Goal: Information Seeking & Learning: Learn about a topic

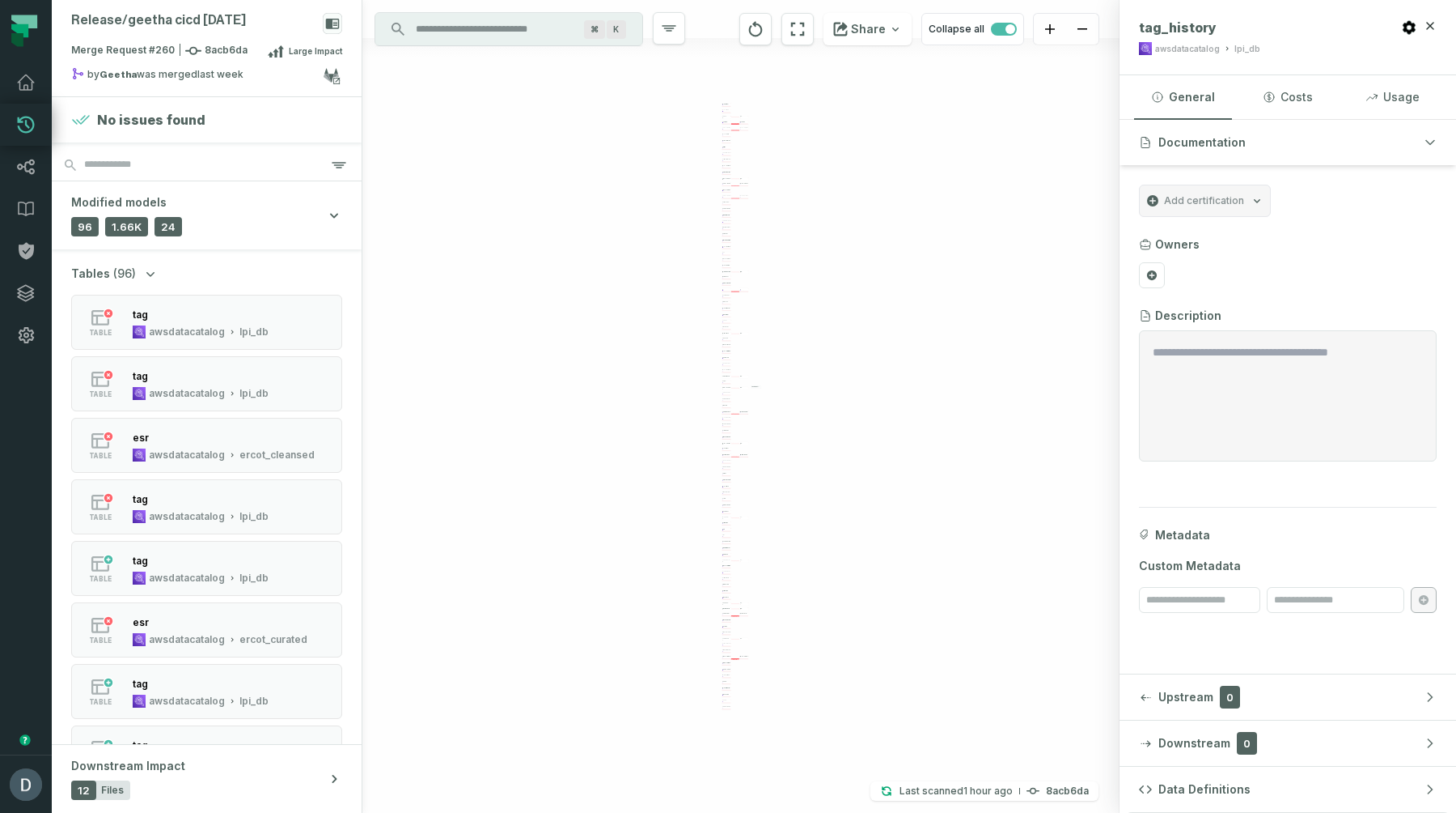
scroll to position [3333, 0]
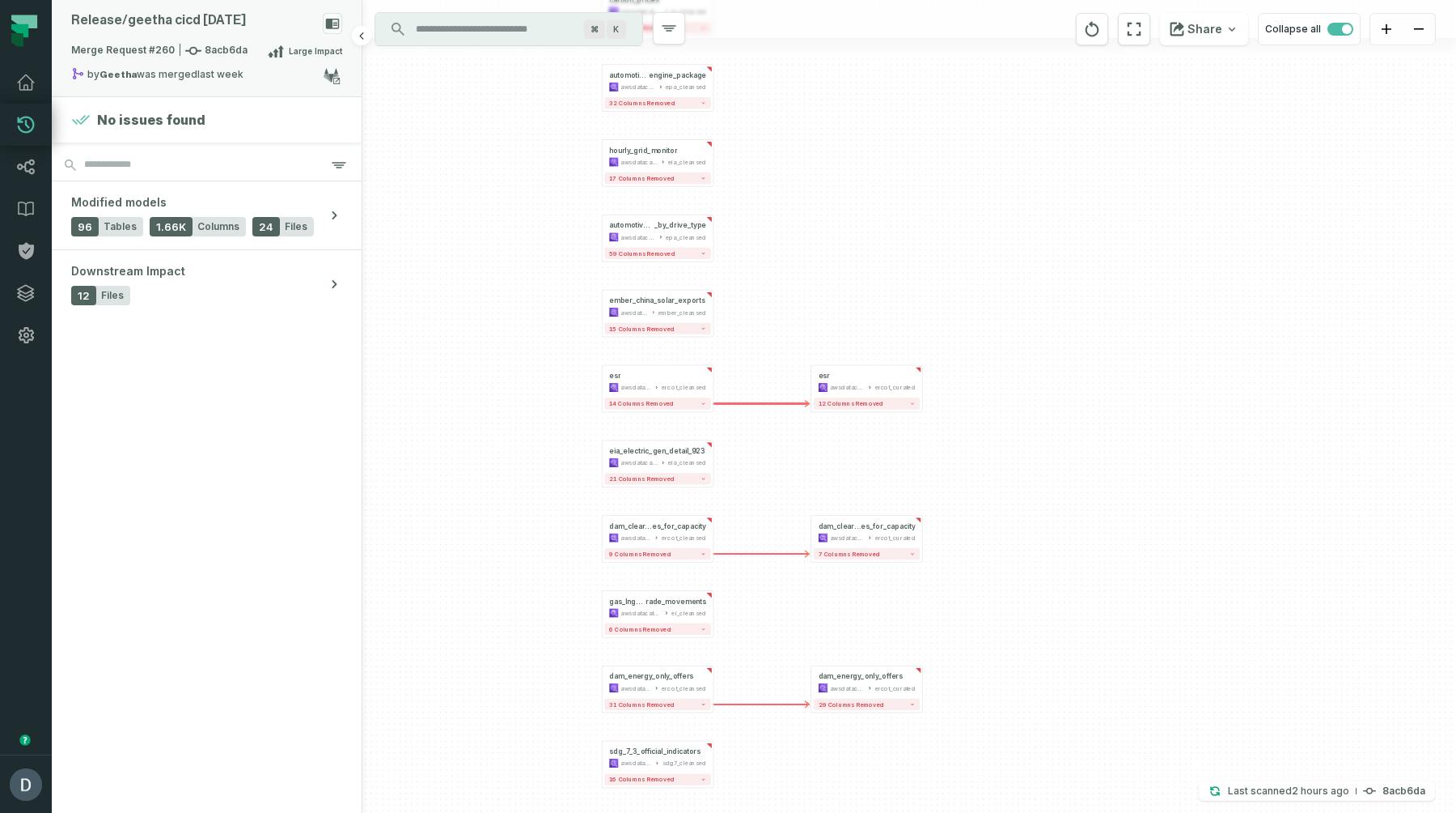
click at [180, 24] on div "Release/ geetha cicd aug 20" at bounding box center [159, 21] width 175 height 15
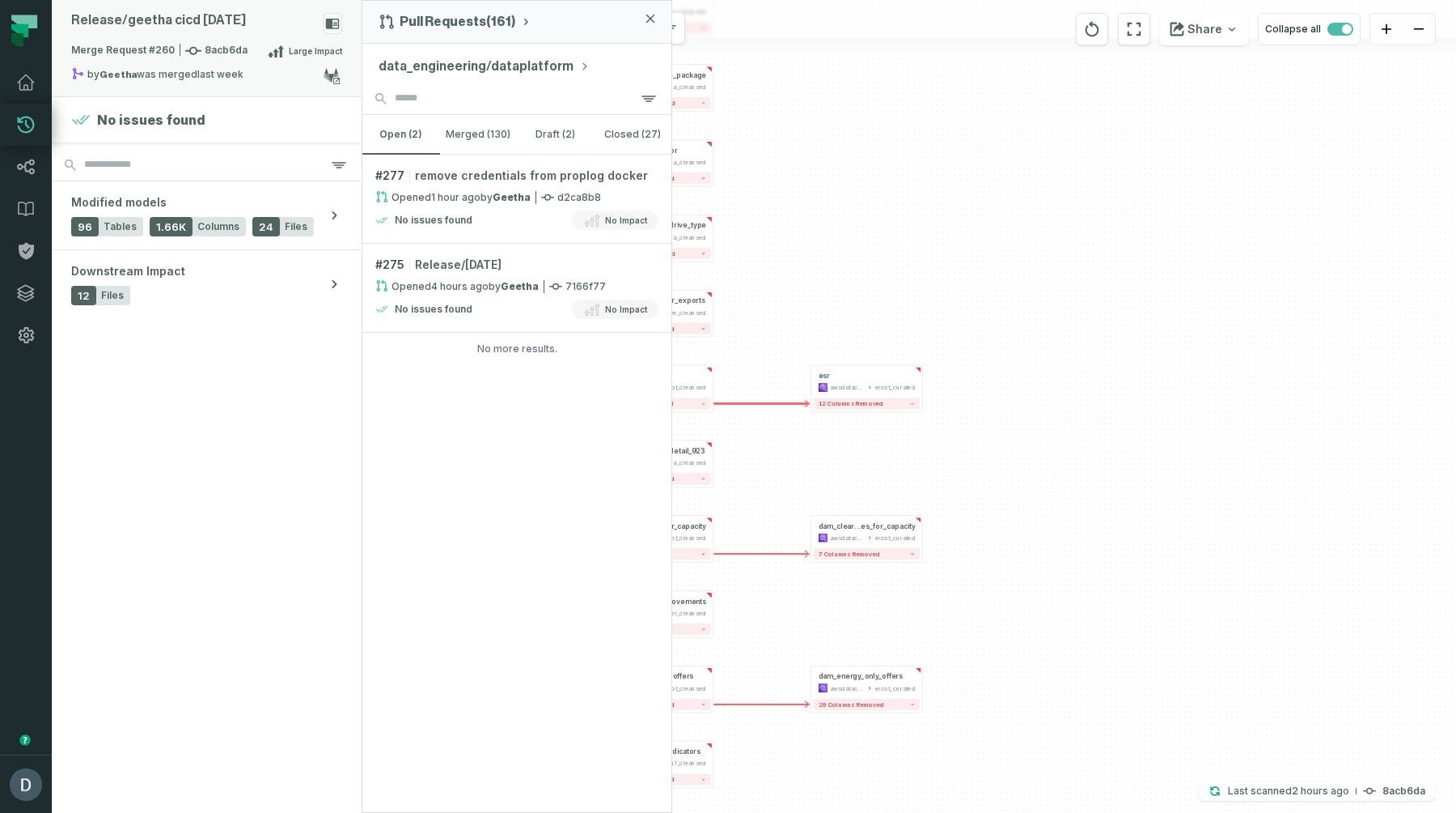
click at [184, 23] on div "Release/ geetha cicd aug 20" at bounding box center [159, 21] width 175 height 15
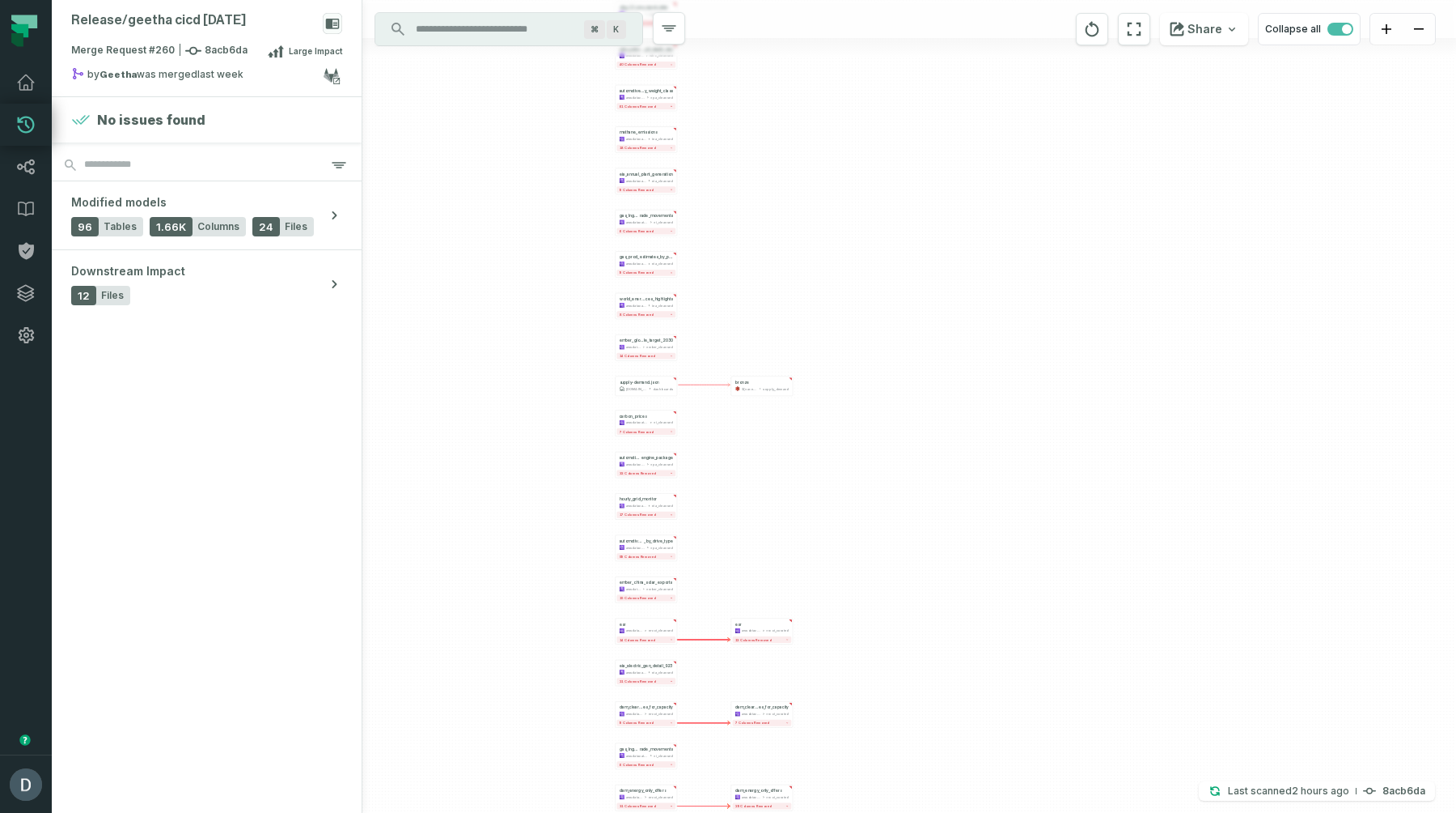
drag, startPoint x: 856, startPoint y: 207, endPoint x: 751, endPoint y: 534, distance: 343.4
click at [754, 535] on div "+ sdg_7_2_report_data awsdatacatalog sdg7_cleansed 8 columns removed + dam_gene…" at bounding box center [909, 406] width 1093 height 813
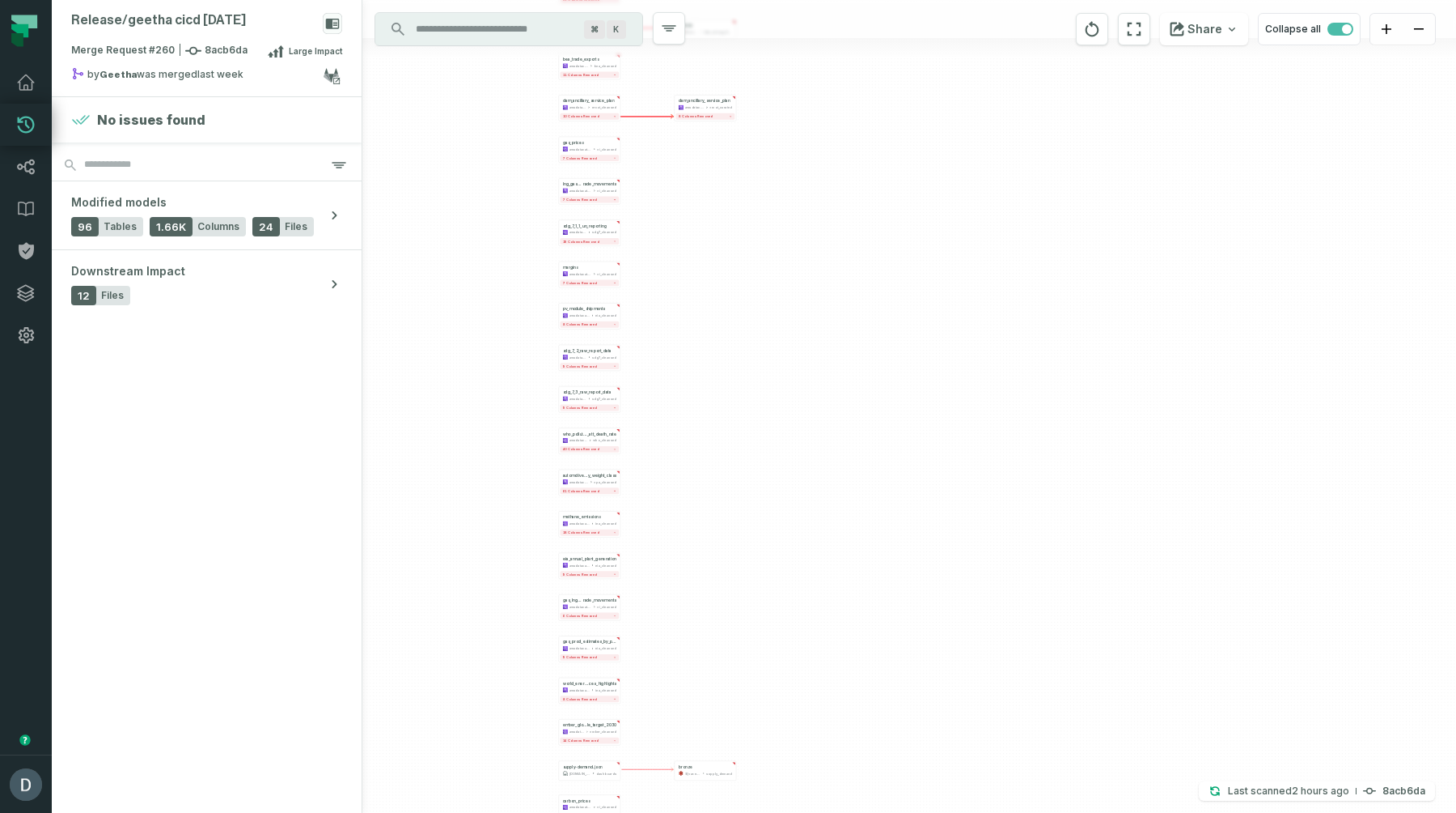
drag, startPoint x: 815, startPoint y: 252, endPoint x: 763, endPoint y: 670, distance: 421.2
click at [763, 671] on div "+ sdg_7_2_report_data awsdatacatalog sdg7_cleansed 8 columns removed + dam_gene…" at bounding box center [909, 406] width 1093 height 813
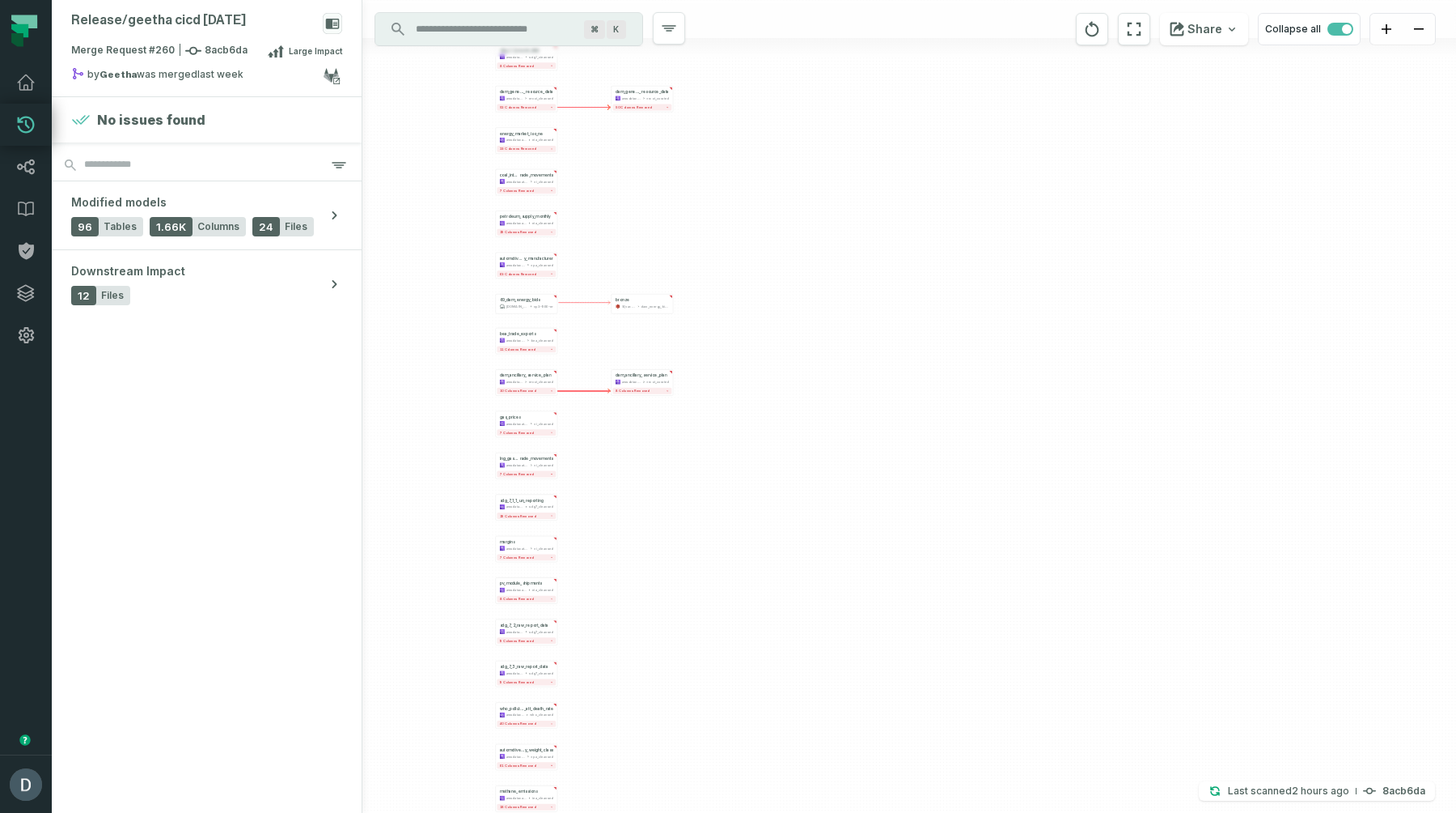
drag, startPoint x: 885, startPoint y: 290, endPoint x: 849, endPoint y: 651, distance: 362.8
click at [849, 651] on div "+ sdg_7_2_report_data awsdatacatalog sdg7_cleansed 8 columns removed + dam_gene…" at bounding box center [909, 406] width 1093 height 813
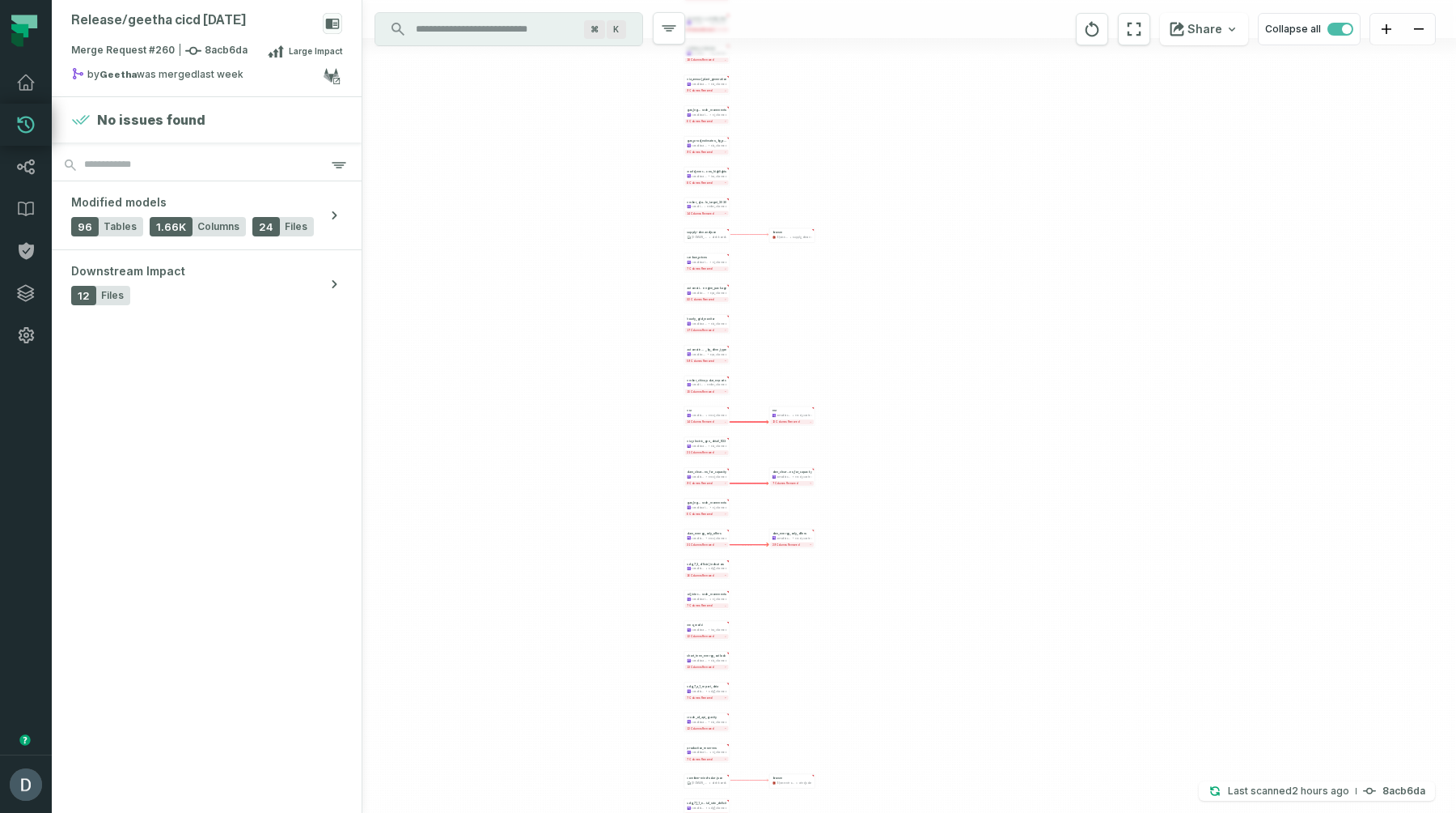
drag, startPoint x: 830, startPoint y: 641, endPoint x: 905, endPoint y: -117, distance: 761.7
click at [905, 0] on html "Merge Requests Dashboard Lineage Data Catalog Policies Integrations Settings Da…" at bounding box center [728, 406] width 1456 height 813
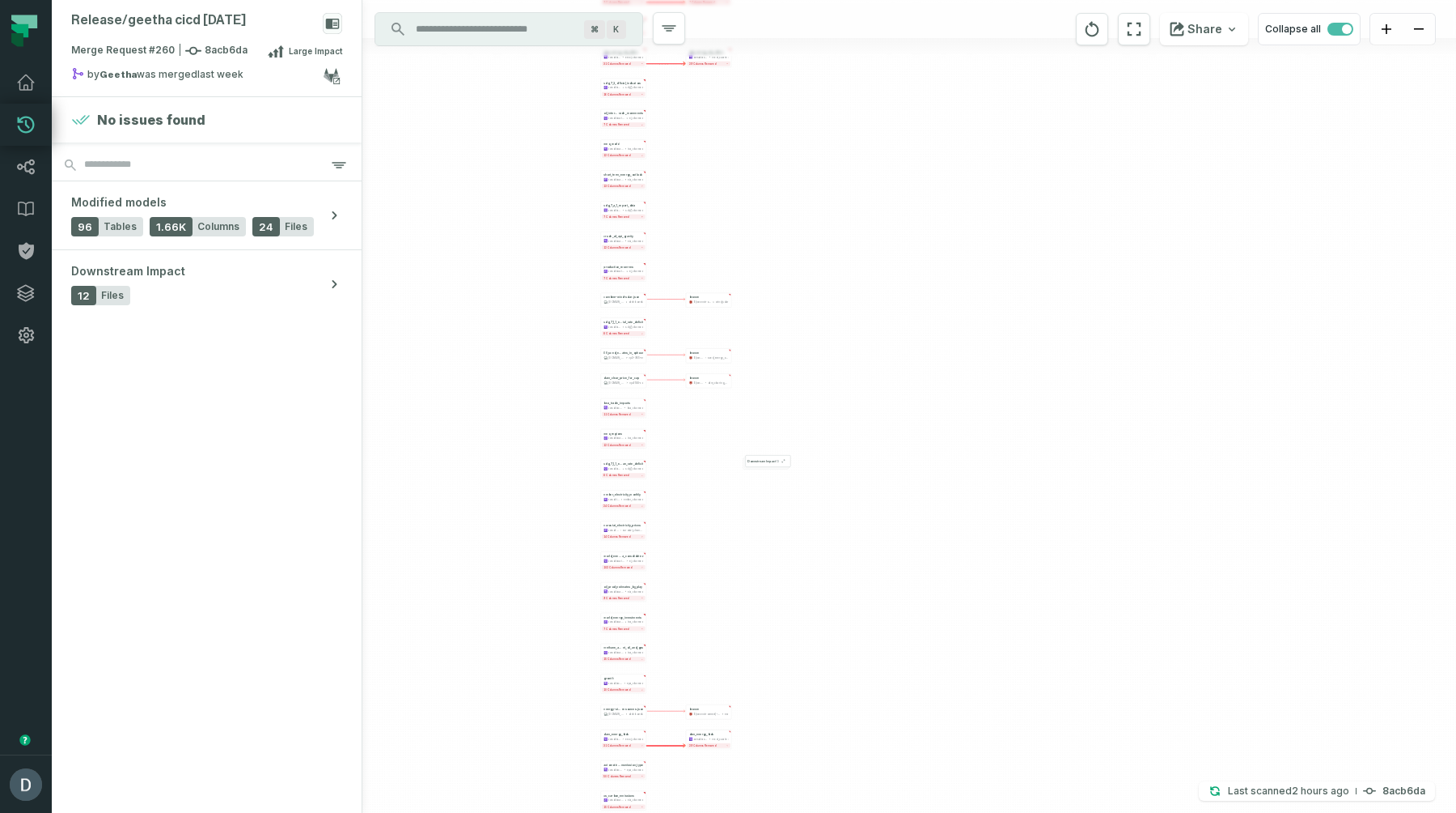
drag, startPoint x: 900, startPoint y: 571, endPoint x: 816, endPoint y: 90, distance: 488.3
click at [816, 90] on div "+ sdg_7_2_report_data awsdatacatalog sdg7_cleansed 8 columns removed + dam_gene…" at bounding box center [909, 406] width 1093 height 813
drag, startPoint x: 749, startPoint y: 593, endPoint x: 765, endPoint y: 138, distance: 455.3
click at [765, 138] on div "+ sdg_7_2_report_data awsdatacatalog sdg7_cleansed 8 columns removed + dam_gene…" at bounding box center [909, 406] width 1093 height 813
drag, startPoint x: 704, startPoint y: 470, endPoint x: 700, endPoint y: 248, distance: 222.0
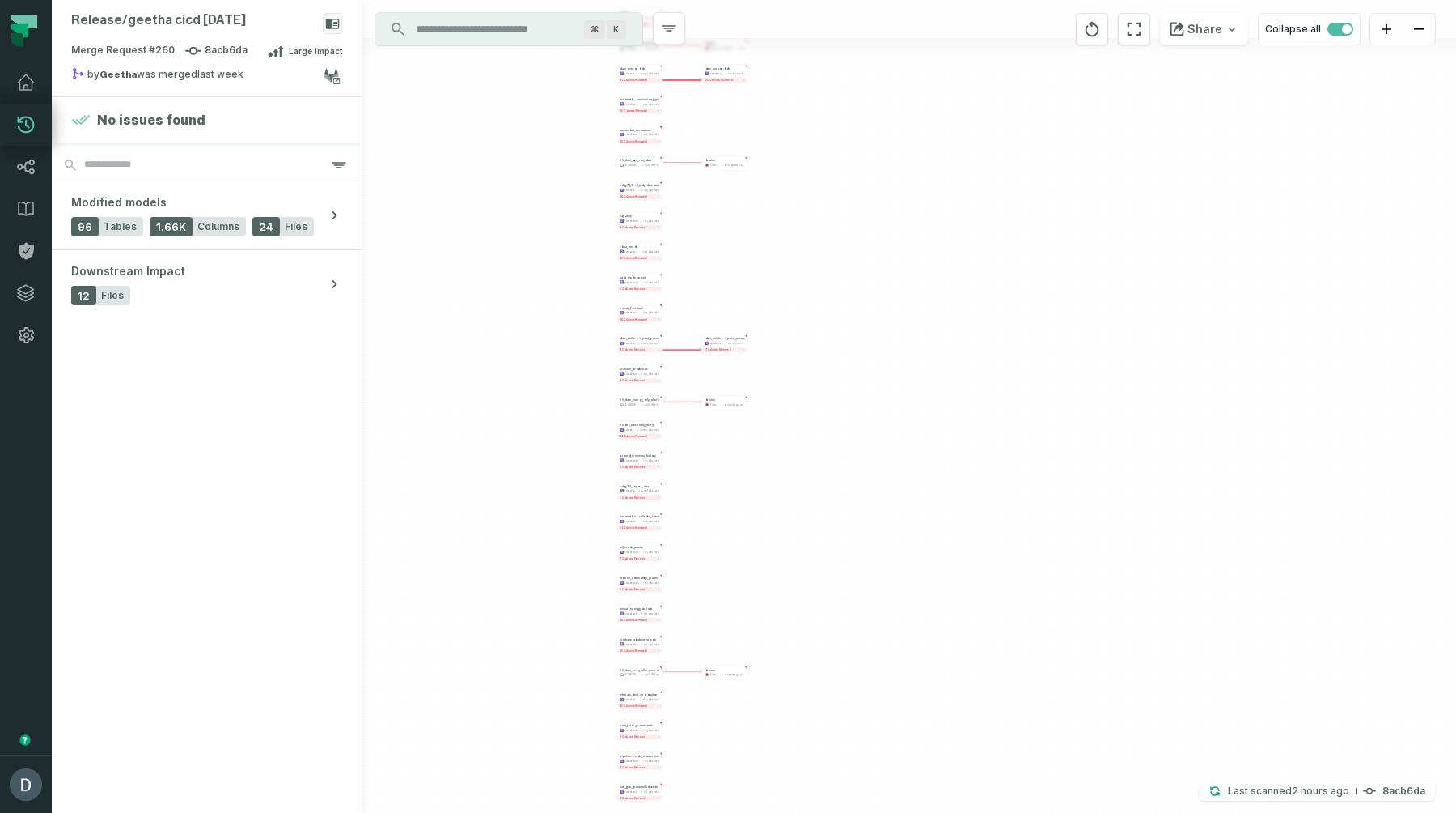
click at [702, 248] on div "+ sdg_7_2_report_data awsdatacatalog sdg7_cleansed 8 columns removed + dam_gene…" at bounding box center [909, 406] width 1093 height 813
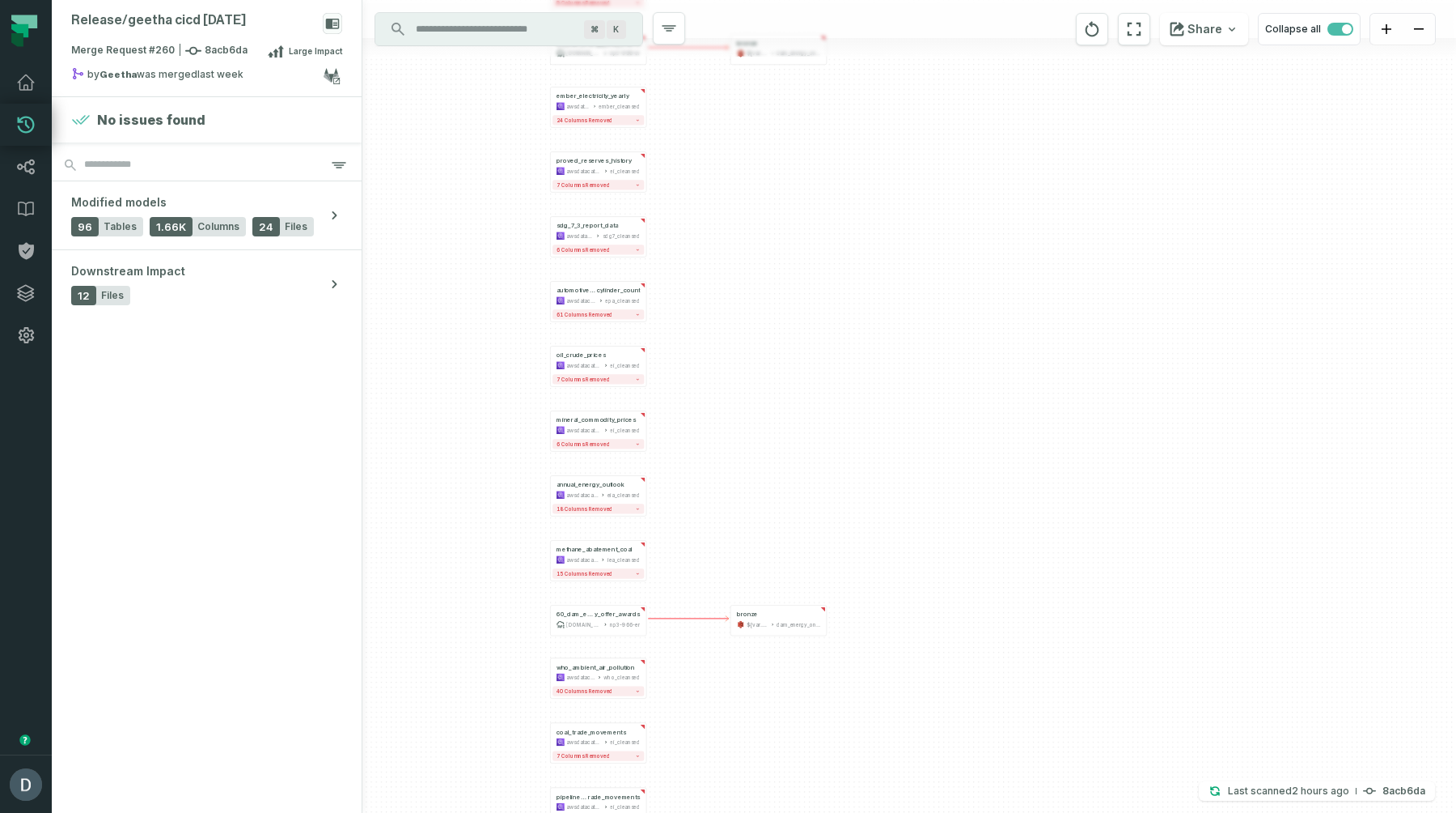
drag, startPoint x: 874, startPoint y: 656, endPoint x: 905, endPoint y: 154, distance: 503.0
click at [905, 154] on div "+ sdg_7_2_report_data awsdatacatalog sdg7_cleansed 8 columns removed + dam_gene…" at bounding box center [909, 406] width 1093 height 813
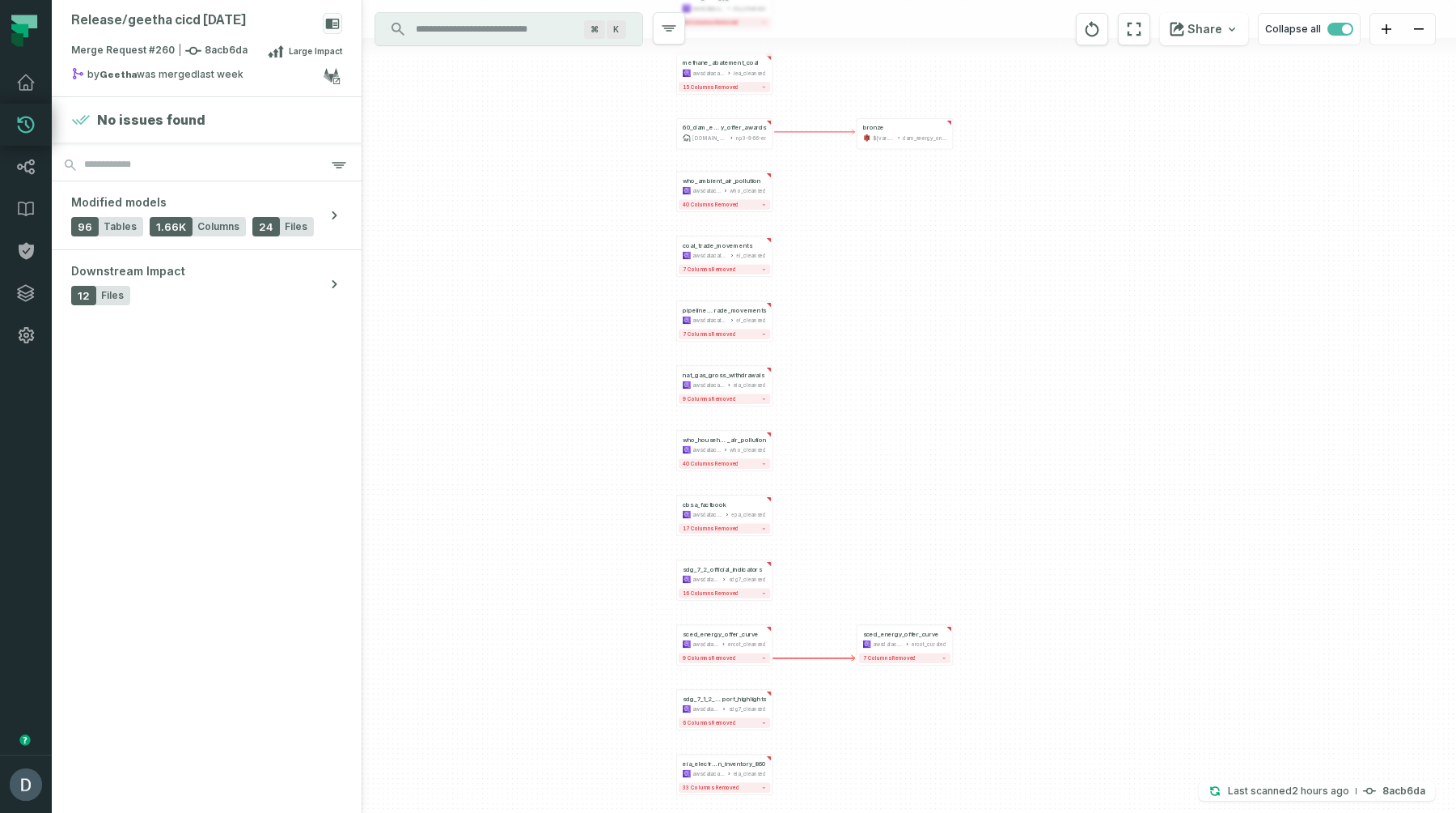
drag, startPoint x: 799, startPoint y: 466, endPoint x: 925, endPoint y: -21, distance: 503.0
click at [925, 0] on html "Merge Requests Dashboard Lineage Data Catalog Policies Integrations Settings Da…" at bounding box center [728, 406] width 1456 height 813
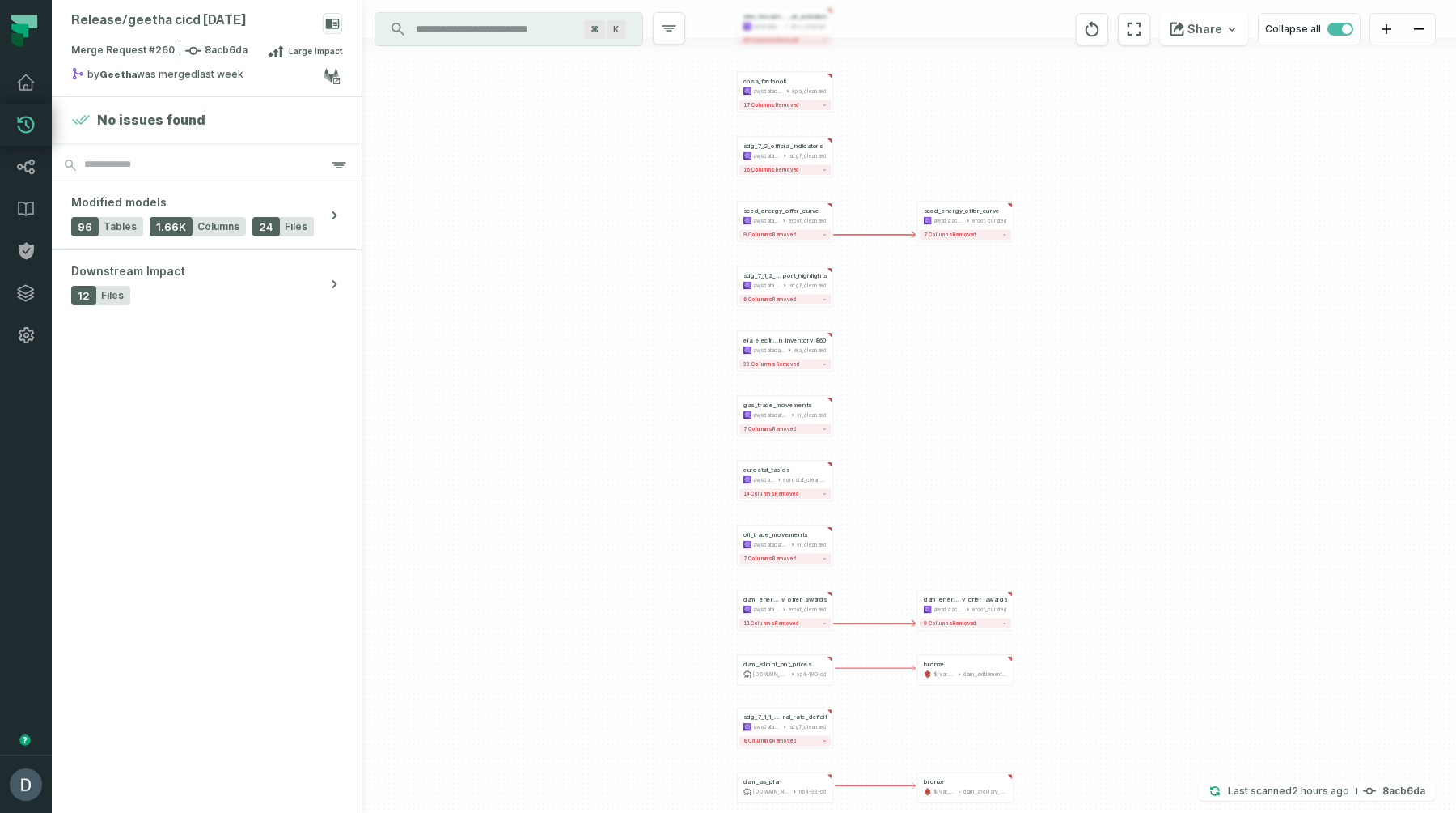
drag, startPoint x: 890, startPoint y: 395, endPoint x: 959, endPoint y: -60, distance: 460.2
click at [959, 0] on html "Merge Requests Dashboard Lineage Data Catalog Policies Integrations Settings Da…" at bounding box center [728, 406] width 1456 height 813
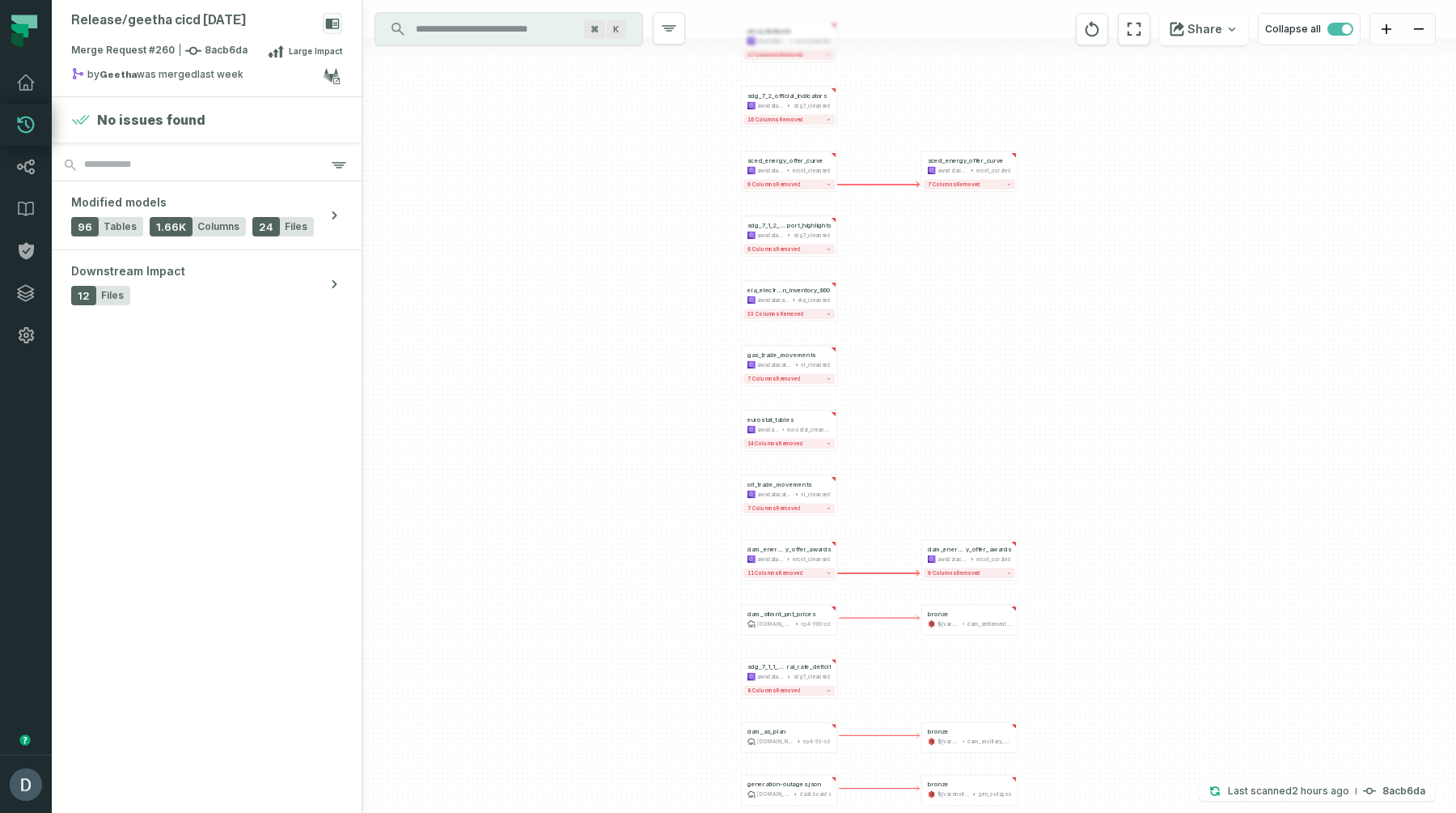
drag, startPoint x: 924, startPoint y: 352, endPoint x: 931, endPoint y: 108, distance: 244.1
click at [931, 108] on div "+ sdg_7_2_report_data awsdatacatalog sdg7_cleansed 8 columns removed + dam_gene…" at bounding box center [909, 406] width 1093 height 813
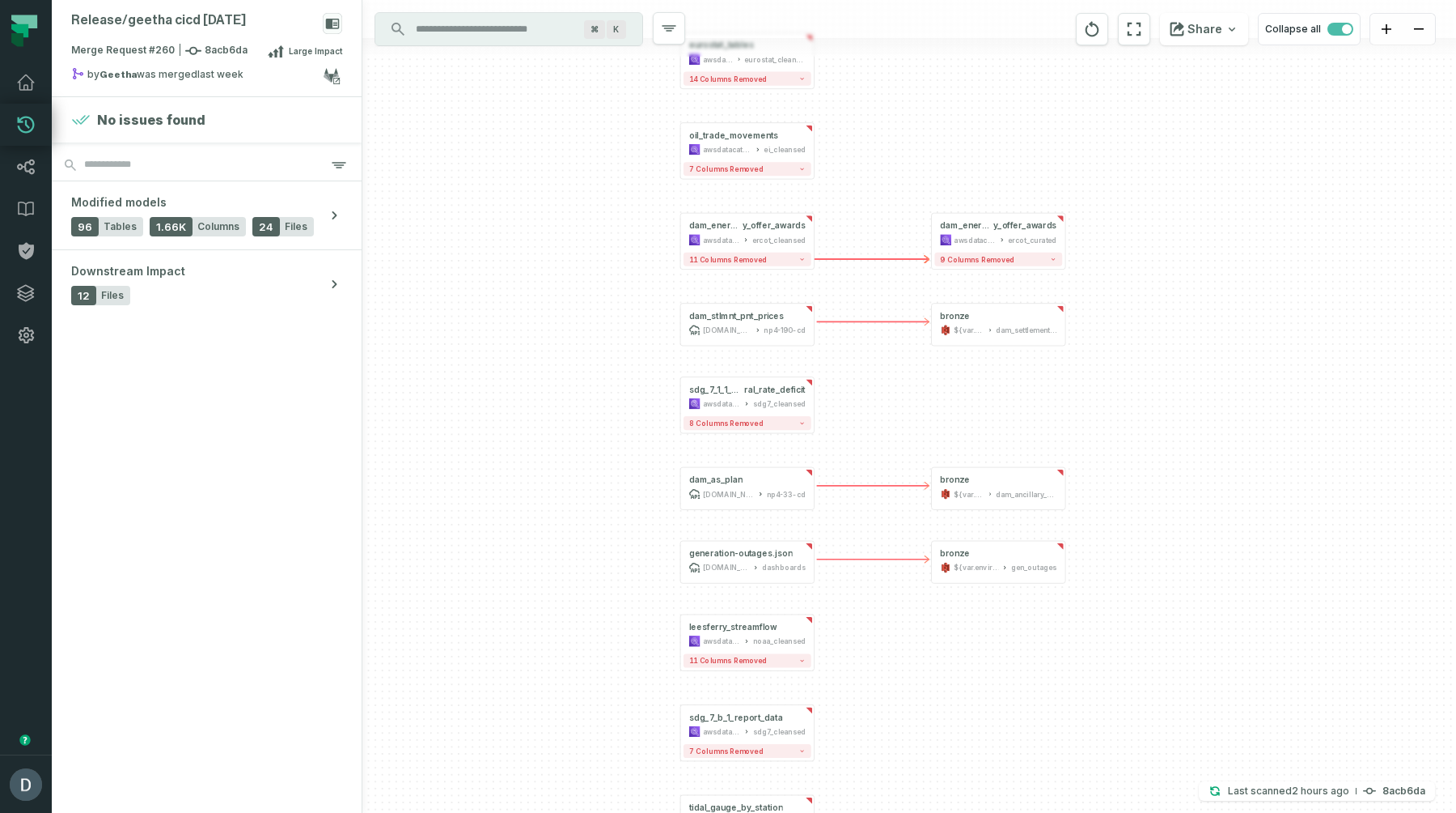
drag, startPoint x: 607, startPoint y: 656, endPoint x: 607, endPoint y: 470, distance: 186.0
click at [607, 470] on div "+ sdg_7_2_report_data awsdatacatalog sdg7_cleansed 8 columns removed + dam_gene…" at bounding box center [909, 406] width 1093 height 813
click at [762, 493] on div "api.ercot.com/api/public-reports np4-33-cd" at bounding box center [749, 491] width 116 height 11
click at [975, 322] on div "${var.environment}-ercotapi-it-bhl-public-raw/ercot" at bounding box center [969, 327] width 31 height 11
click at [977, 398] on div "+ sdg_7_2_report_data awsdatacatalog sdg7_cleansed 8 columns removed + dam_gene…" at bounding box center [909, 406] width 1093 height 813
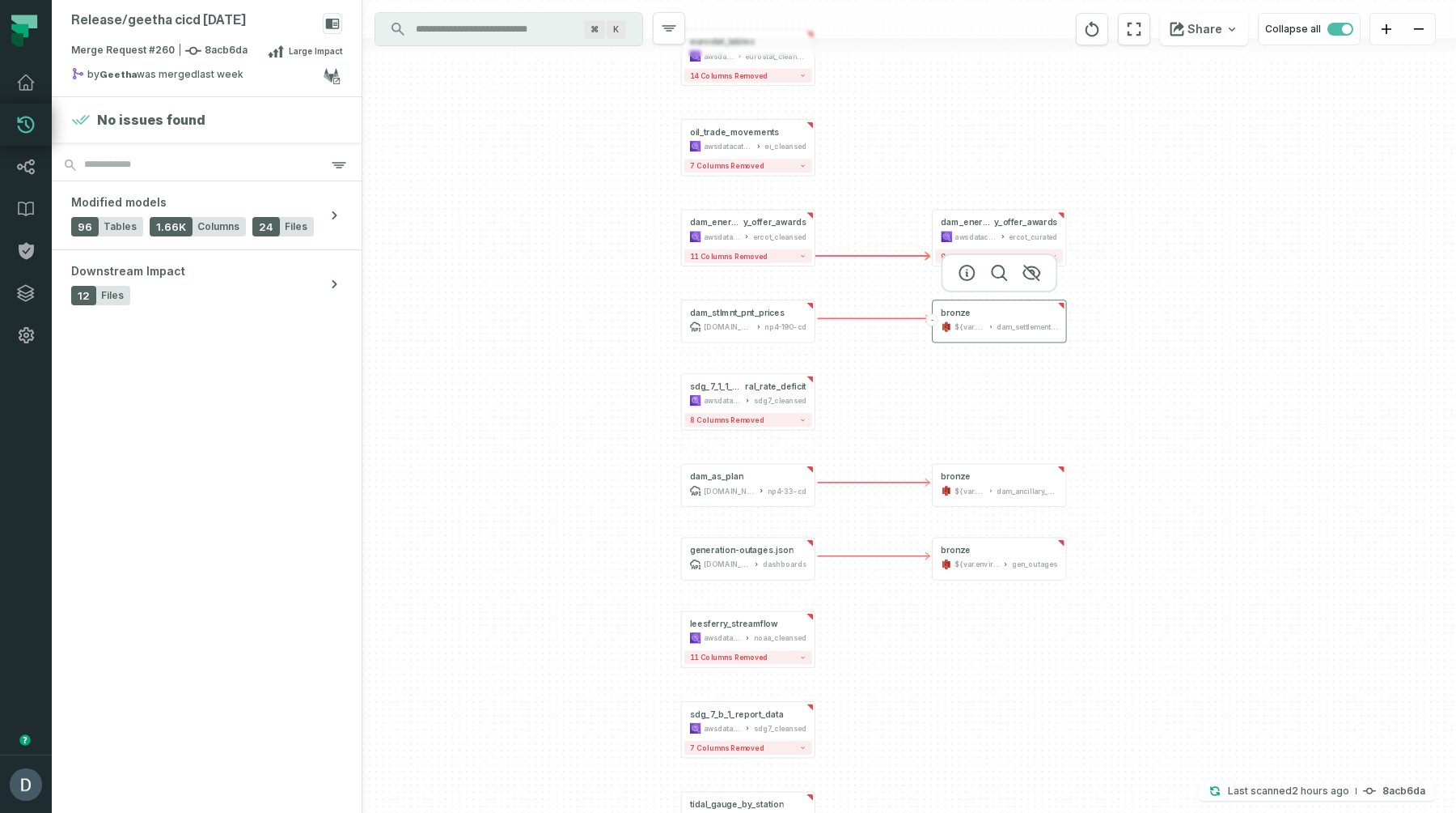
click at [984, 319] on div "bronze ${var.environment}-ercotapi-it-bhl-public-raw/ercot dam_settlement_point…" at bounding box center [999, 320] width 128 height 33
click at [1030, 336] on div at bounding box center [999, 339] width 133 height 6
click at [968, 280] on div at bounding box center [999, 273] width 116 height 39
click at [965, 273] on icon "button" at bounding box center [967, 273] width 20 height 20
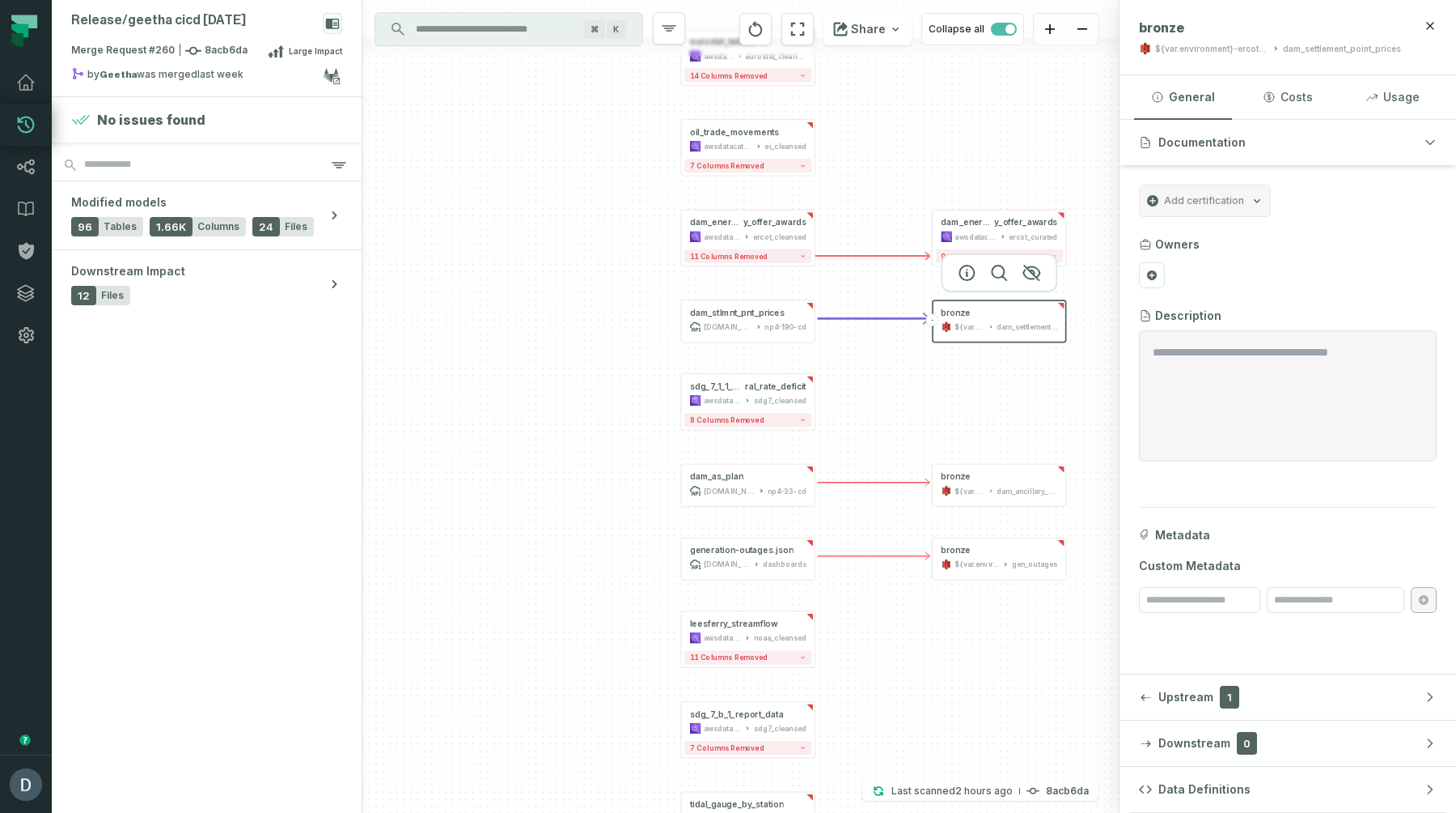
click at [1216, 47] on div "${var.environment}-ercotapi-it-bhl-public-raw/ercot" at bounding box center [1212, 49] width 114 height 12
click at [1180, 85] on button "General" at bounding box center [1183, 97] width 98 height 44
click at [1245, 58] on header "bronze ${var.environment}-ercotapi-it-bhl-public-raw/ercot dam_settlement_point…" at bounding box center [1288, 38] width 336 height 75
click at [1203, 25] on button at bounding box center [1198, 28] width 26 height 26
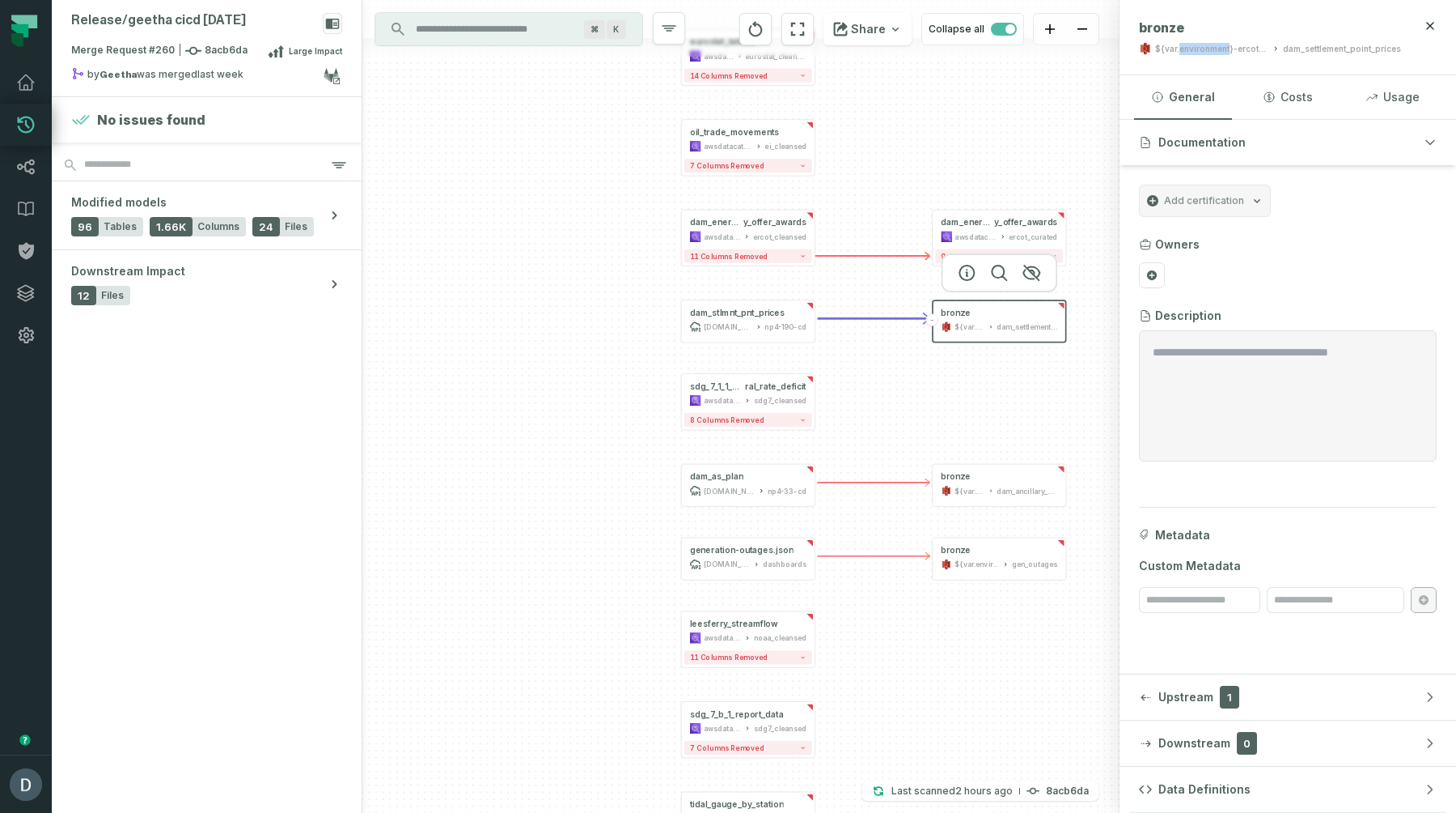
drag, startPoint x: 1186, startPoint y: 50, endPoint x: 1161, endPoint y: 43, distance: 26.0
click at [1161, 43] on div "${var.environment}-ercotapi-it-bhl-public-raw/ercot" at bounding box center [1212, 49] width 114 height 12
click at [1175, 52] on div "${var.environment}-ercotapi-it-bhl-public-raw/ercot" at bounding box center [1212, 49] width 114 height 12
click at [1301, 50] on div "dam_settlement_point_prices" at bounding box center [1342, 49] width 118 height 12
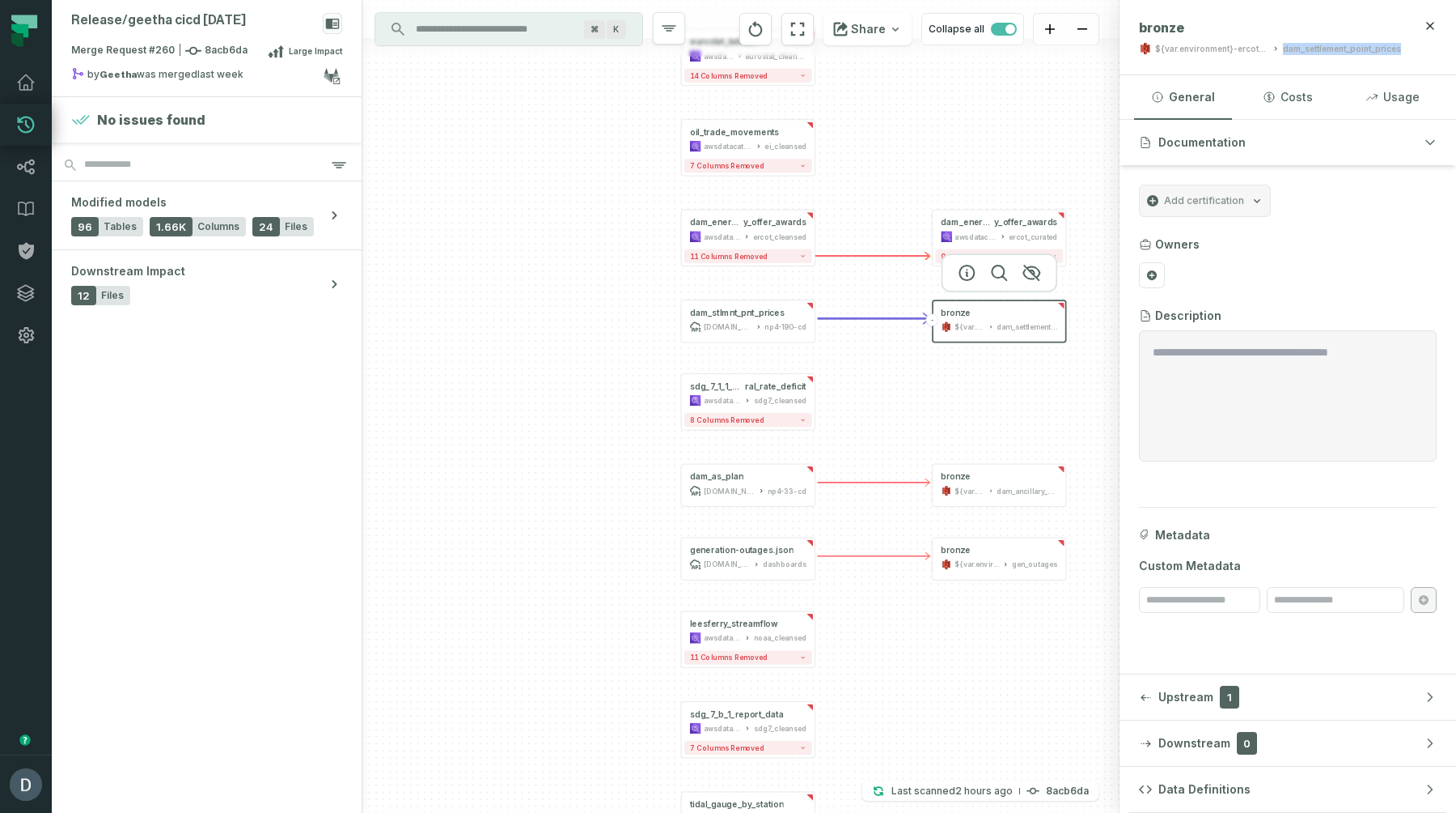
click at [1301, 50] on div "dam_settlement_point_prices" at bounding box center [1342, 49] width 118 height 12
copy div "dam_settlement_point_prices"
click at [21, 170] on icon at bounding box center [25, 166] width 20 height 20
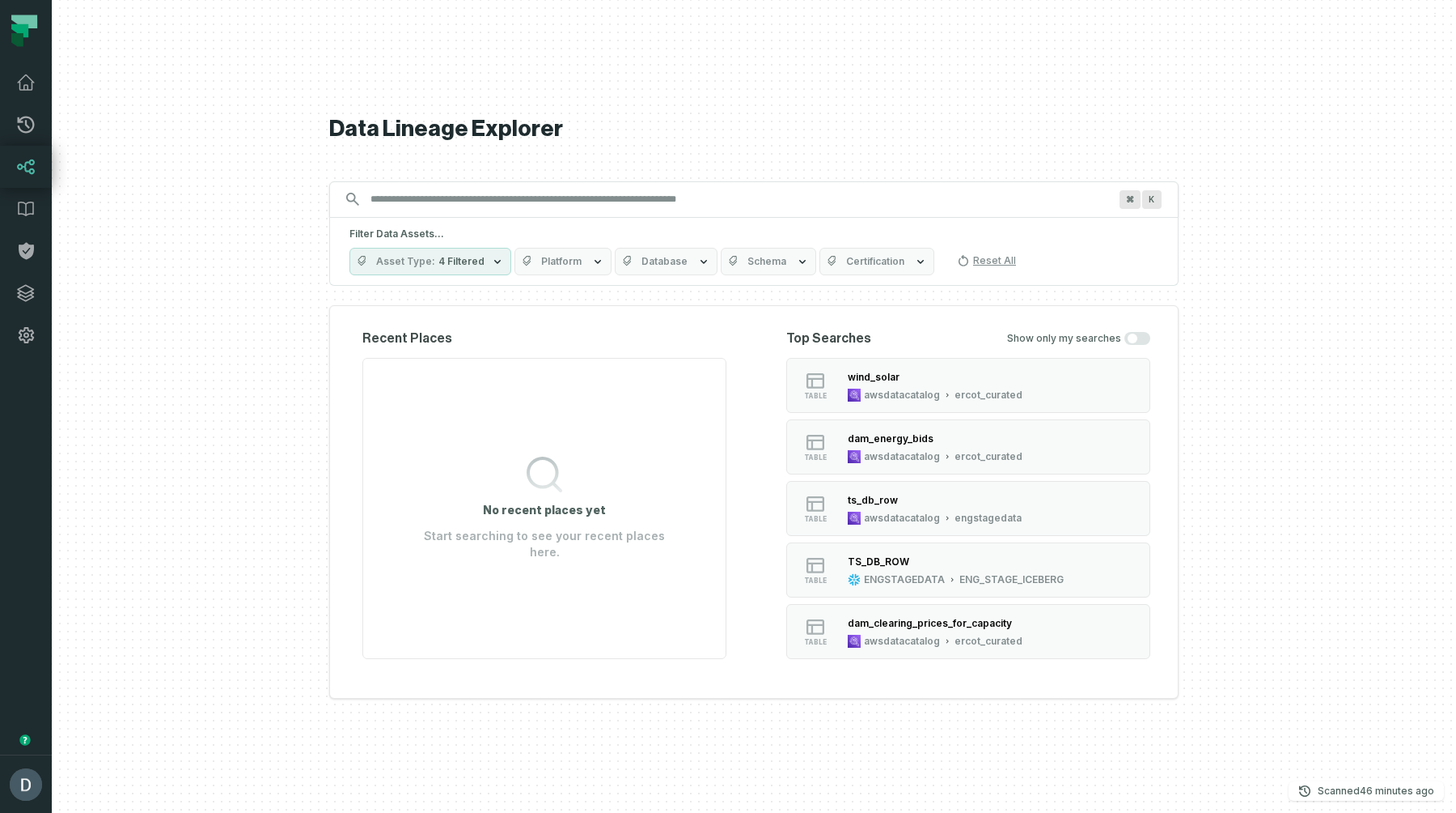
click at [399, 211] on input "Discovery Provider cmdk menu" at bounding box center [739, 199] width 757 height 26
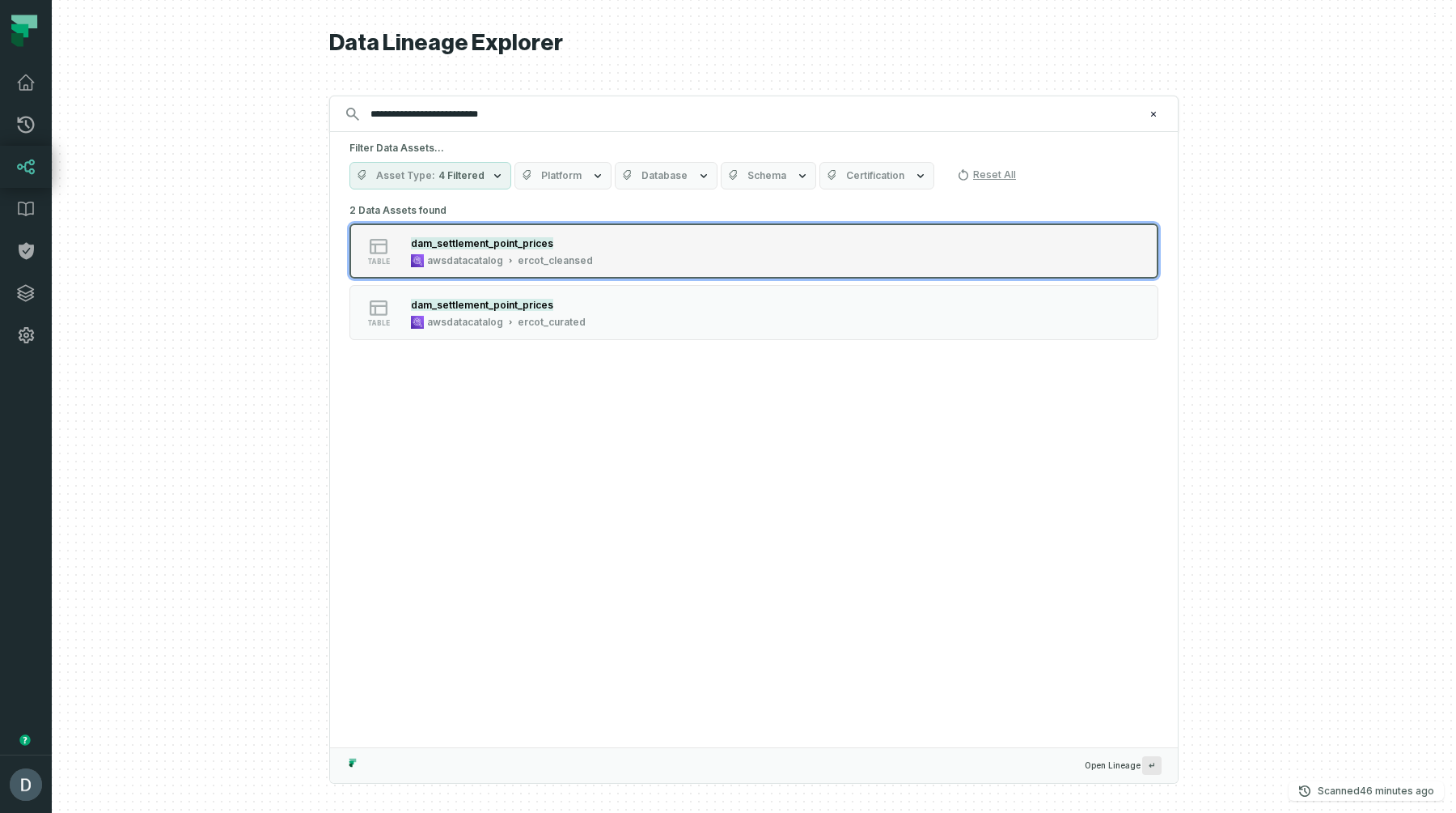
type input "**********"
click at [471, 242] on mark "dam_settlement_point_prices" at bounding box center [483, 242] width 143 height 12
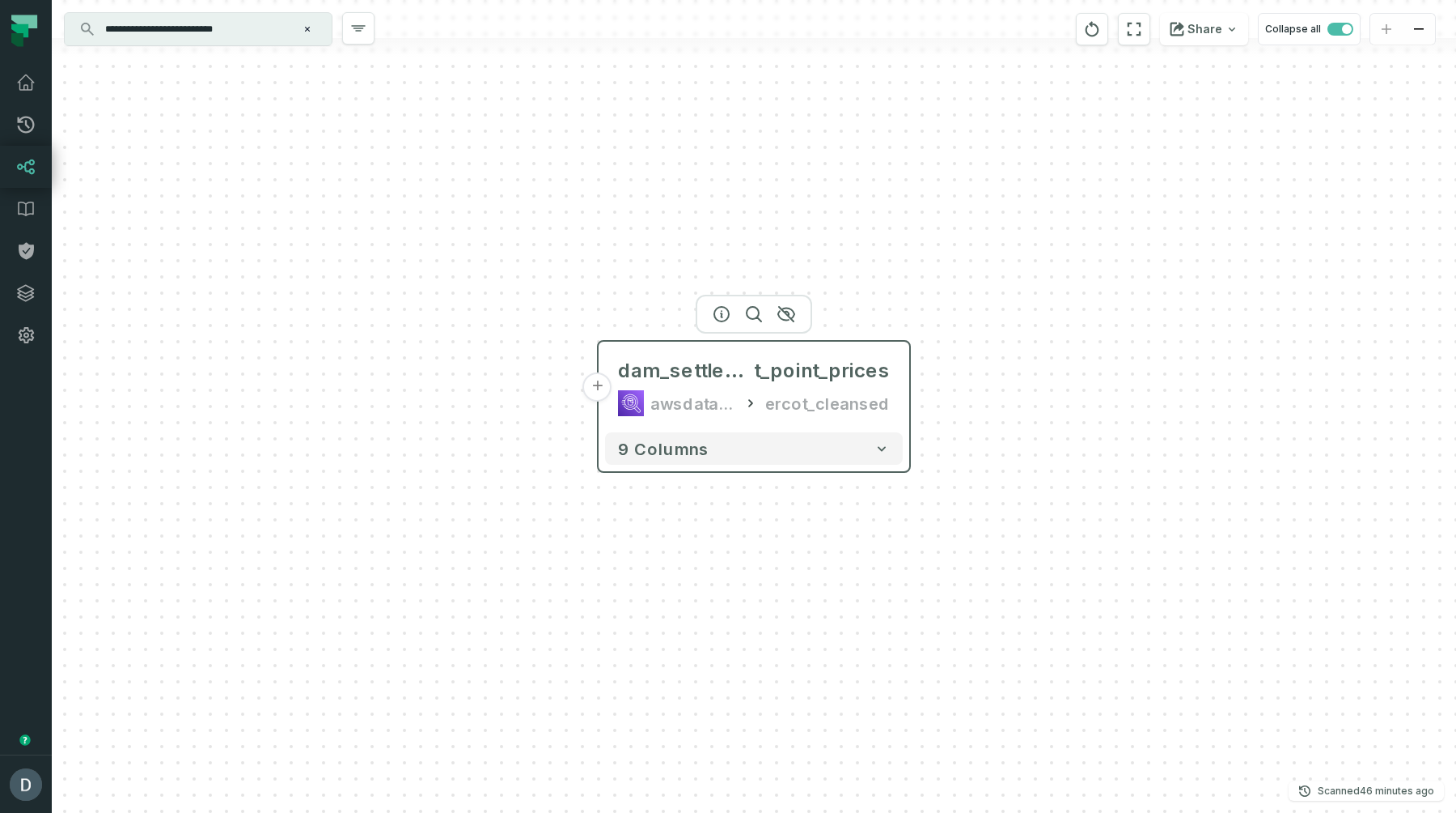
click at [598, 387] on button "+" at bounding box center [597, 386] width 29 height 29
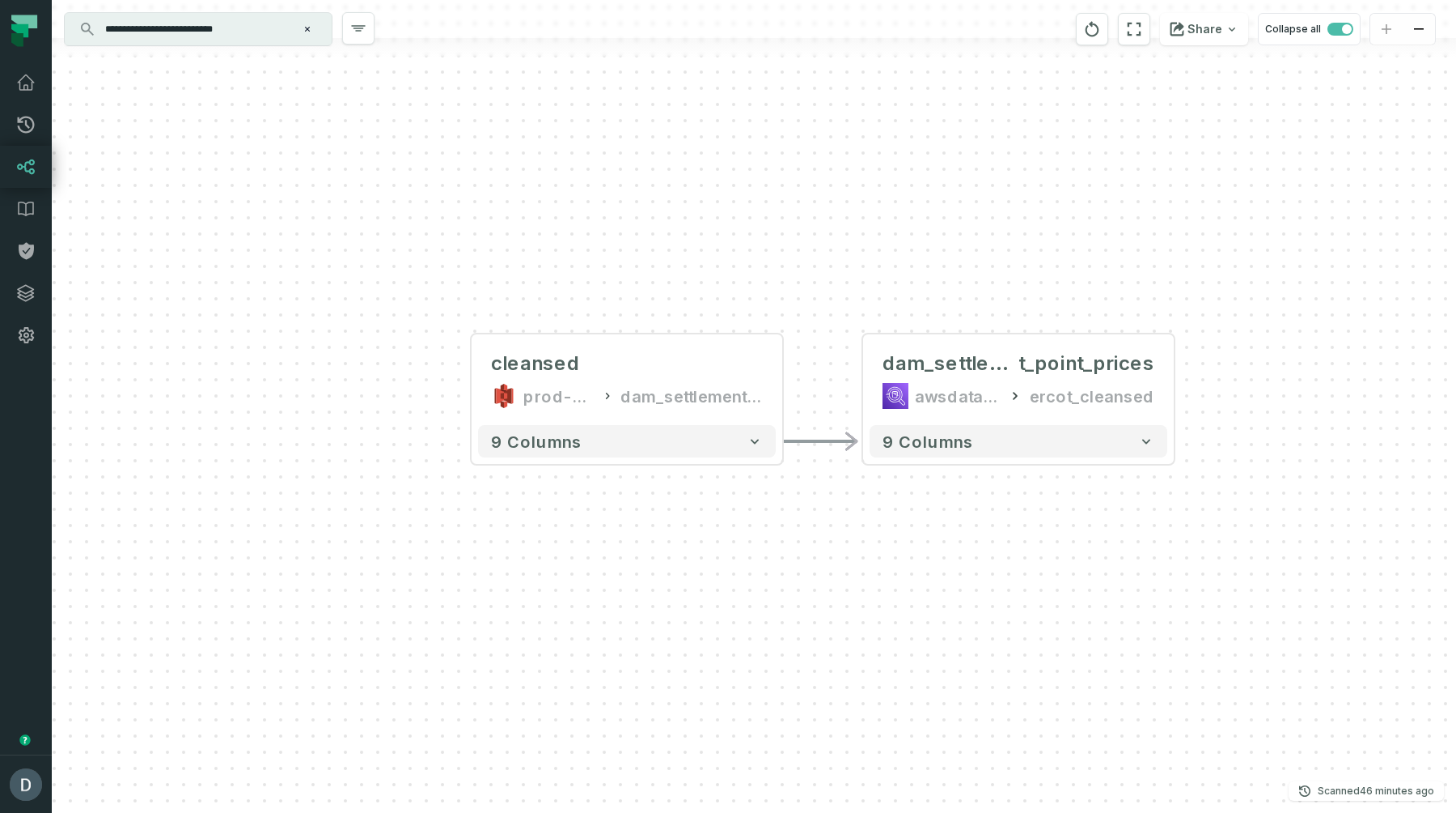
drag, startPoint x: 830, startPoint y: 585, endPoint x: 706, endPoint y: 555, distance: 127.6
click at [703, 556] on div "cleansed prod-ercotapi-it-bhl-public-cleansed/ercot dam_settlement_point_prices…" at bounding box center [753, 406] width 1404 height 813
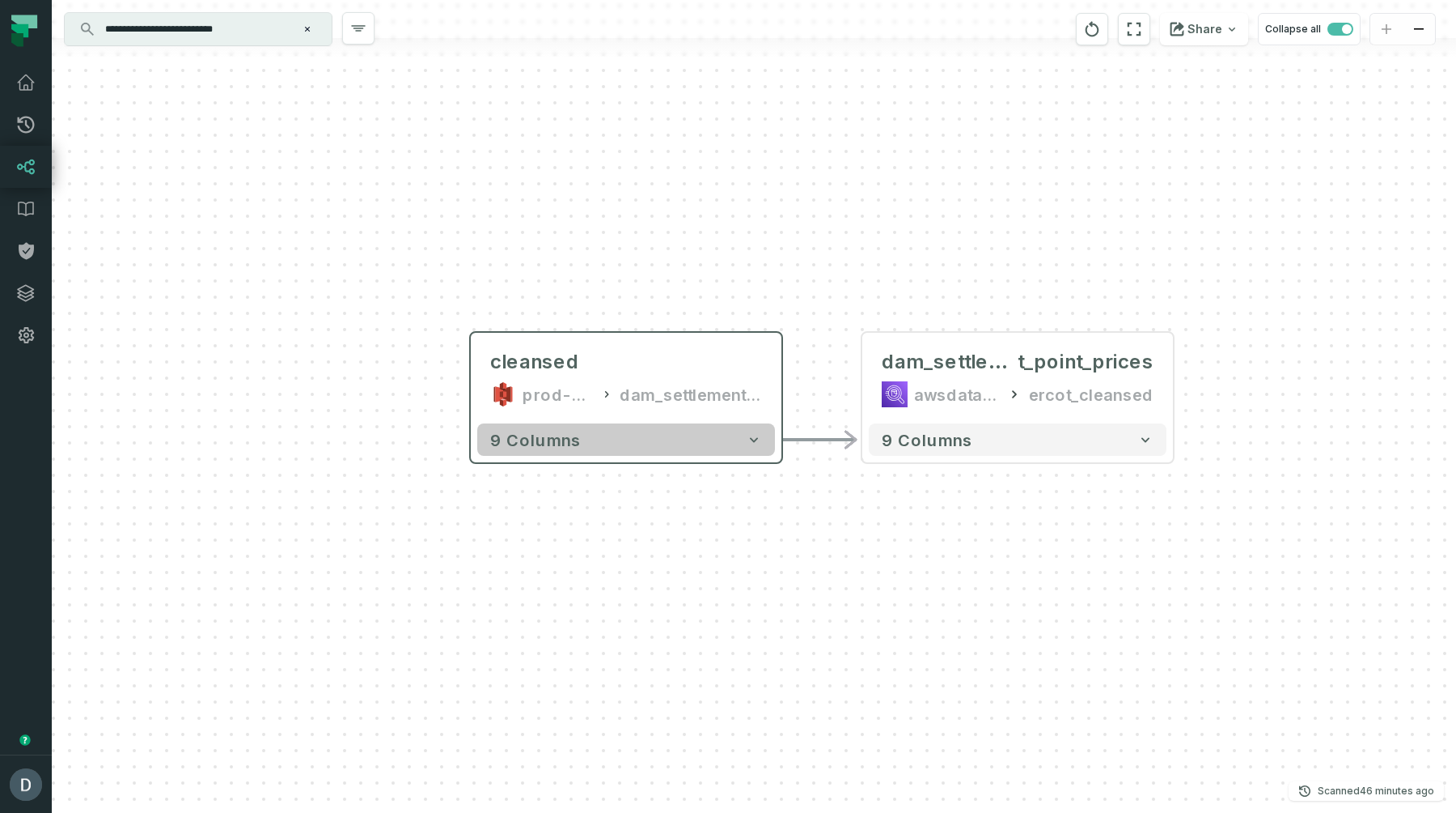
click at [528, 441] on span "9 columns" at bounding box center [535, 439] width 90 height 20
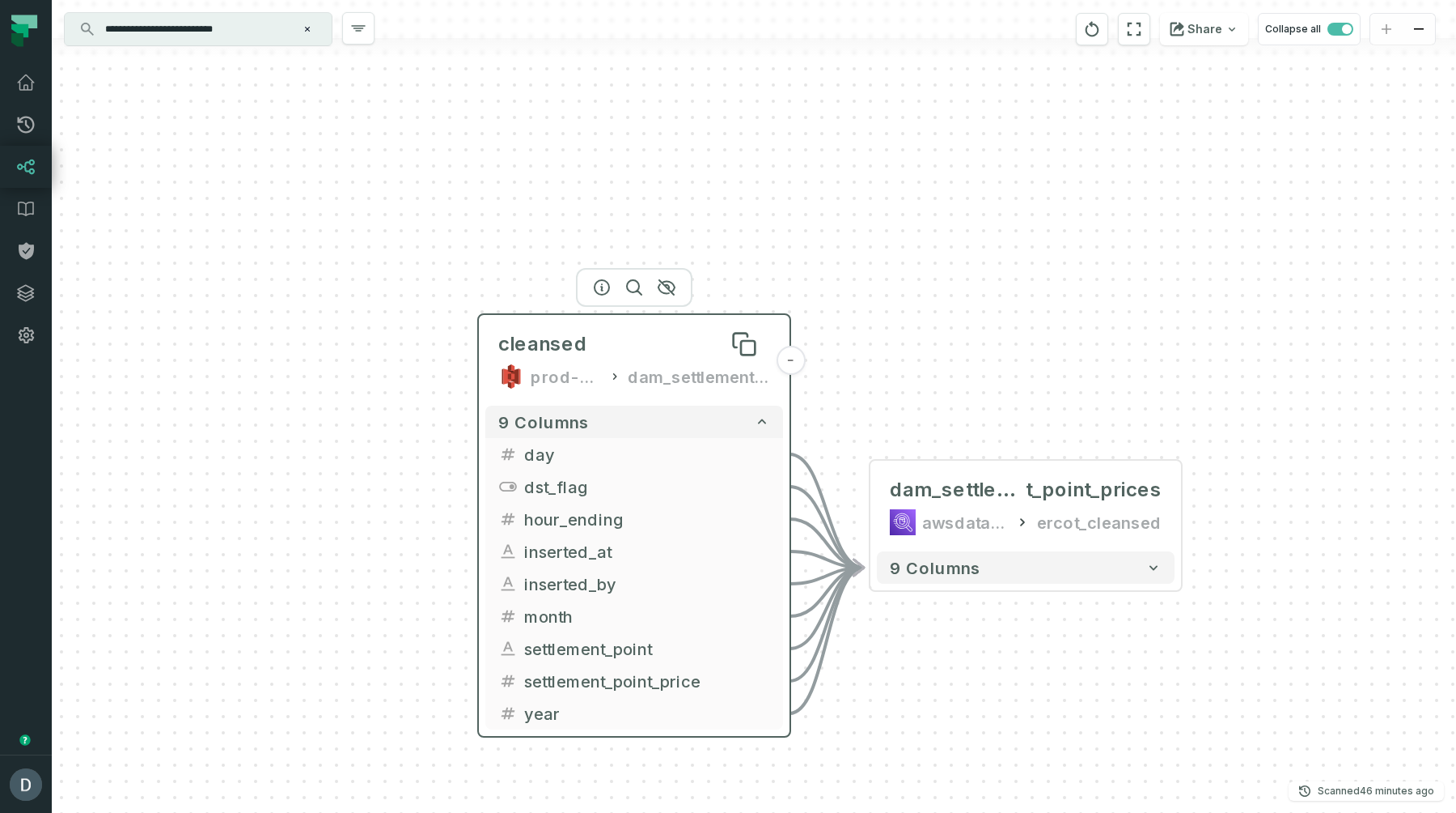
drag, startPoint x: 601, startPoint y: 355, endPoint x: 619, endPoint y: 318, distance: 41.1
click at [619, 331] on div "cleansed" at bounding box center [634, 344] width 271 height 26
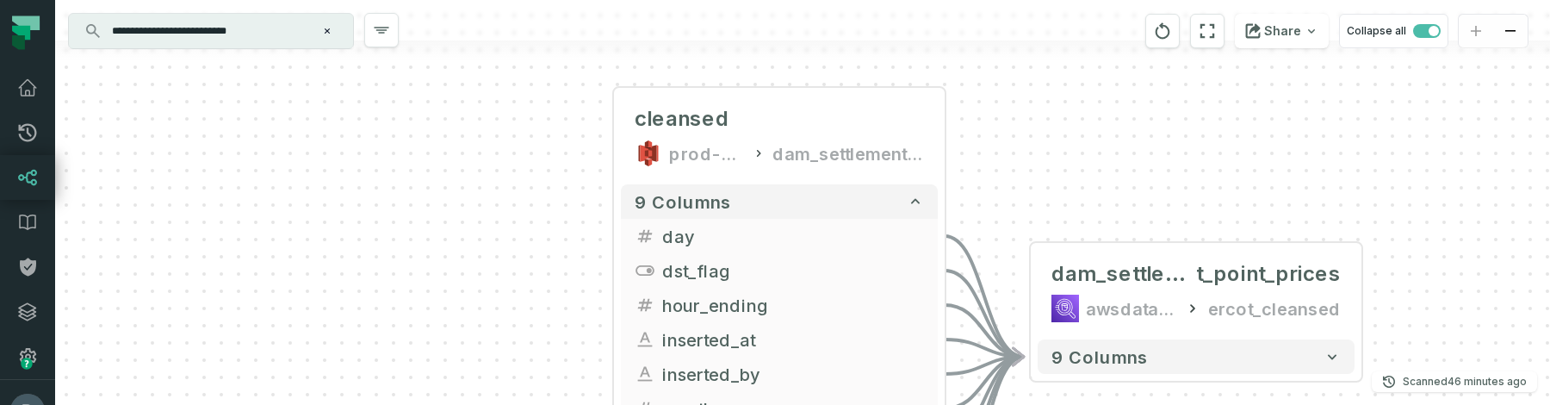
drag, startPoint x: 667, startPoint y: 250, endPoint x: 760, endPoint y: 23, distance: 244.9
click at [760, 23] on div "**********" at bounding box center [802, 202] width 1495 height 405
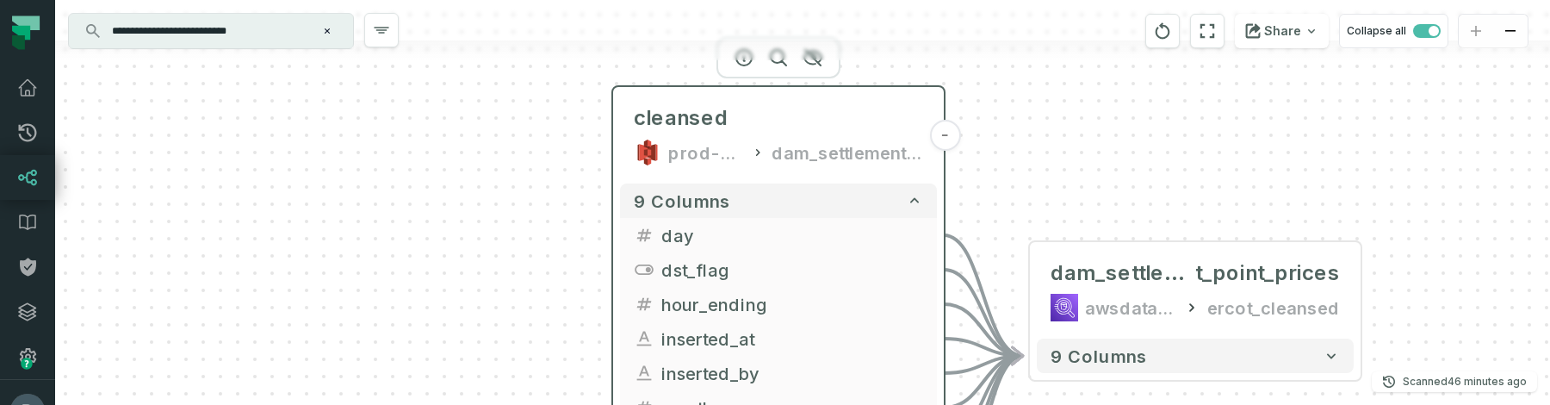
click at [742, 102] on div "cleansed prod-ercotapi-it-bhl-public-cleansed/ercot dam_settlement_point_prices" at bounding box center [778, 135] width 317 height 83
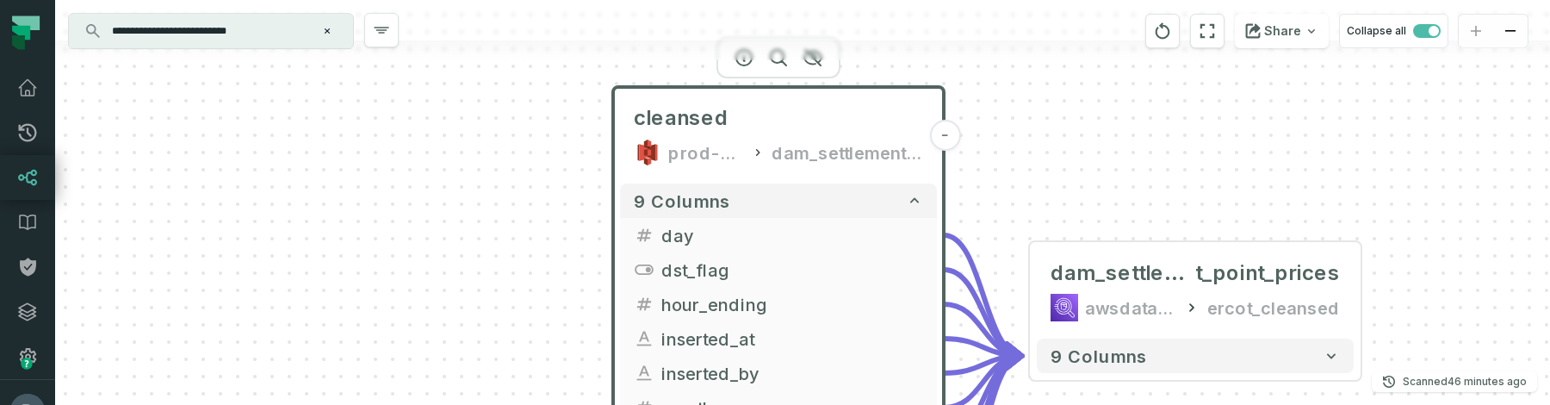
click at [739, 57] on div at bounding box center [802, 50] width 1495 height 20
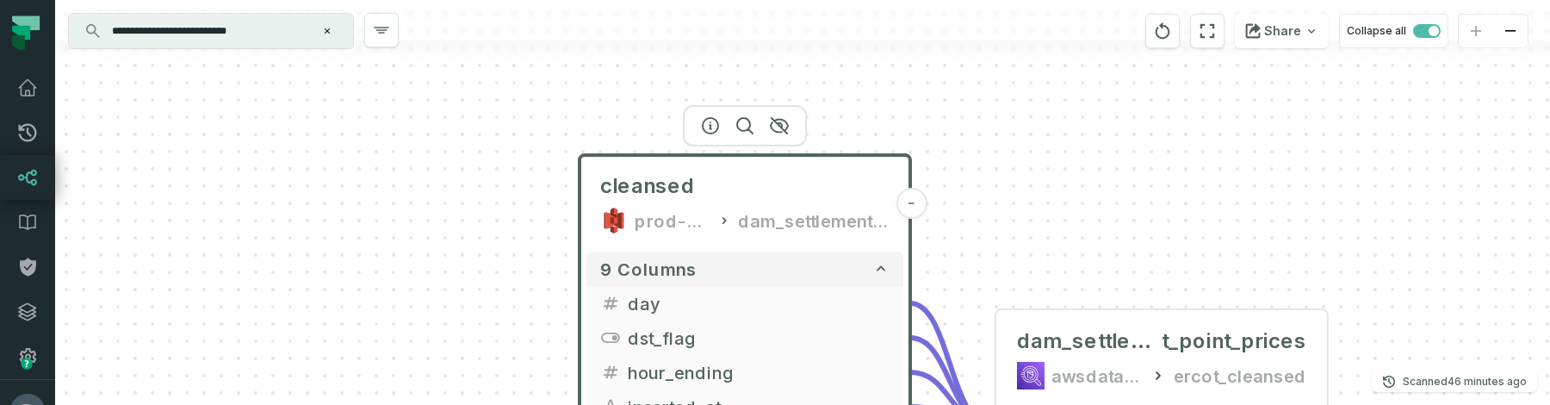
drag, startPoint x: 556, startPoint y: 141, endPoint x: 515, endPoint y: 227, distance: 94.4
click at [515, 227] on div "cleansed prod-ercotapi-it-bhl-public-cleansed/ercot dam_settlement_point_prices…" at bounding box center [802, 202] width 1495 height 405
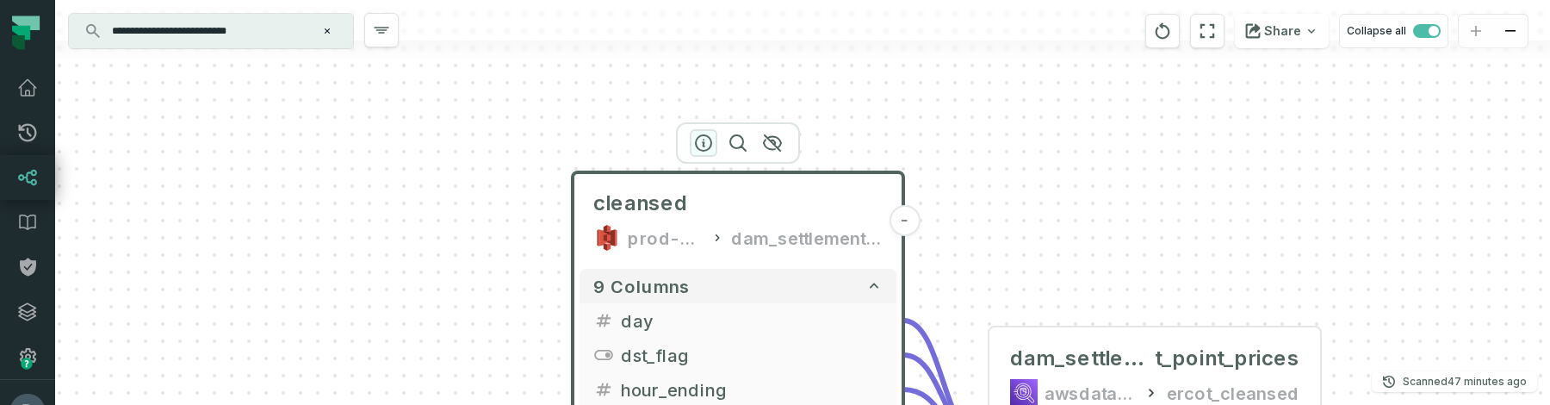
click at [704, 146] on icon "button" at bounding box center [704, 143] width 16 height 16
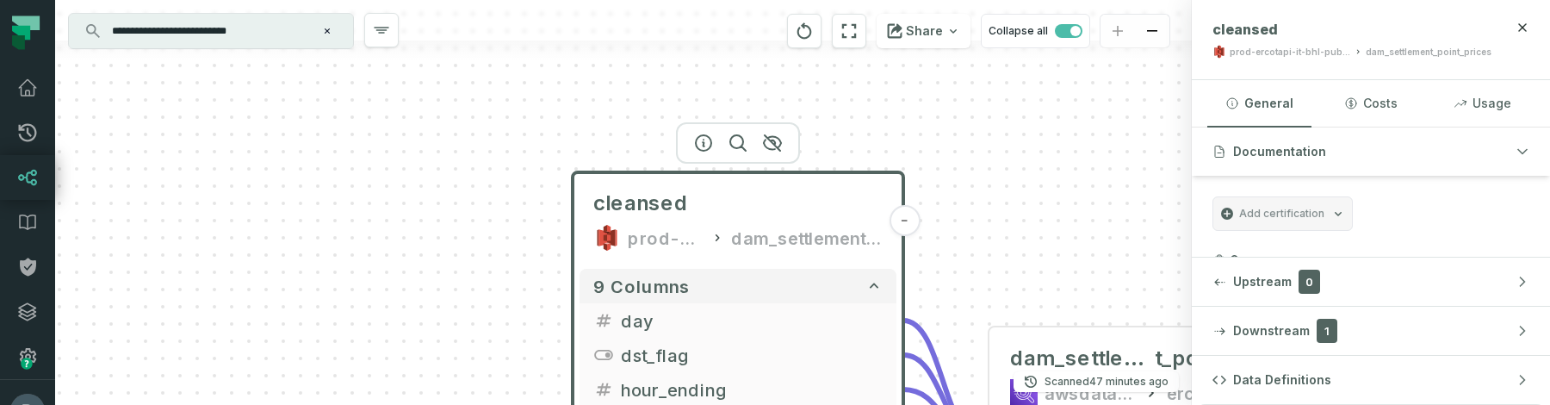
click at [1413, 56] on div "dam_settlement_point_prices" at bounding box center [1429, 52] width 126 height 13
copy div "dam_settlement_point_prices"
click at [328, 57] on div at bounding box center [623, 50] width 1137 height 20
click at [295, 38] on input "**********" at bounding box center [209, 31] width 215 height 28
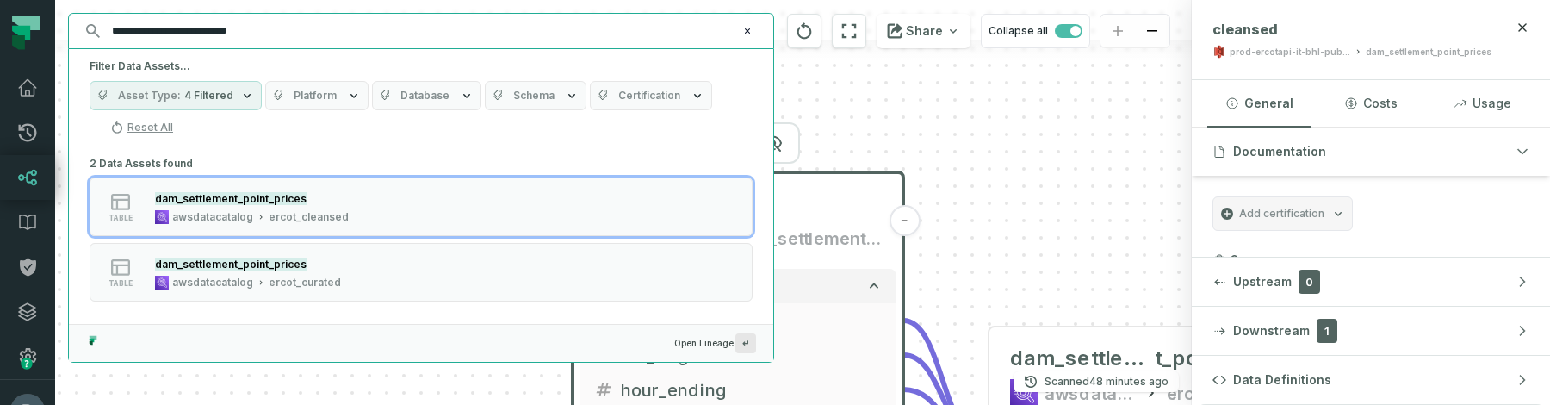
click at [206, 103] on button "Asset Type 4 Filtered" at bounding box center [176, 95] width 172 height 29
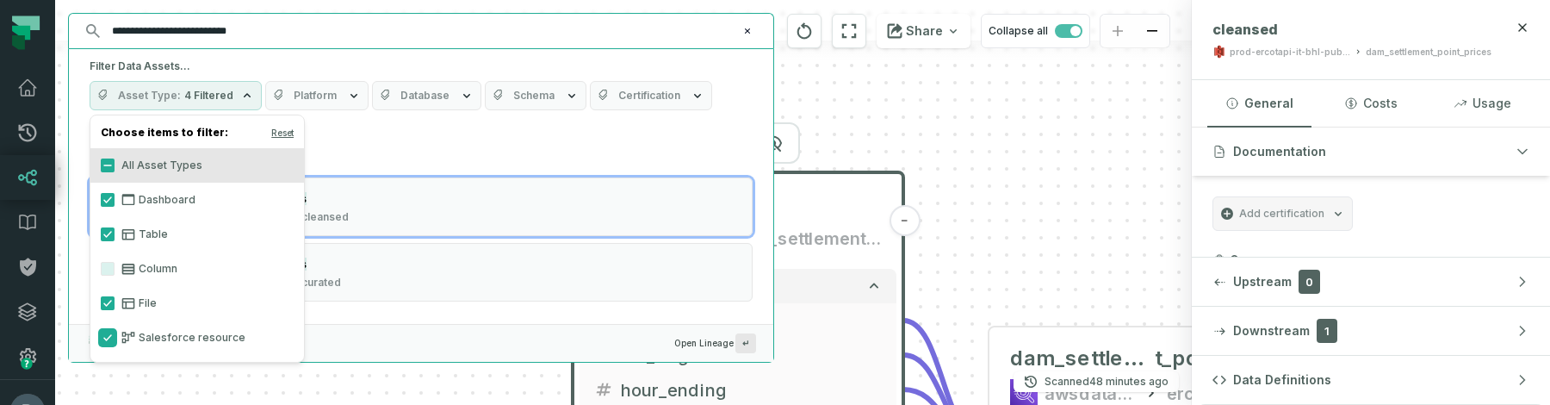
click at [108, 343] on button "Salesforce resource" at bounding box center [108, 338] width 14 height 14
click at [105, 229] on button "Table" at bounding box center [108, 234] width 14 height 14
click at [108, 198] on button "Dashboard" at bounding box center [108, 200] width 14 height 14
click at [282, 27] on input "**********" at bounding box center [420, 31] width 636 height 28
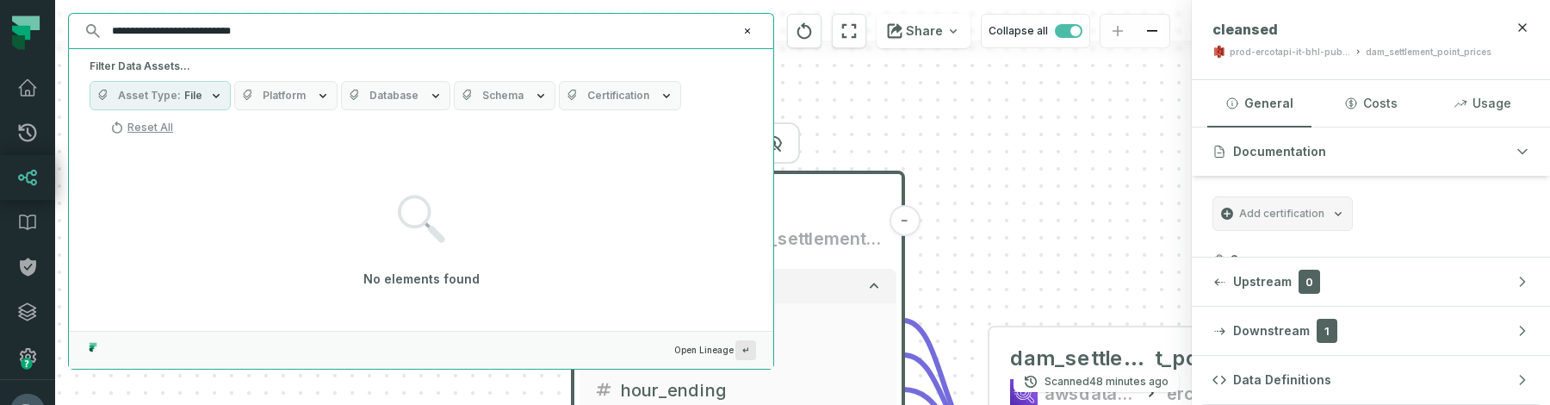
type input "**********"
click at [882, 120] on div "cleansed prod-ercotapi-it-bhl-public-cleansed/ercot dam_settlement_point_prices…" at bounding box center [623, 202] width 1137 height 405
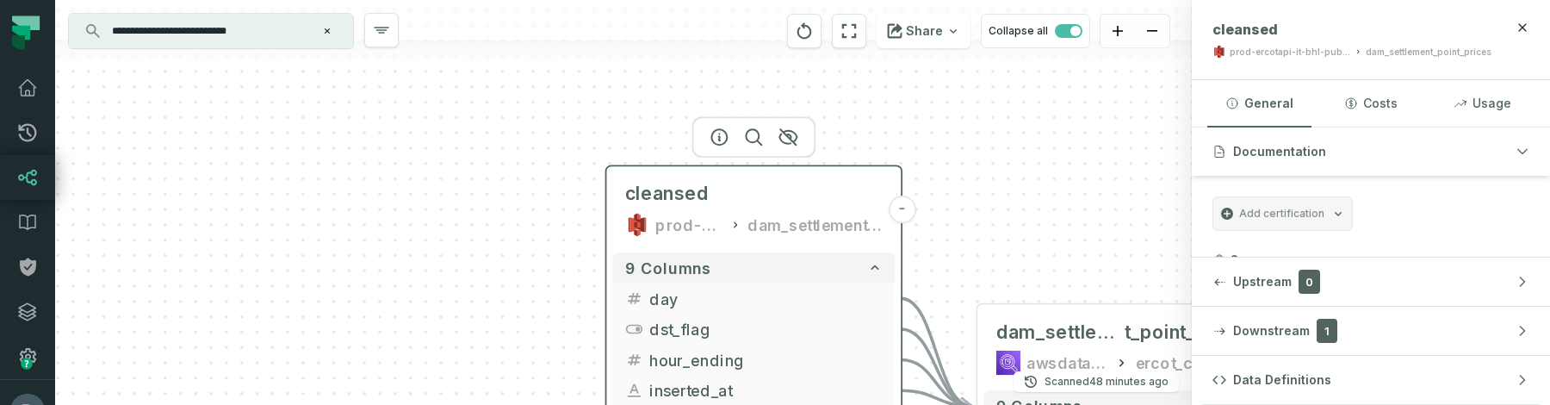
click at [772, 237] on div "cleansed prod-ercotapi-it-bhl-public-cleansed/ercot dam_settlement_point_prices" at bounding box center [754, 208] width 282 height 73
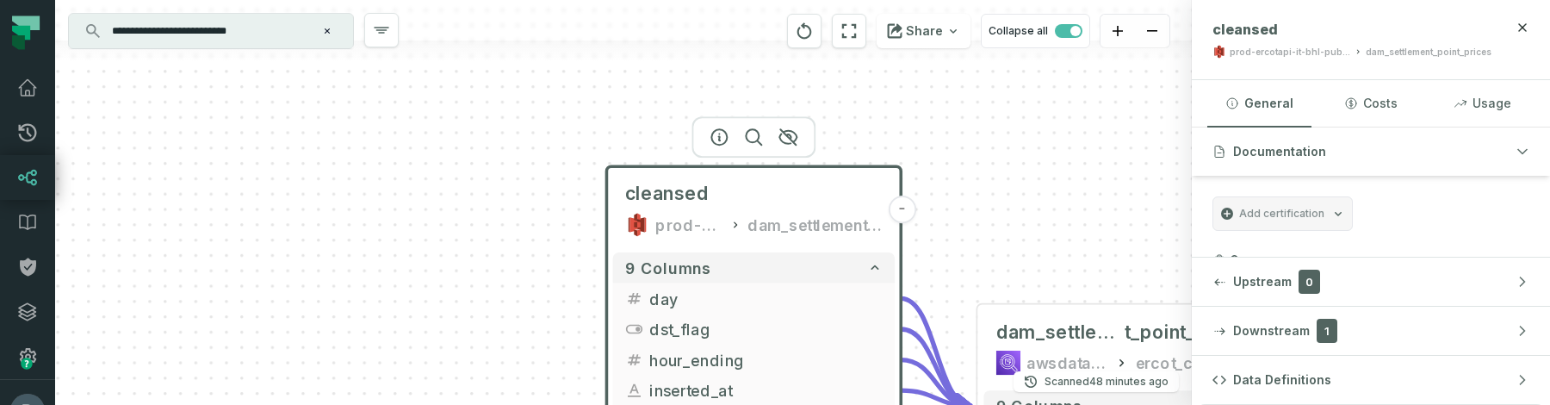
click at [267, 39] on input "**********" at bounding box center [209, 31] width 215 height 28
click at [819, 216] on div "dam_settlement_point_prices" at bounding box center [815, 225] width 135 height 24
click at [286, 39] on input "**********" at bounding box center [209, 31] width 215 height 28
click at [900, 139] on div "cleansed prod-ercotapi-it-bhl-public-cleansed/ercot dam_settlement_point_prices…" at bounding box center [623, 202] width 1137 height 405
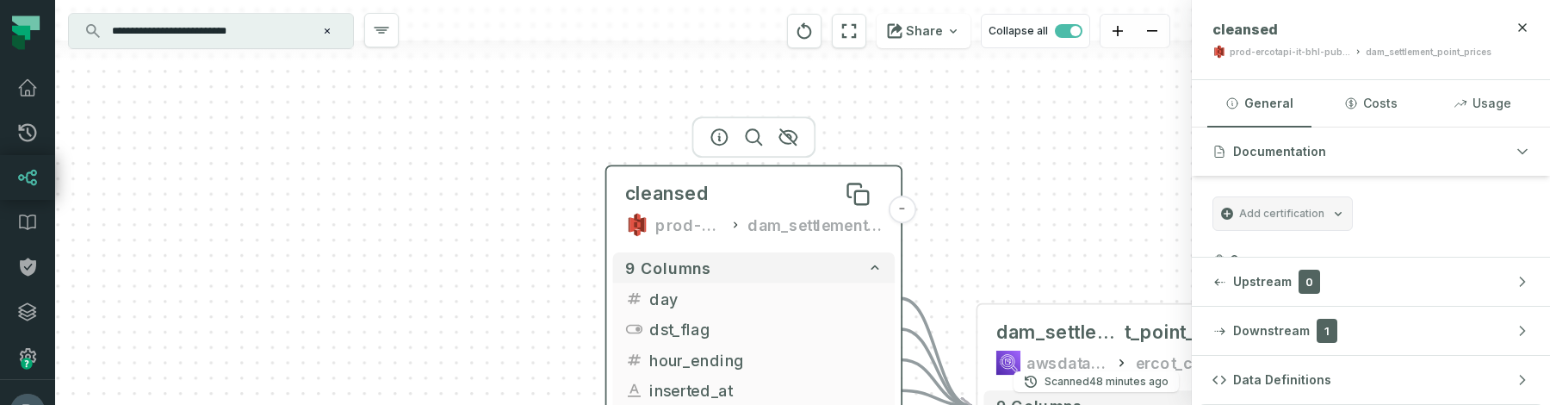
click at [694, 187] on span "cleansed" at bounding box center [667, 194] width 84 height 24
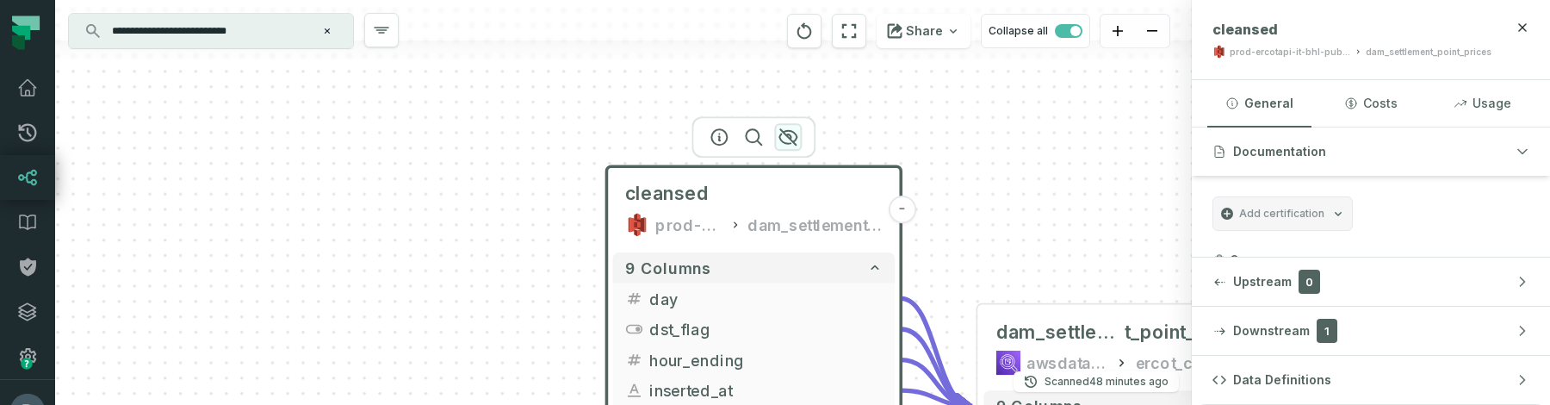
click at [784, 138] on icon "button" at bounding box center [788, 137] width 21 height 21
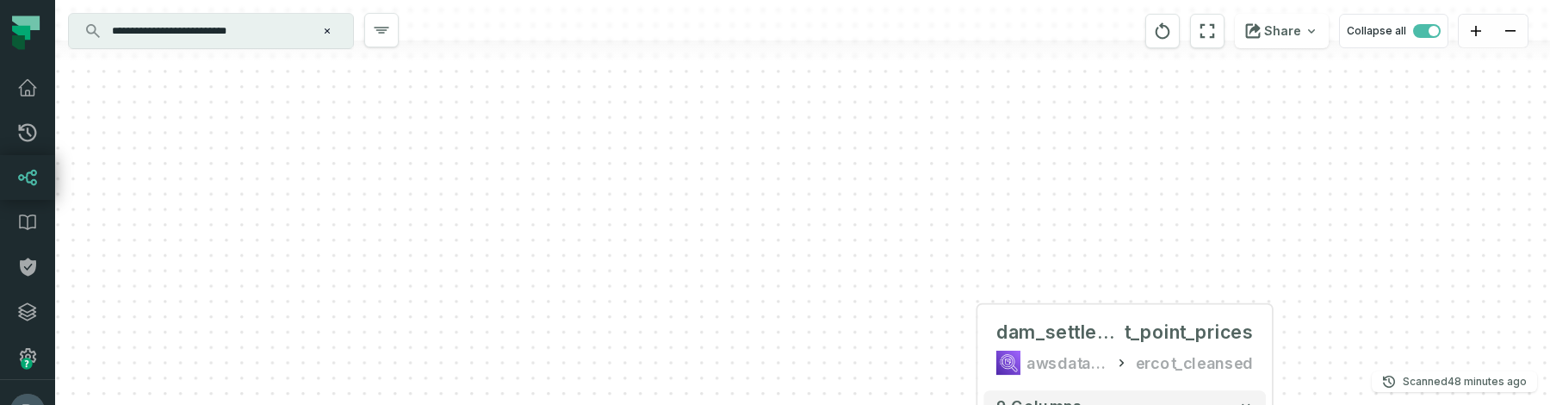
click at [281, 28] on input "**********" at bounding box center [209, 31] width 215 height 28
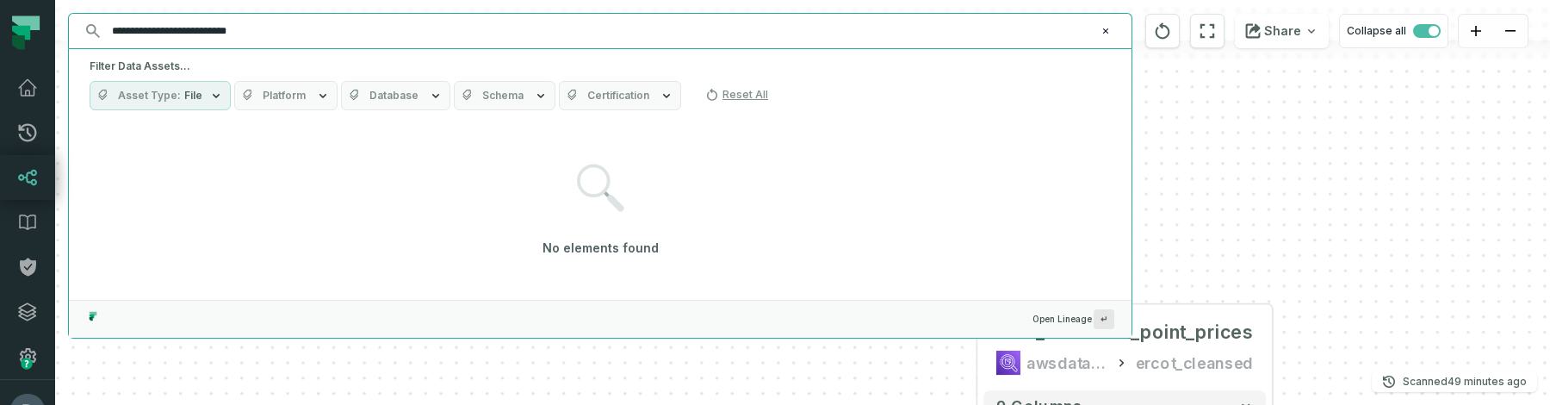
click at [263, 95] on span "Platform" at bounding box center [284, 96] width 43 height 14
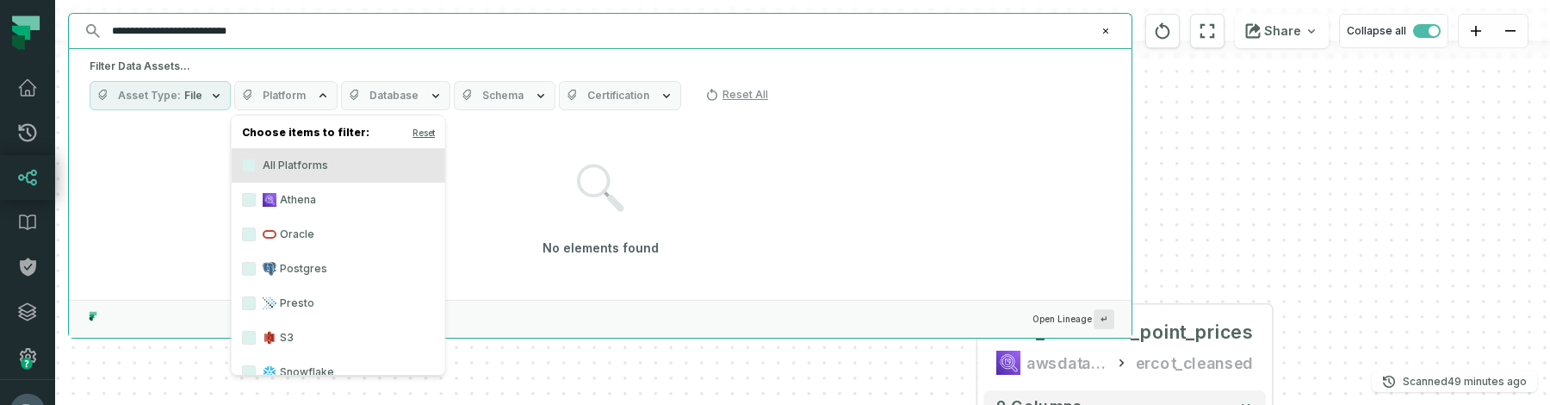
click at [257, 341] on label "S3" at bounding box center [339, 337] width 214 height 34
click at [256, 341] on button "S3" at bounding box center [249, 338] width 14 height 14
click at [152, 221] on div "No elements found" at bounding box center [600, 210] width 1021 height 169
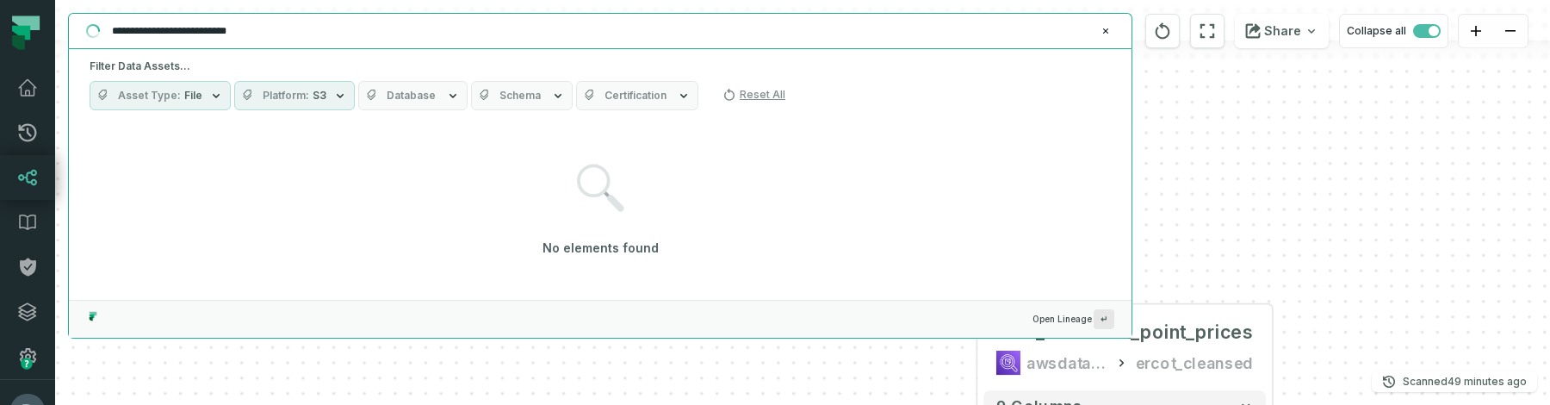
click at [387, 91] on span "Database" at bounding box center [411, 96] width 49 height 14
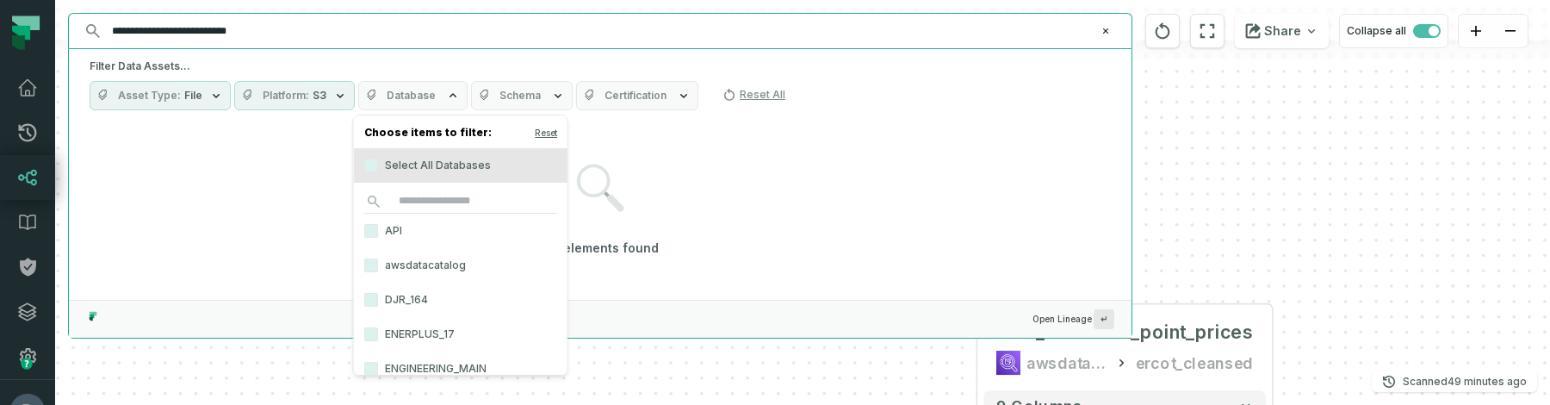
click at [387, 91] on span "Database" at bounding box center [411, 96] width 49 height 14
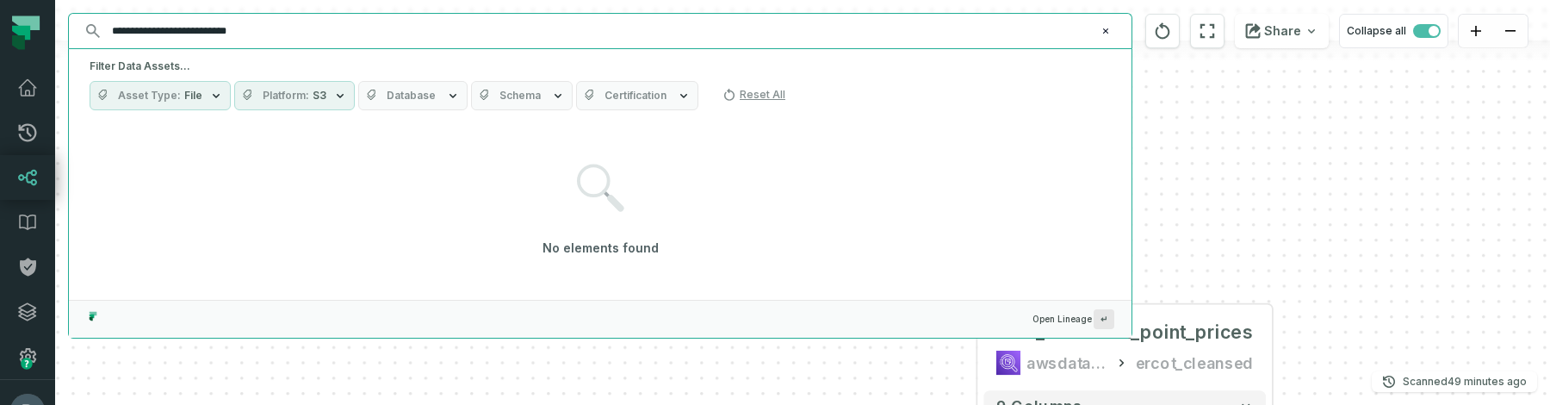
click at [173, 93] on span "Asset Type" at bounding box center [149, 96] width 63 height 14
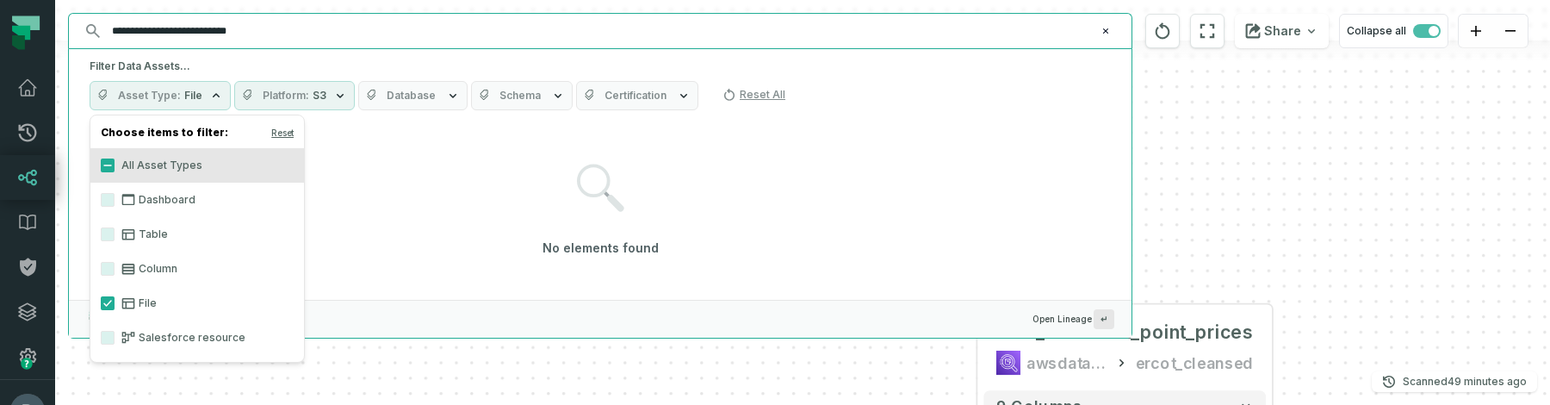
click at [238, 34] on input "**********" at bounding box center [599, 31] width 994 height 28
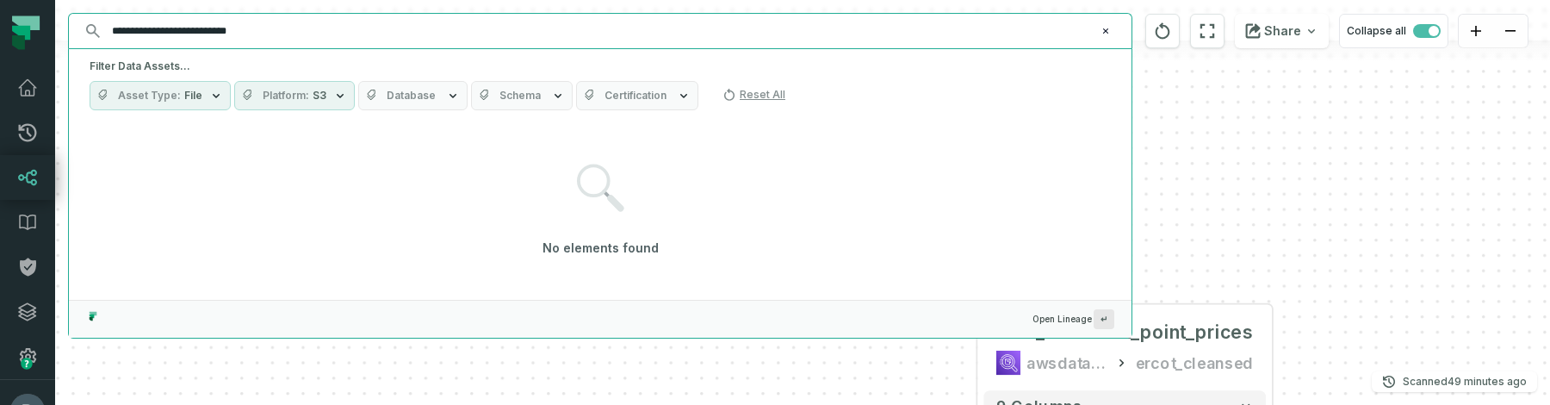
click at [238, 34] on input "**********" at bounding box center [599, 31] width 994 height 28
type input "*"
click at [171, 34] on input "*" at bounding box center [599, 31] width 994 height 28
click at [259, 154] on div "No elements found" at bounding box center [600, 210] width 1021 height 169
click at [420, 103] on button "Database" at bounding box center [412, 95] width 109 height 29
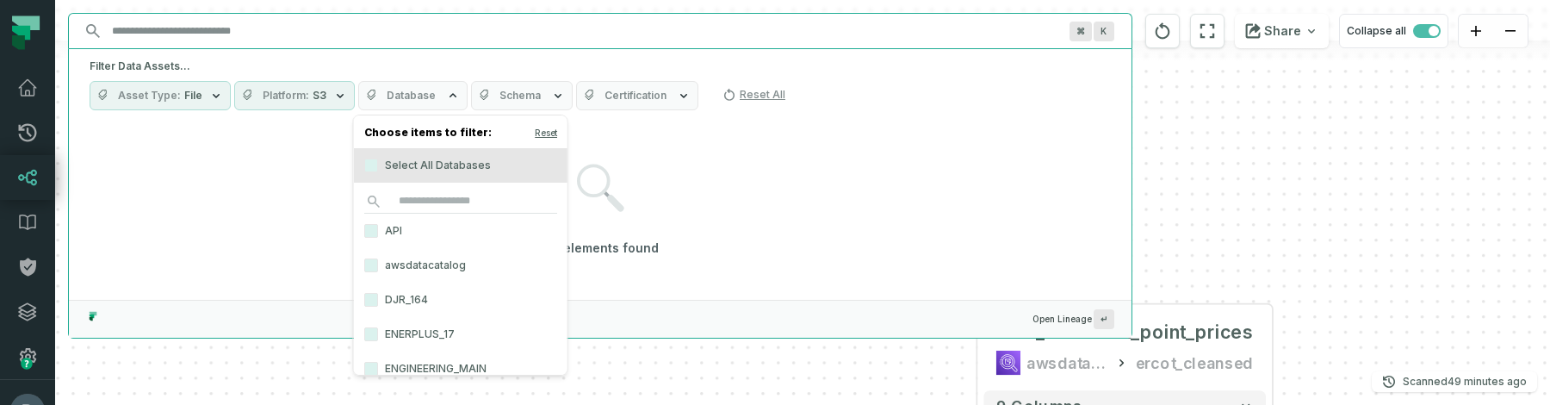
click at [444, 82] on button "Database" at bounding box center [412, 95] width 109 height 29
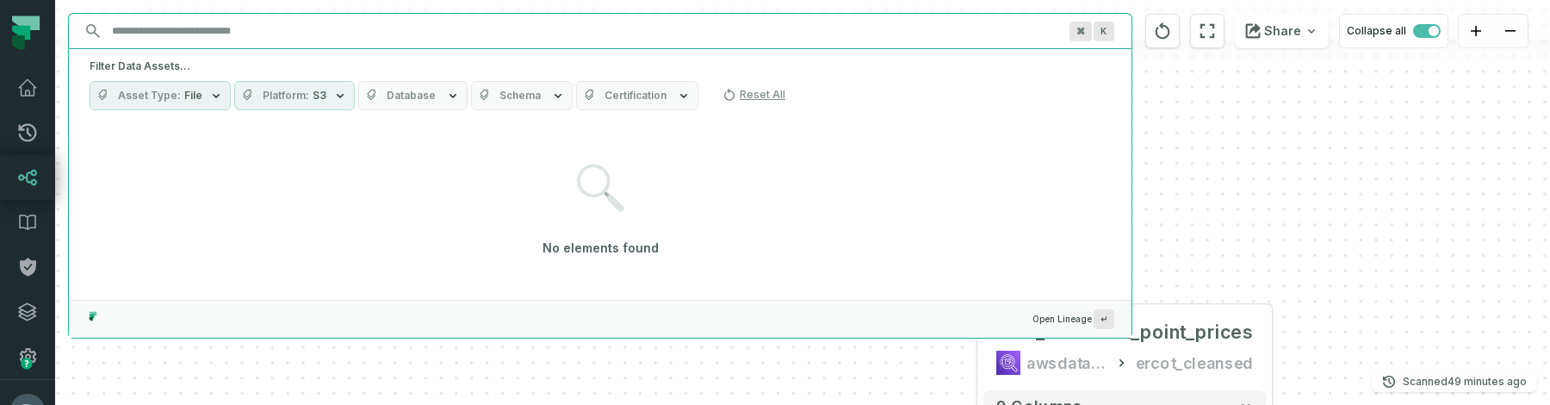
click at [504, 91] on span "Schema" at bounding box center [520, 96] width 41 height 14
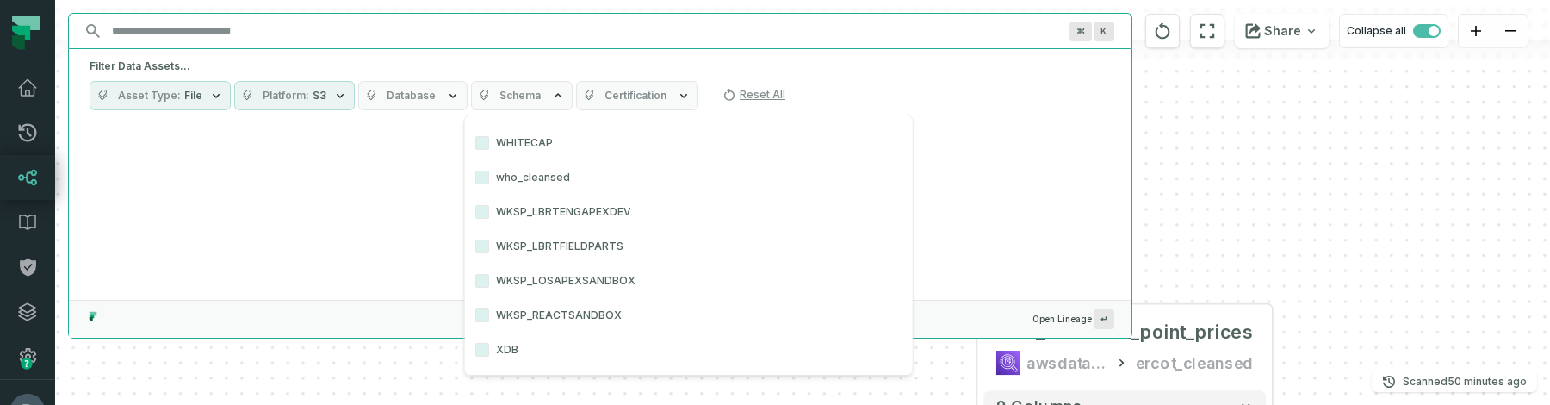
scroll to position [5806, 0]
click at [519, 41] on input "Discovery Provider cmdk menu" at bounding box center [585, 31] width 966 height 28
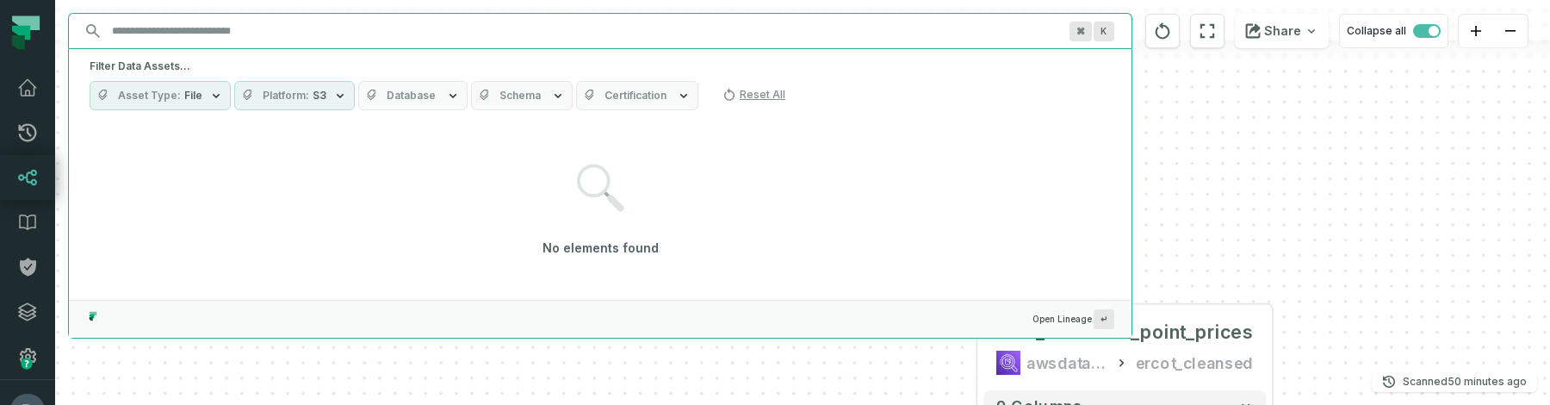
click at [551, 98] on icon "button" at bounding box center [558, 96] width 14 height 14
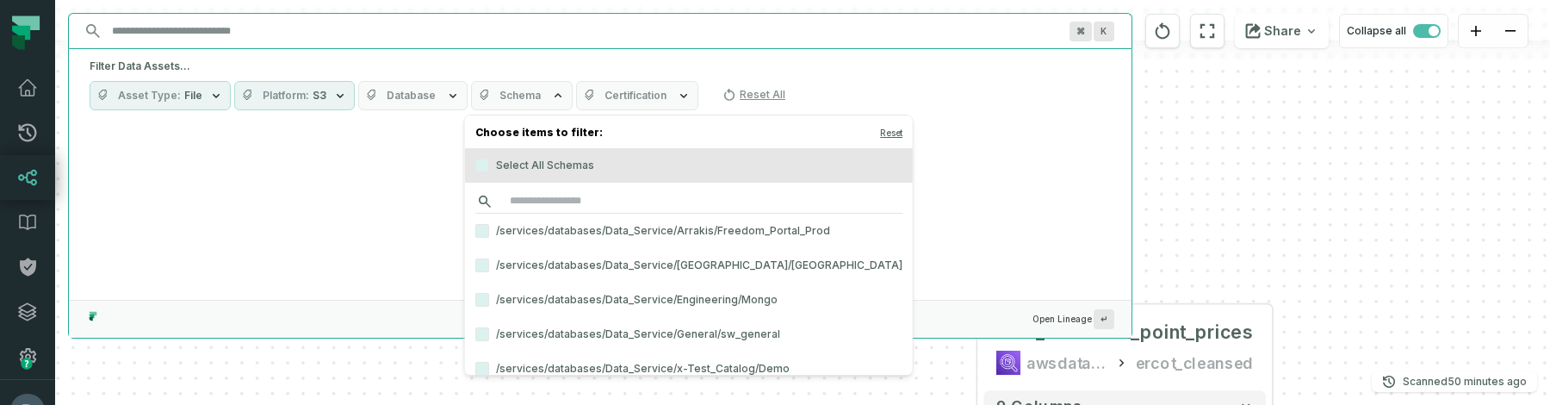
click at [567, 202] on input "search" at bounding box center [688, 201] width 427 height 24
paste input "**********"
type input "**********"
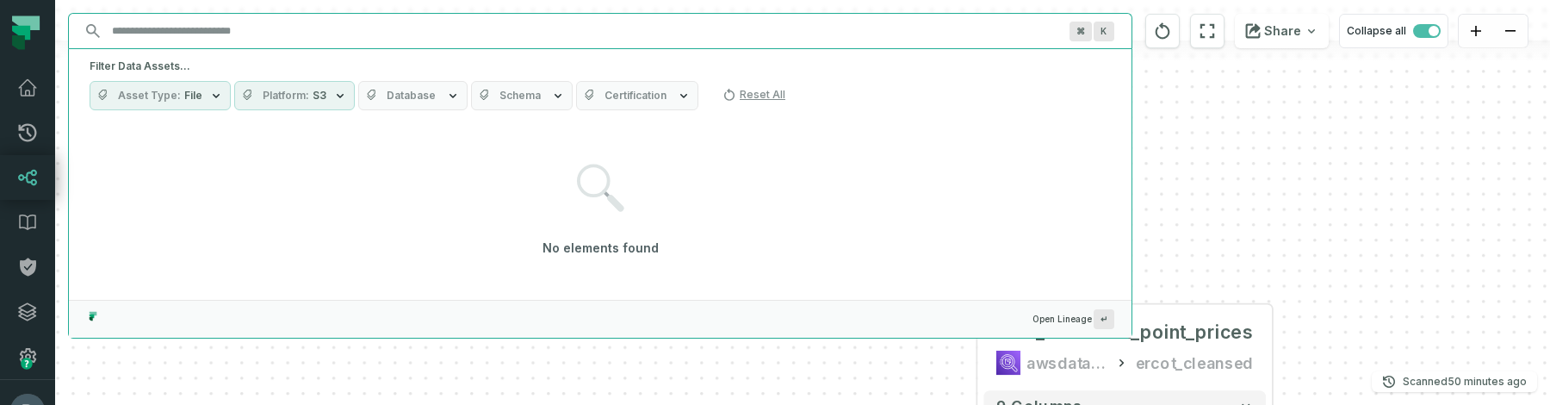
click at [373, 214] on div "No elements found" at bounding box center [600, 210] width 1021 height 169
click at [196, 91] on span "File" at bounding box center [193, 96] width 18 height 14
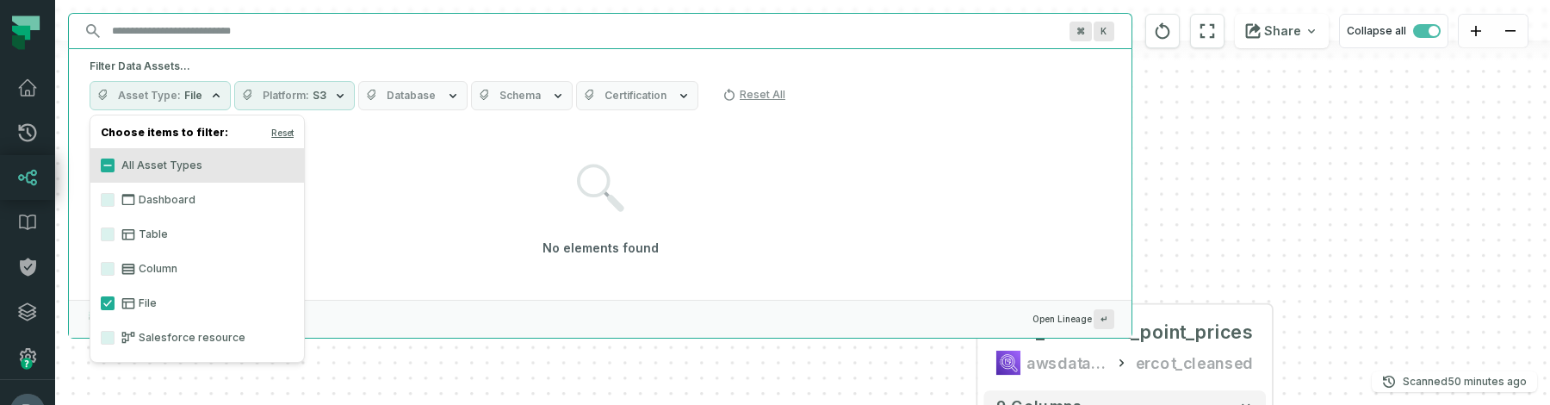
click at [196, 91] on span "File" at bounding box center [193, 96] width 18 height 14
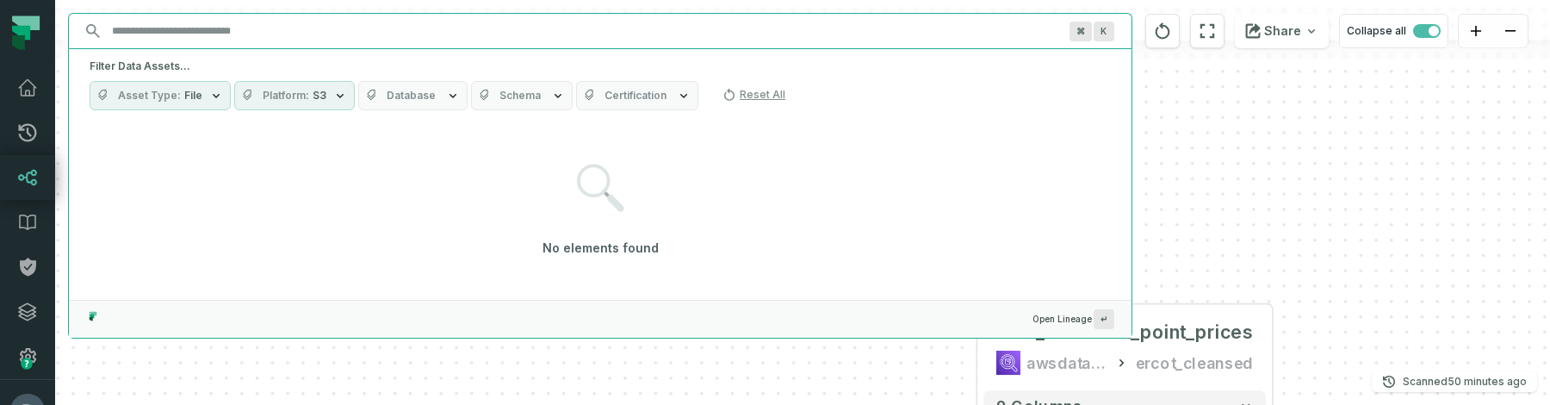
click at [196, 91] on span "File" at bounding box center [193, 96] width 18 height 14
click at [290, 80] on div "Filter Data Assets... Asset Type File Platform S3 Database Schema Certification…" at bounding box center [600, 84] width 1063 height 71
click at [213, 91] on icon "button" at bounding box center [216, 96] width 14 height 14
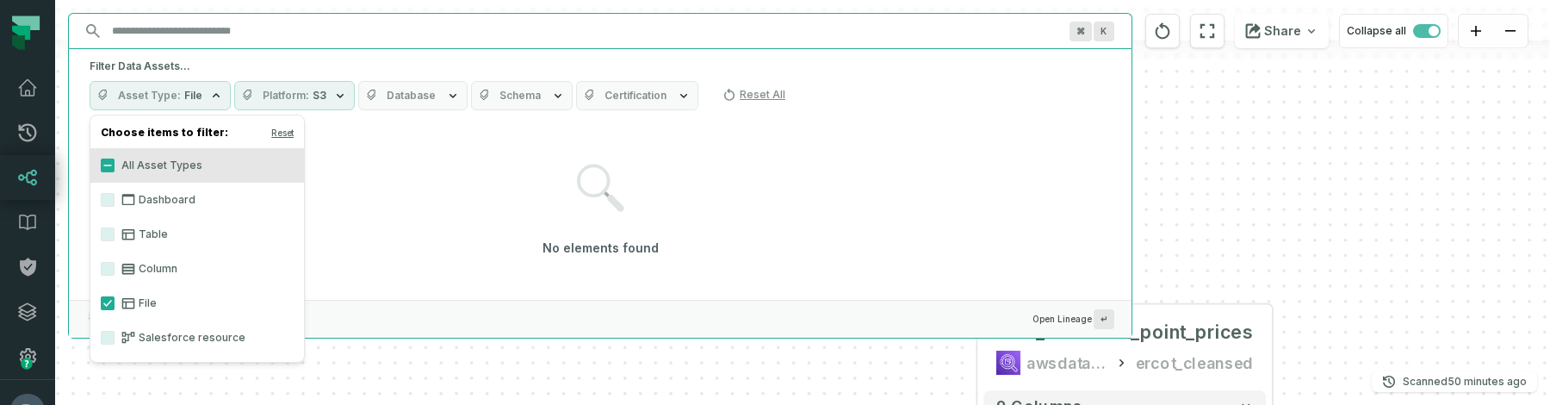
click at [235, 29] on input "Discovery Provider cmdk menu" at bounding box center [585, 31] width 966 height 28
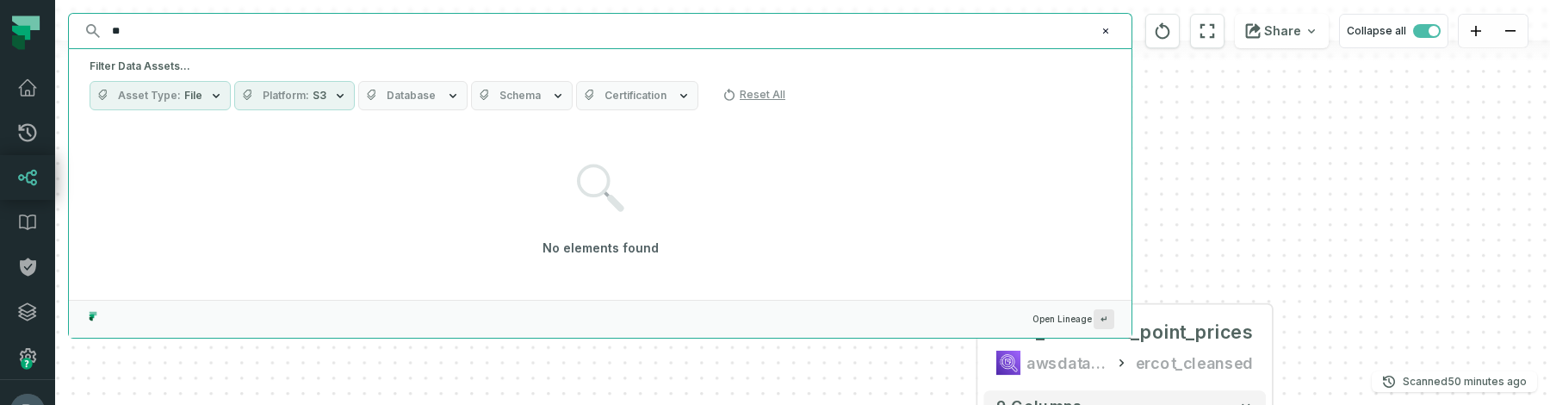
type input "*"
click at [1267, 183] on div "+ dam_settlemen t_point_prices awsdatacatalog ercot_cleansed 9 columns" at bounding box center [802, 202] width 1495 height 405
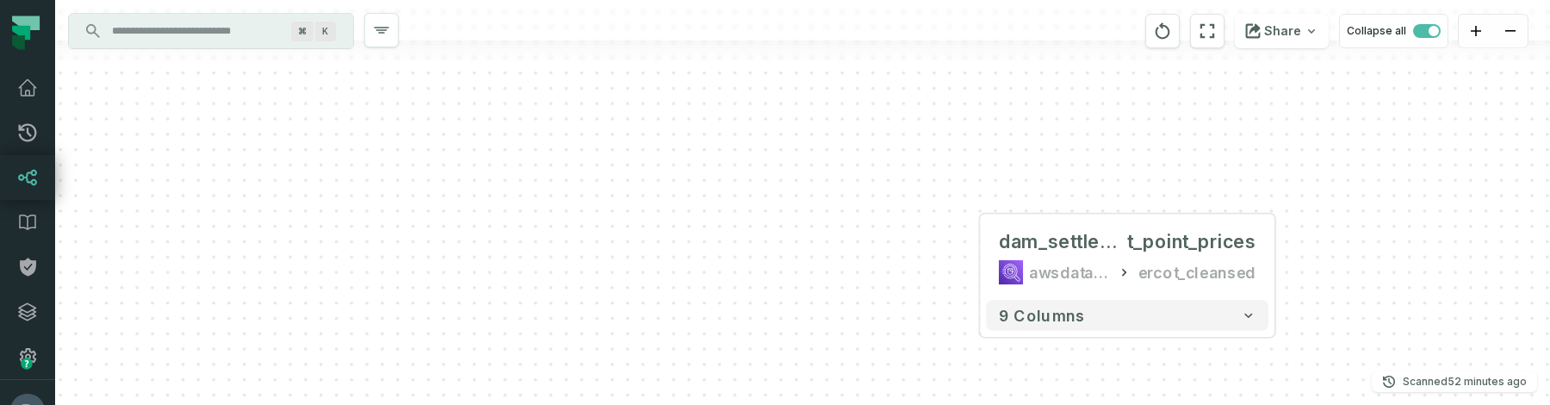
drag, startPoint x: 1108, startPoint y: 224, endPoint x: 1102, endPoint y: 72, distance: 151.7
click at [1102, 72] on div "+ dam_settlemen t_point_prices awsdatacatalog ercot_cleansed 9 columns" at bounding box center [802, 202] width 1495 height 405
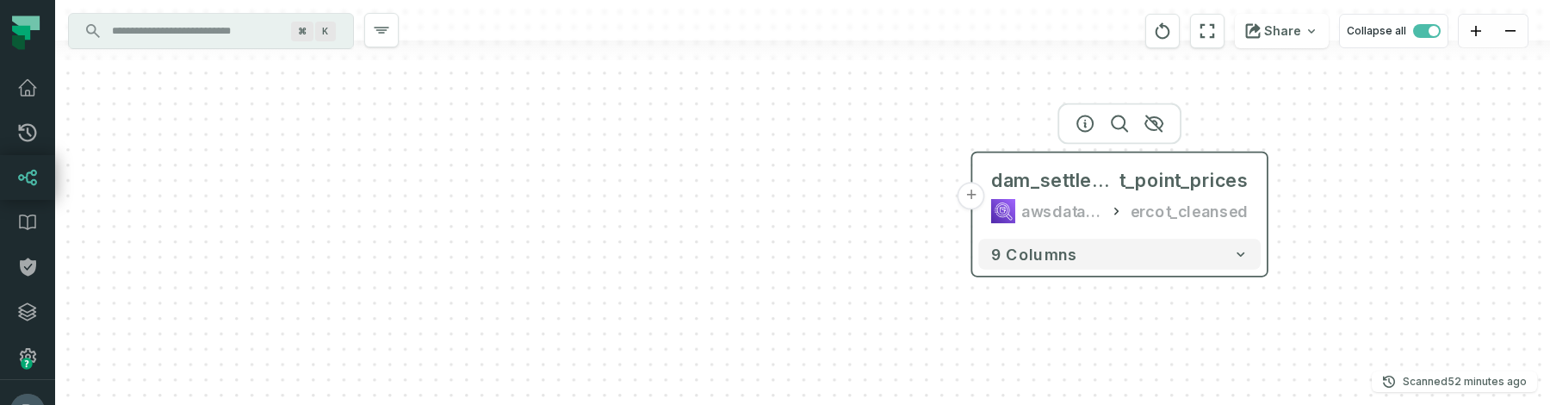
click at [972, 196] on button "+" at bounding box center [972, 196] width 28 height 28
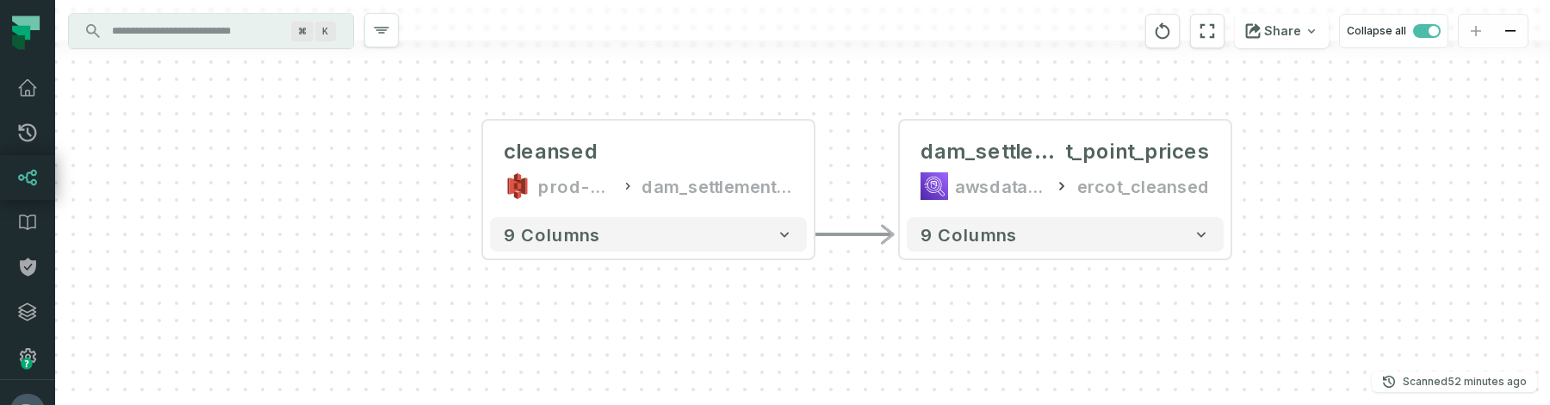
drag, startPoint x: 912, startPoint y: 324, endPoint x: 758, endPoint y: 289, distance: 158.0
click at [758, 289] on div "cleansed prod-ercotapi-it-bhl-public-cleansed/ercot dam_settlement_point_prices…" at bounding box center [802, 202] width 1495 height 405
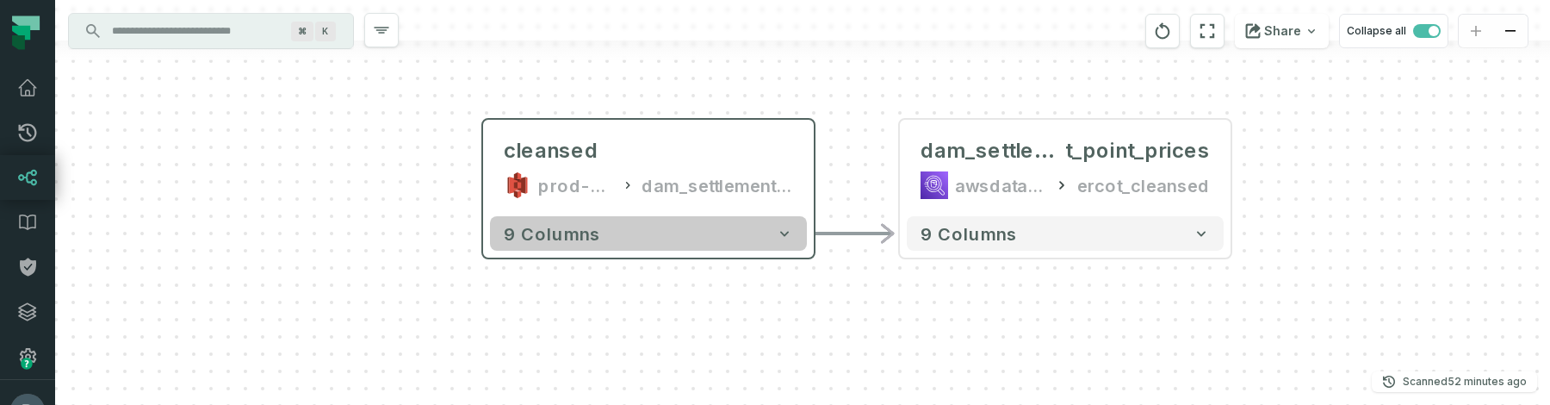
click at [552, 237] on span "9 columns" at bounding box center [552, 233] width 96 height 21
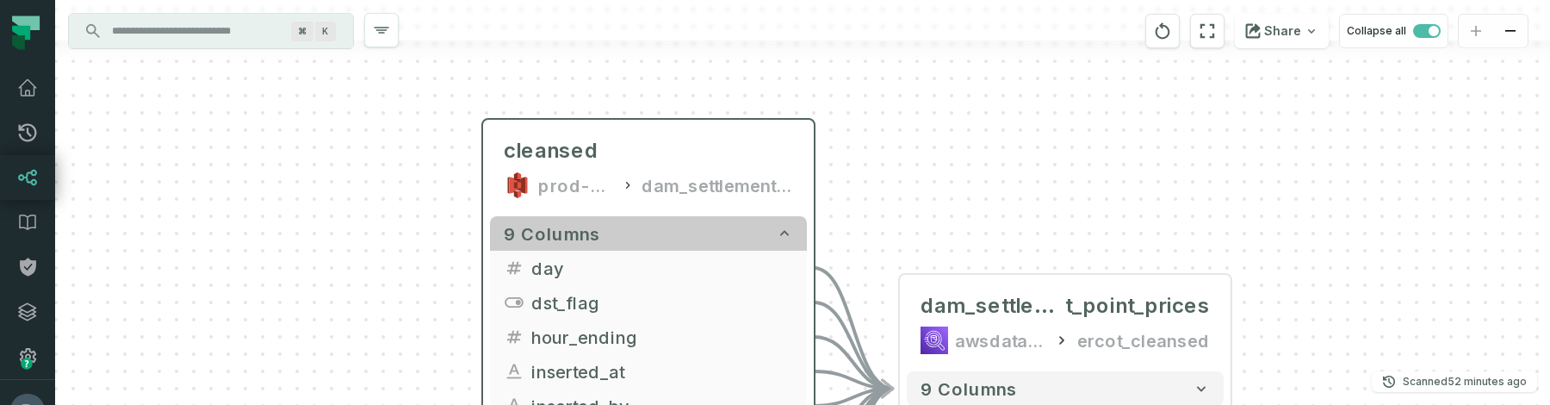
click at [552, 237] on span "9 columns" at bounding box center [552, 233] width 96 height 21
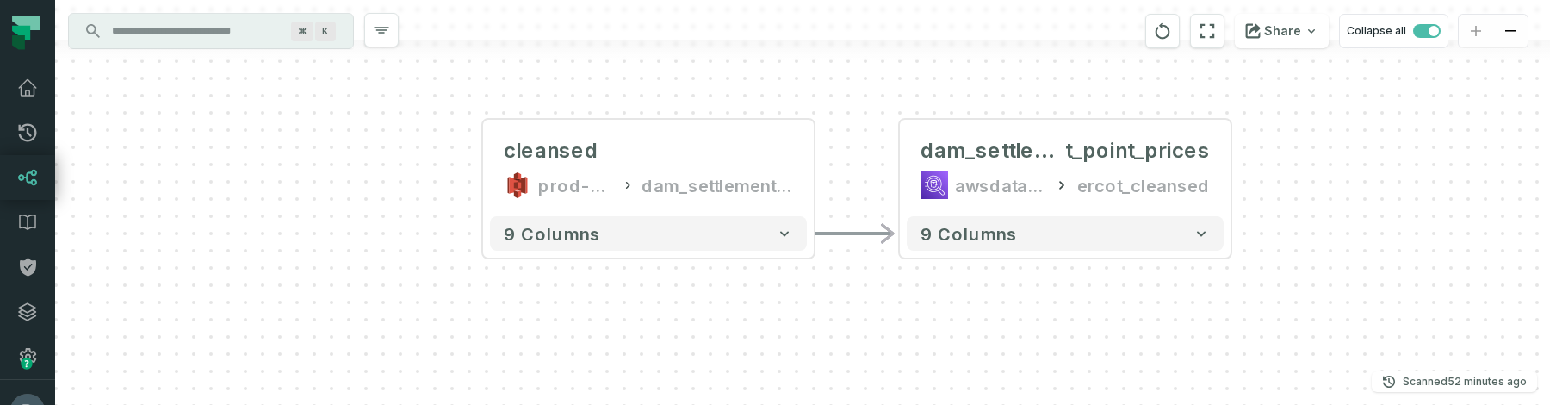
click at [262, 39] on input "Discovery Provider cmdk menu" at bounding box center [196, 31] width 188 height 28
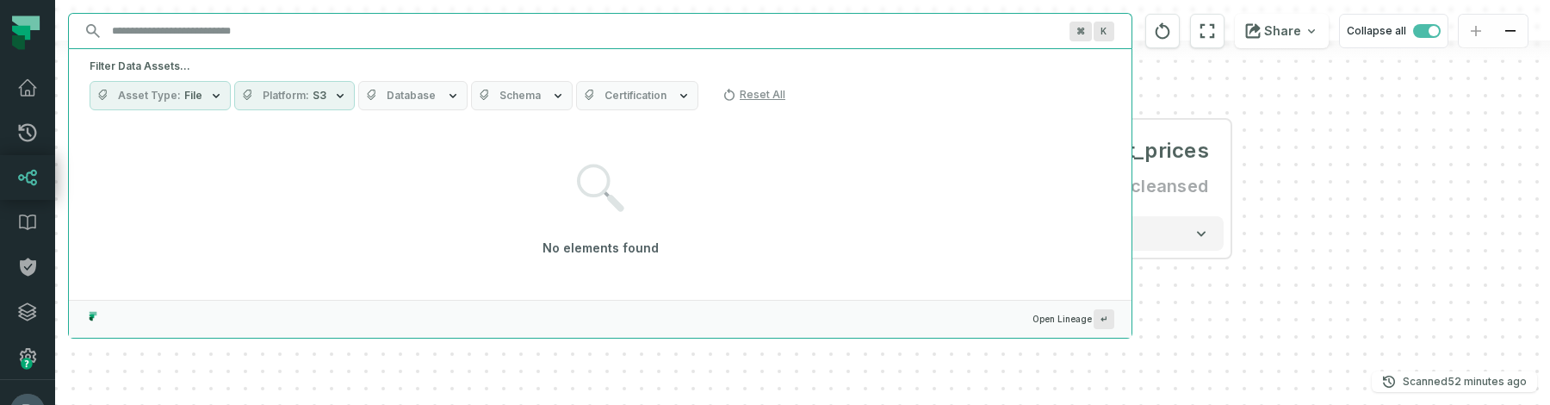
click at [1375, 204] on div "cleansed prod-ercotapi-it-bhl-public-cleansed/ercot dam_settlement_point_prices…" at bounding box center [802, 202] width 1495 height 405
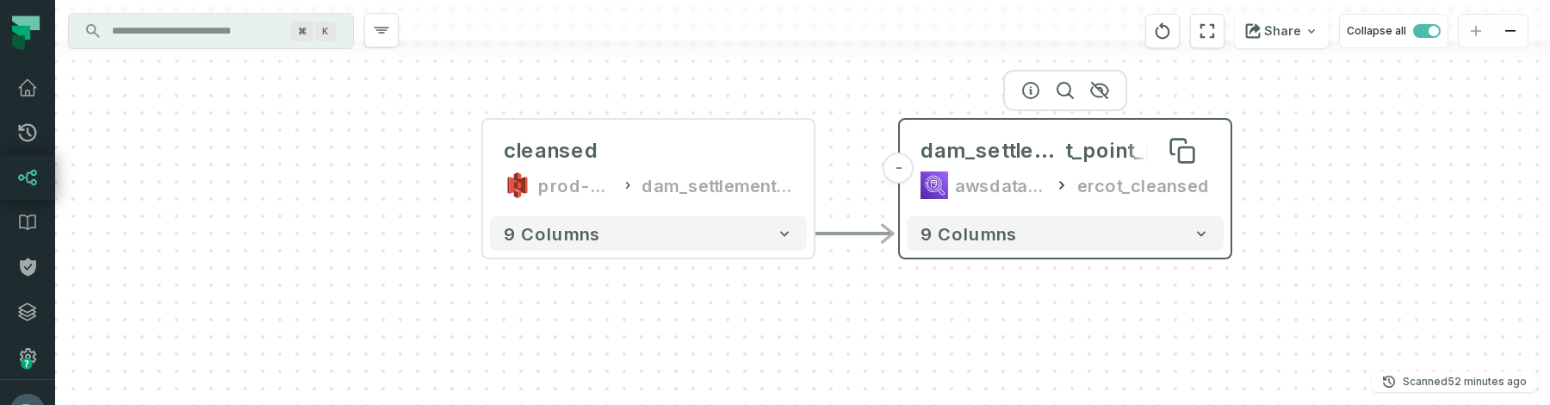
click at [1074, 144] on span "t_point_prices" at bounding box center [1137, 151] width 145 height 28
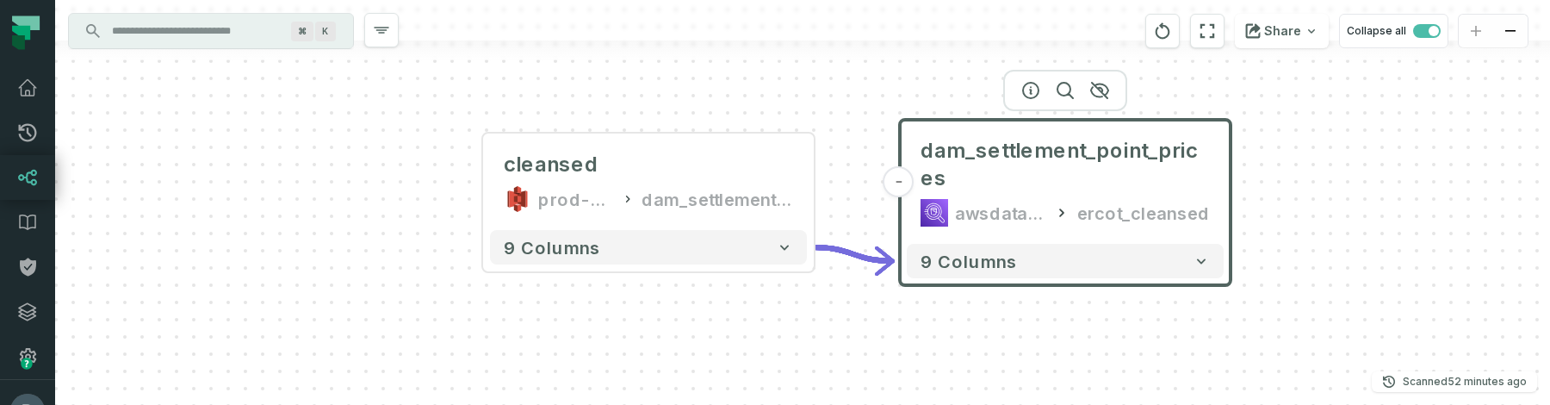
click at [258, 32] on input "Discovery Provider cmdk menu" at bounding box center [196, 31] width 188 height 28
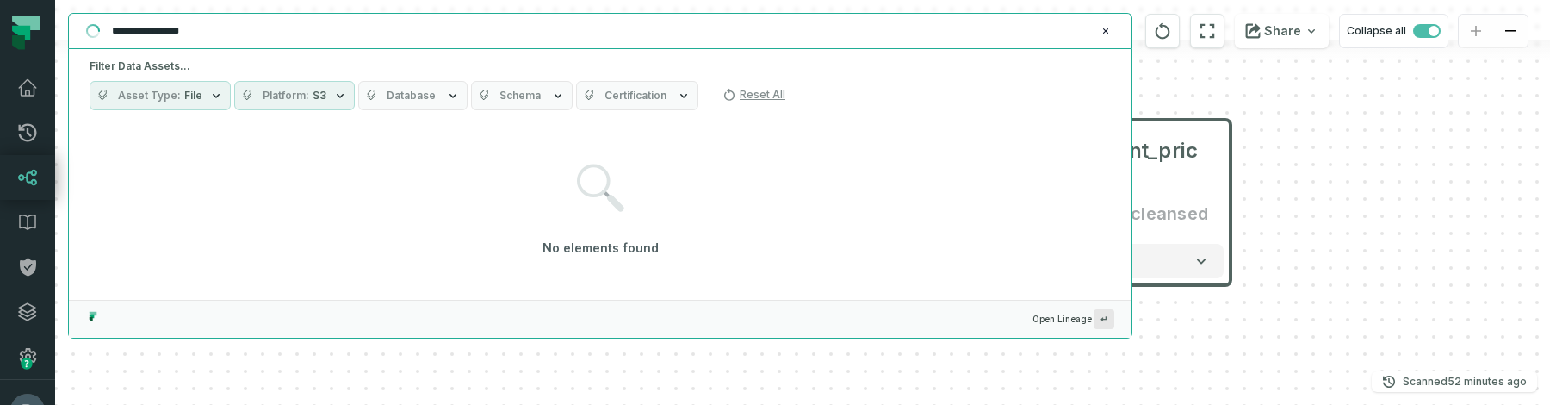
click at [147, 115] on div "Filter Data Assets... Asset Type File Platform S3 Database Schema Certification…" at bounding box center [600, 84] width 1063 height 71
click at [152, 108] on button "Asset Type File" at bounding box center [160, 95] width 141 height 29
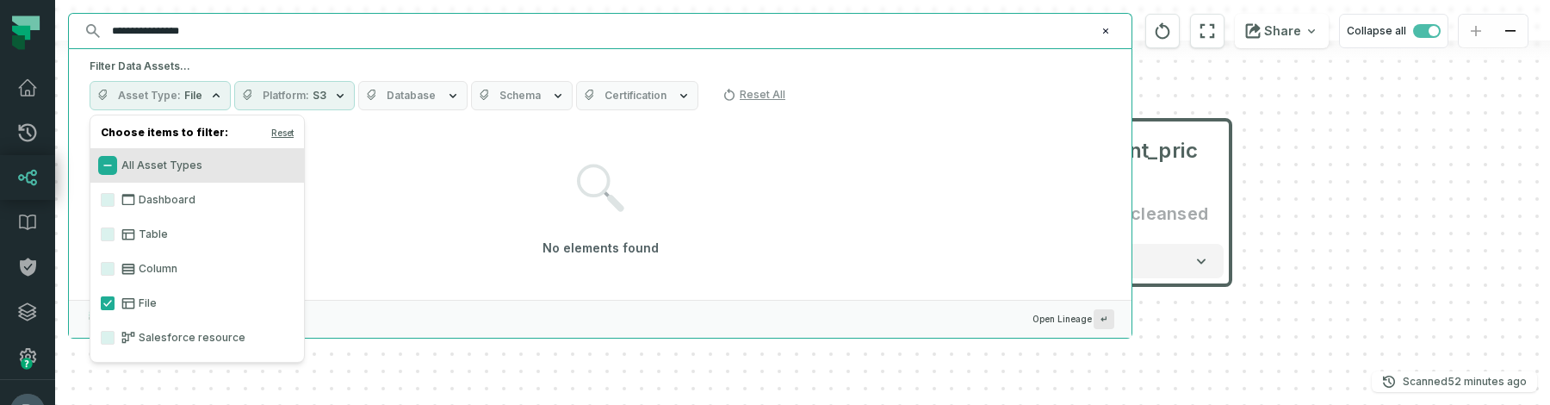
click at [108, 166] on button "All Asset Types" at bounding box center [108, 165] width 14 height 14
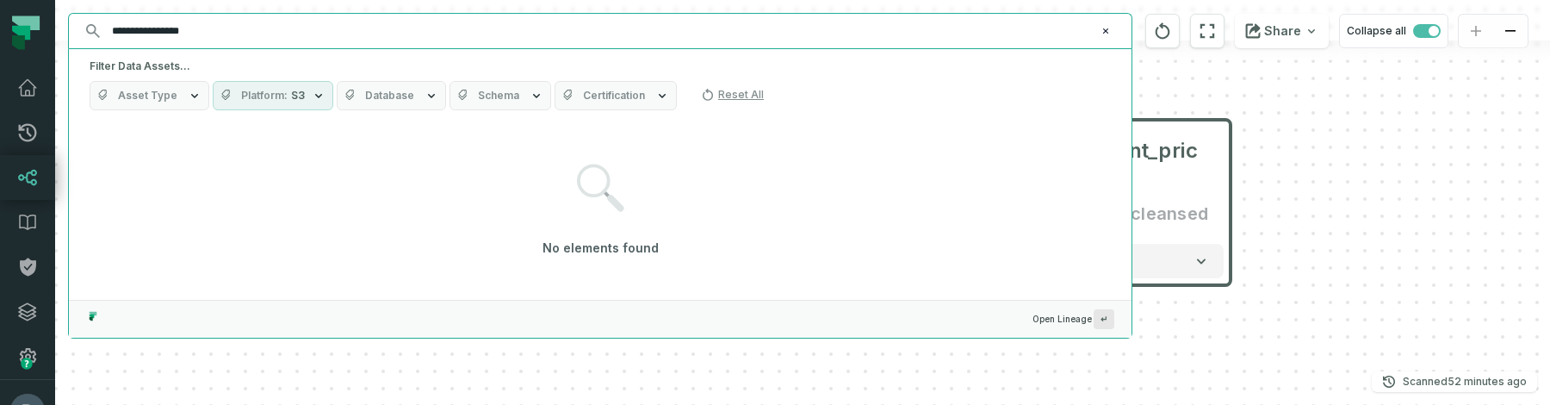
click at [425, 153] on div "No elements found" at bounding box center [600, 210] width 1021 height 169
click at [307, 79] on div "Filter Data Assets... Asset Type Platform S3 Database Schema Certification Rese…" at bounding box center [600, 84] width 1063 height 71
click at [299, 94] on span "S3" at bounding box center [298, 96] width 14 height 14
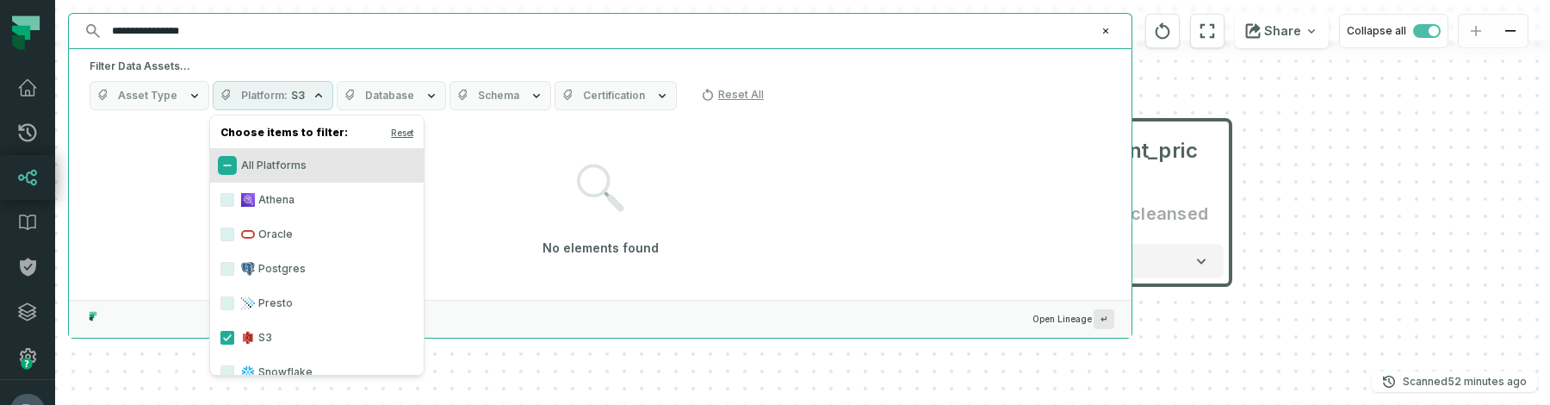
click at [227, 169] on button "All Platforms" at bounding box center [227, 165] width 14 height 14
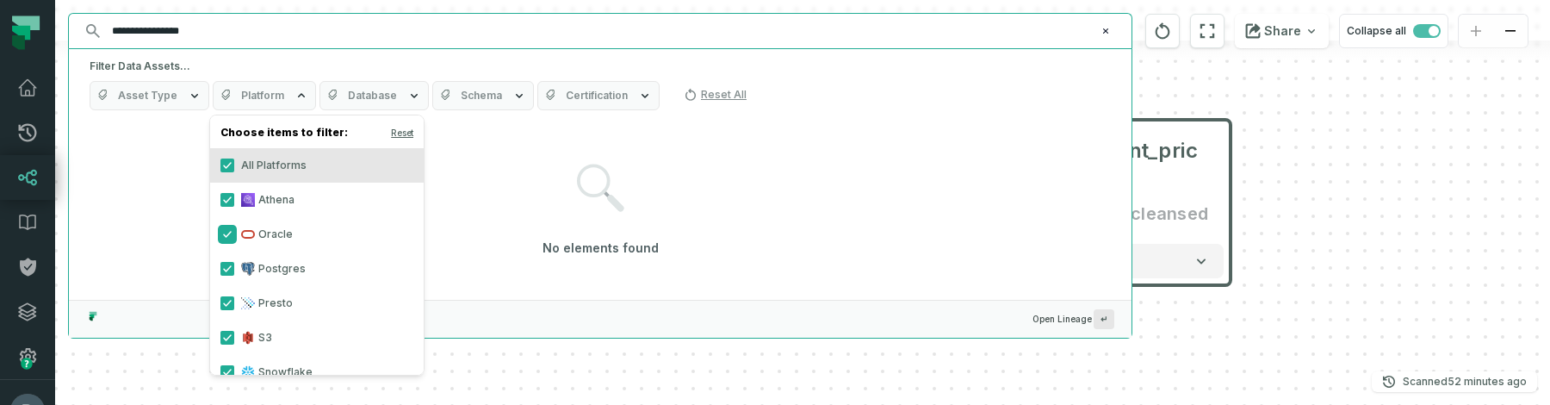
click at [227, 233] on button "Oracle" at bounding box center [227, 234] width 14 height 14
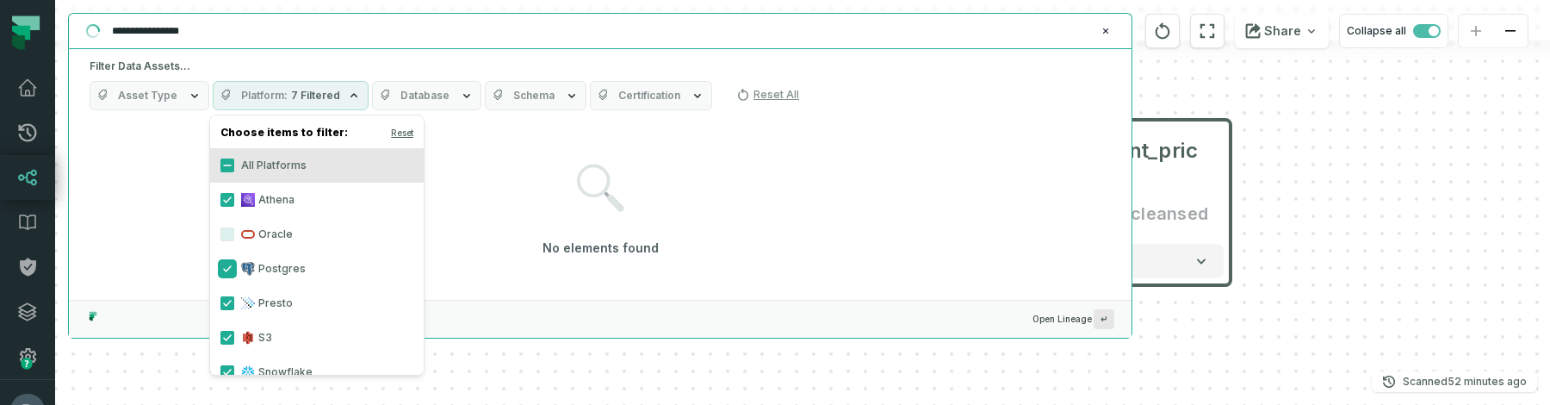
click at [224, 267] on button "Postgres" at bounding box center [227, 269] width 14 height 14
click at [223, 299] on button "Presto" at bounding box center [227, 303] width 14 height 14
click at [225, 335] on button "S3" at bounding box center [227, 338] width 14 height 14
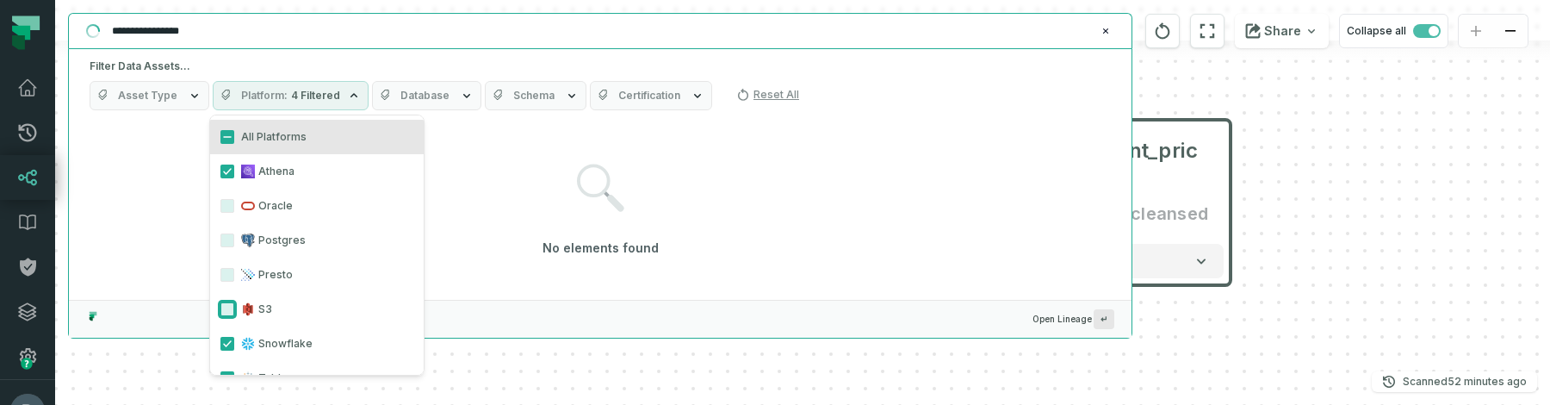
scroll to position [38, 0]
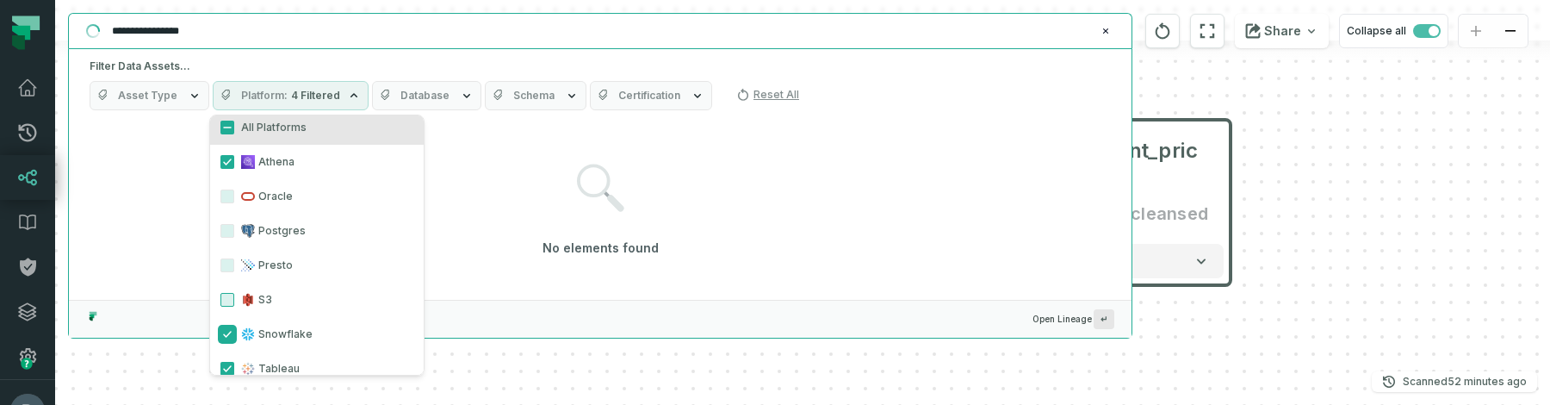
click at [225, 335] on button "Snowflake" at bounding box center [227, 334] width 14 height 14
click at [225, 361] on label "Tableau" at bounding box center [317, 368] width 214 height 34
click at [225, 362] on button "Tableau" at bounding box center [227, 369] width 14 height 14
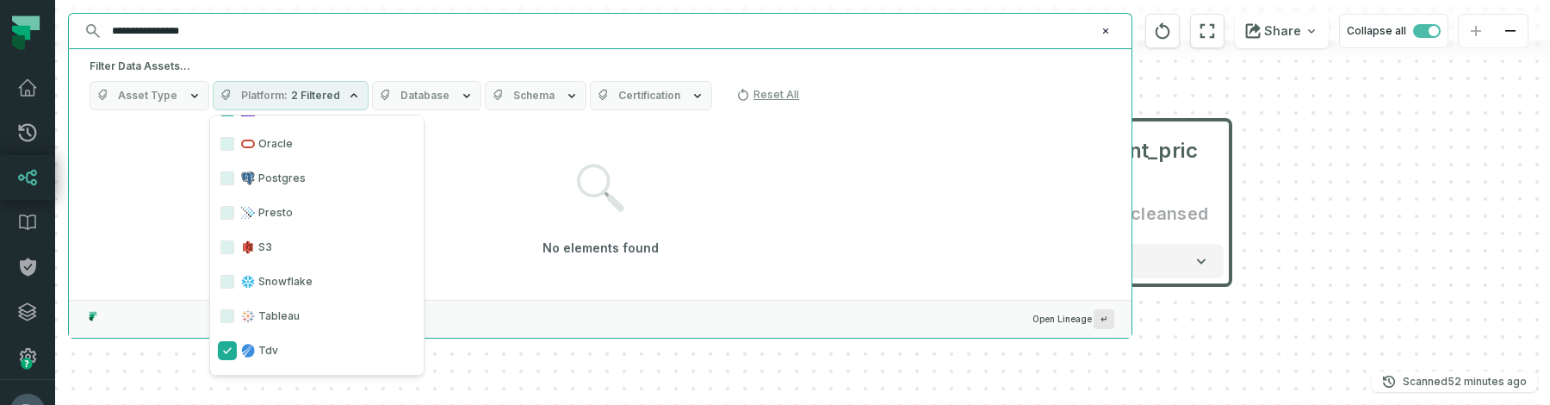
click at [226, 355] on button "Tdv" at bounding box center [227, 351] width 14 height 14
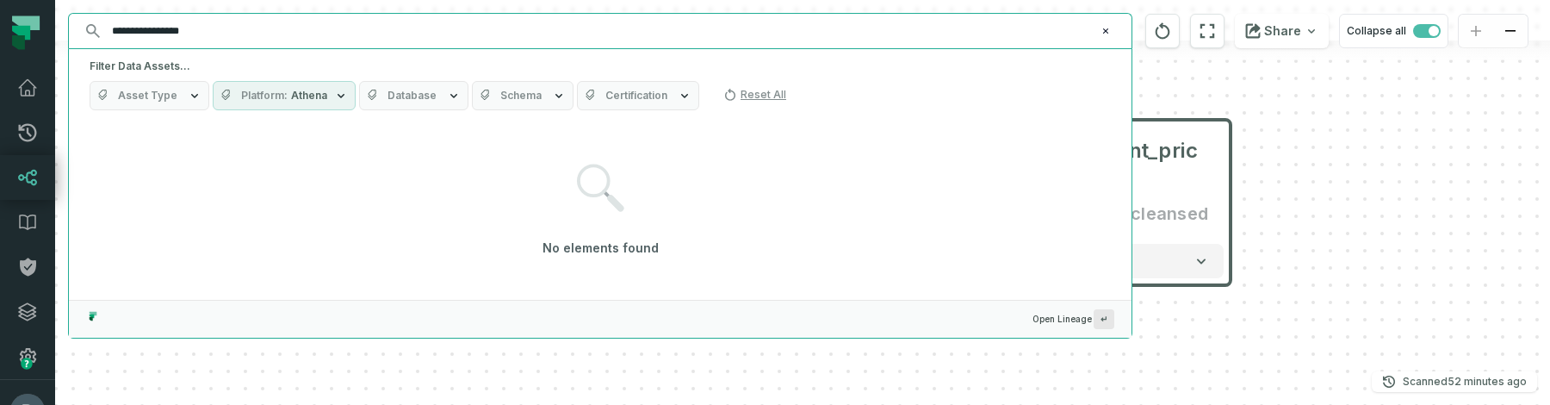
click at [470, 219] on div "No elements found" at bounding box center [600, 210] width 1021 height 169
click at [305, 31] on input "**********" at bounding box center [599, 31] width 994 height 28
click at [418, 99] on span "Database" at bounding box center [412, 96] width 49 height 14
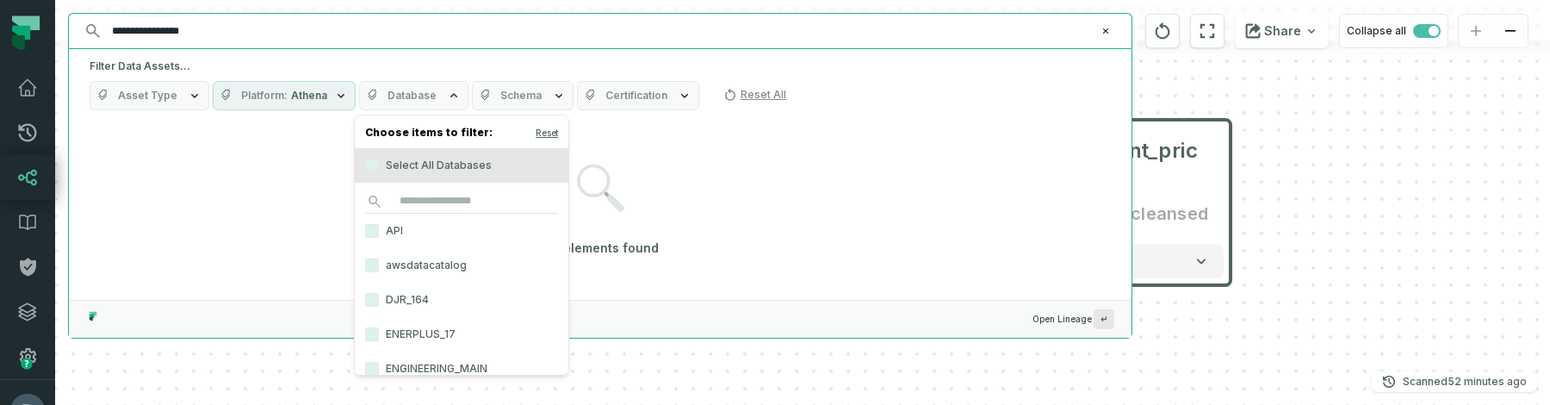
click at [418, 99] on span "Database" at bounding box center [412, 96] width 49 height 14
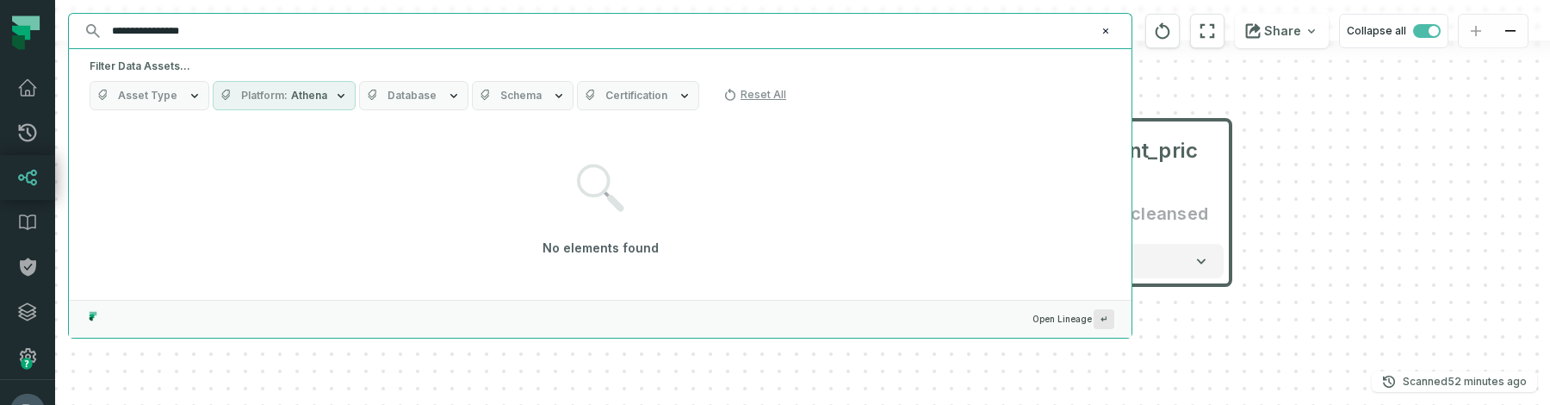
click at [511, 93] on span "Schema" at bounding box center [520, 96] width 41 height 14
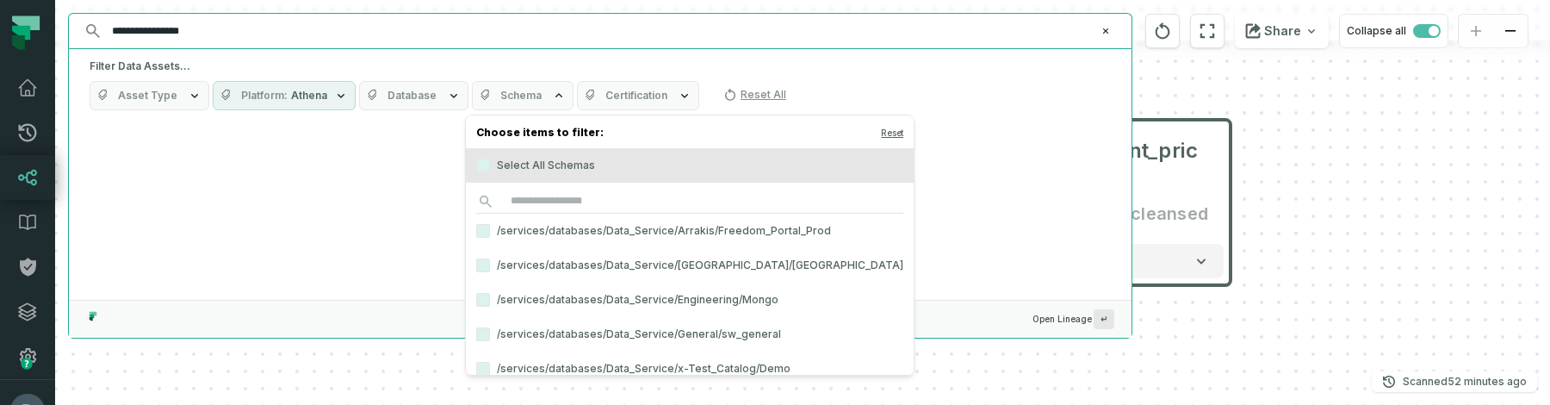
click at [511, 93] on span "Schema" at bounding box center [520, 96] width 41 height 14
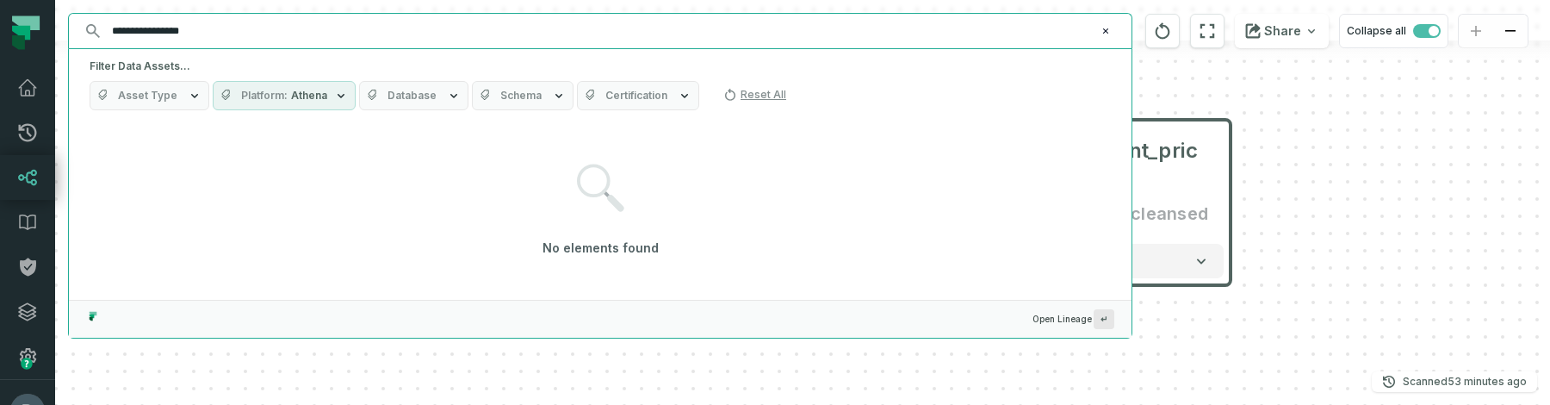
click at [171, 83] on button "Asset Type" at bounding box center [150, 95] width 120 height 29
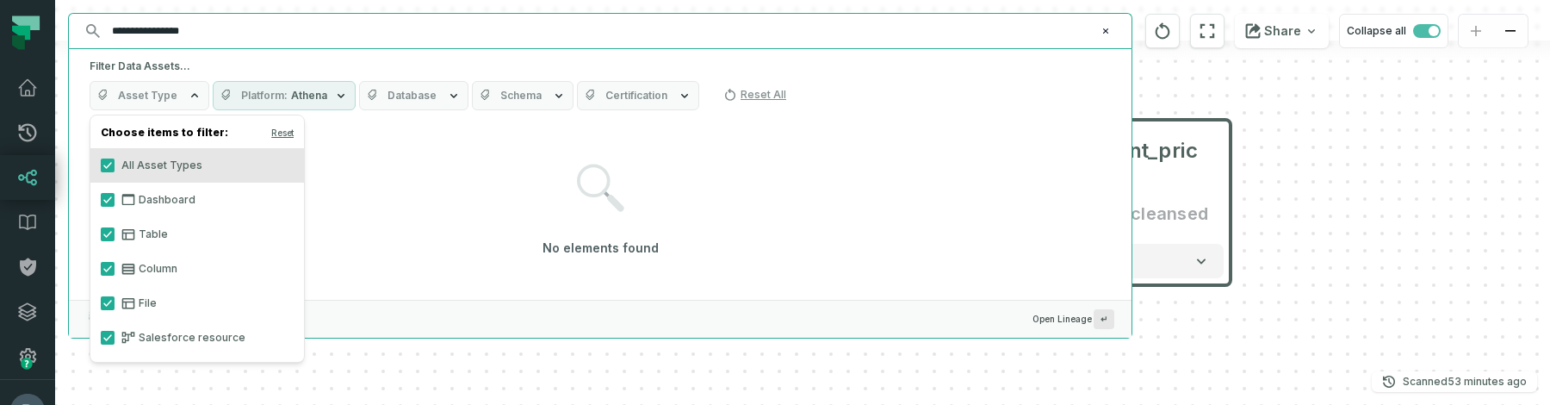
click at [295, 125] on h4 "Choose items to filter: Reset" at bounding box center [197, 135] width 214 height 26
click at [285, 128] on button "Reset" at bounding box center [282, 133] width 22 height 14
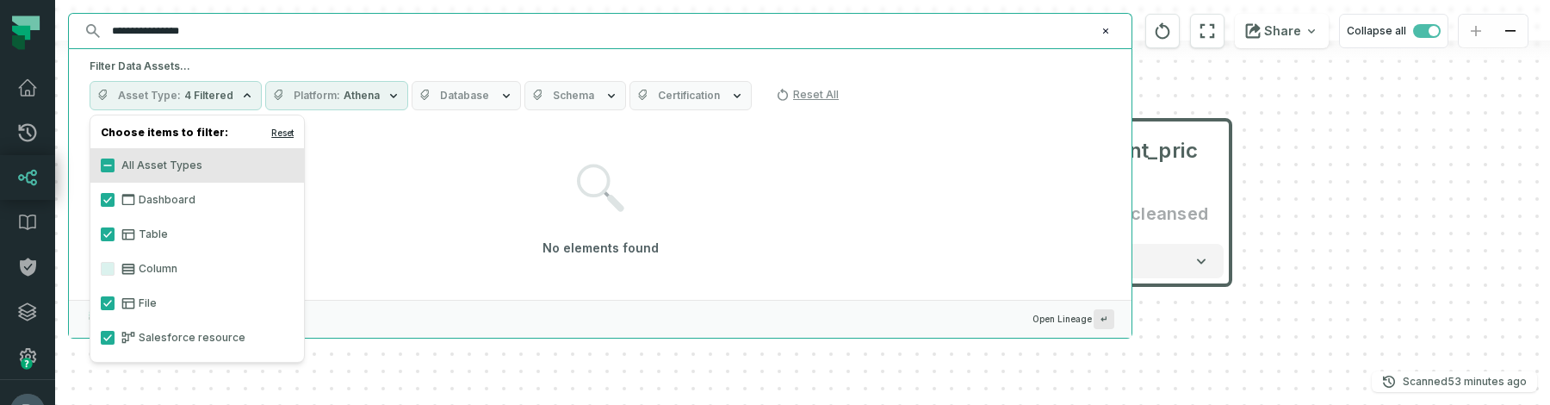
click at [288, 133] on button "Reset" at bounding box center [282, 133] width 22 height 14
click at [344, 94] on span "Athena" at bounding box center [362, 96] width 36 height 14
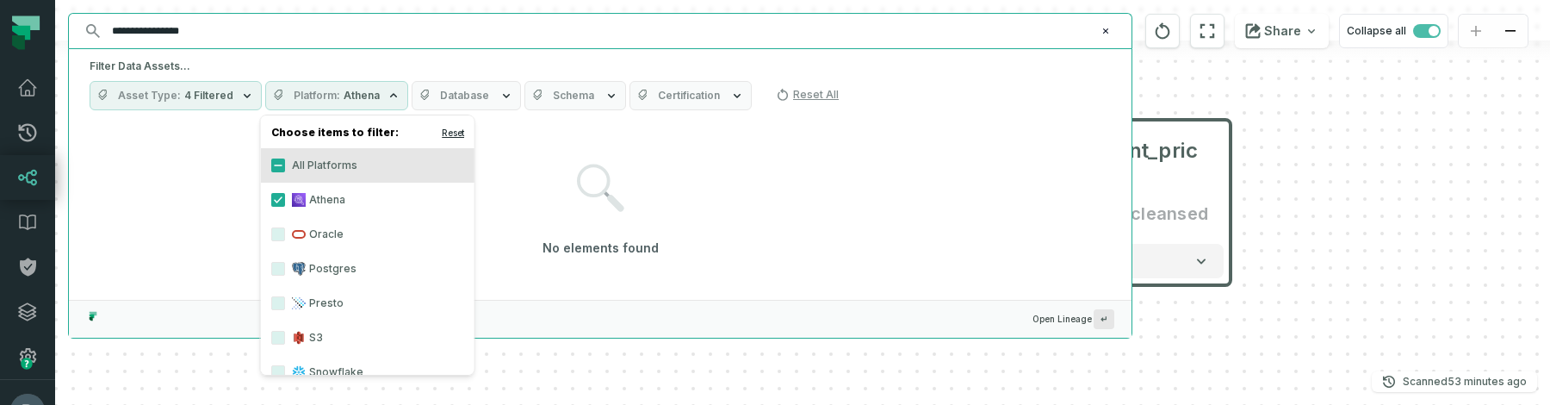
click at [448, 131] on button "Reset" at bounding box center [453, 133] width 22 height 14
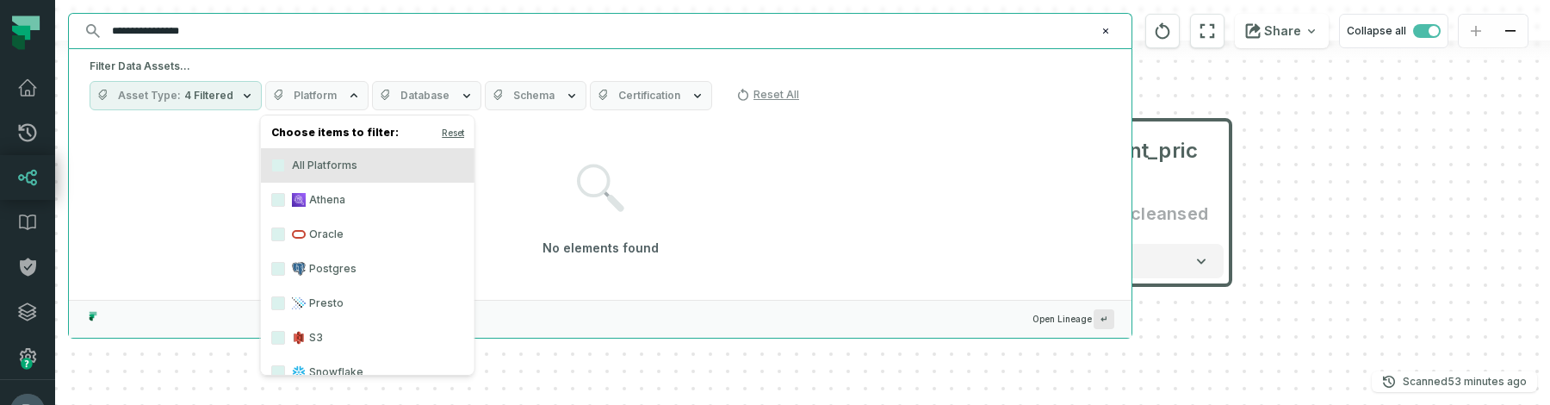
click at [178, 223] on div "No elements found" at bounding box center [600, 210] width 1021 height 169
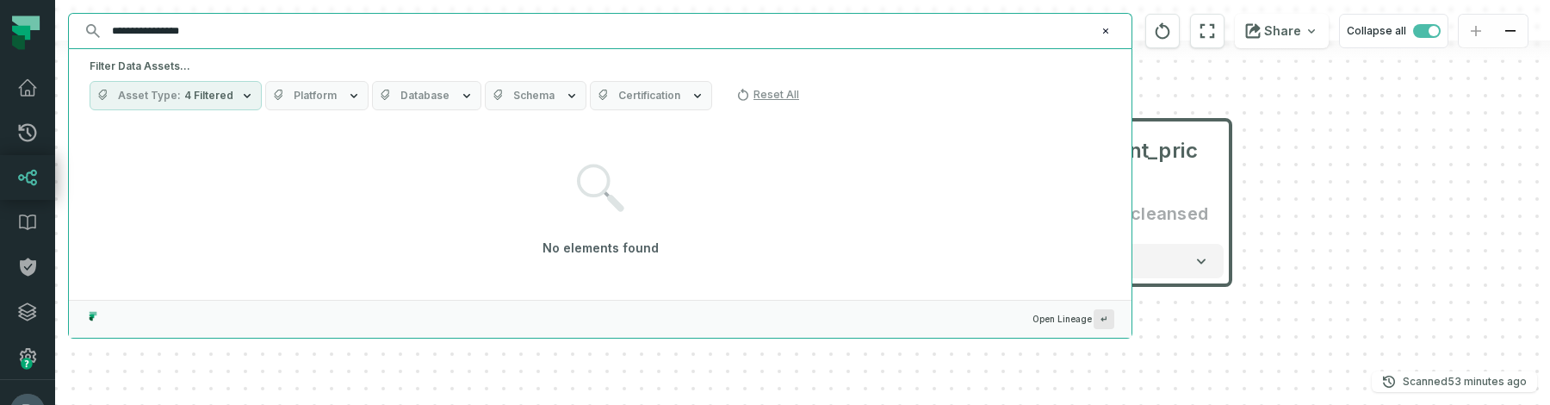
click at [195, 106] on button "Asset Type 4 Filtered" at bounding box center [176, 95] width 172 height 29
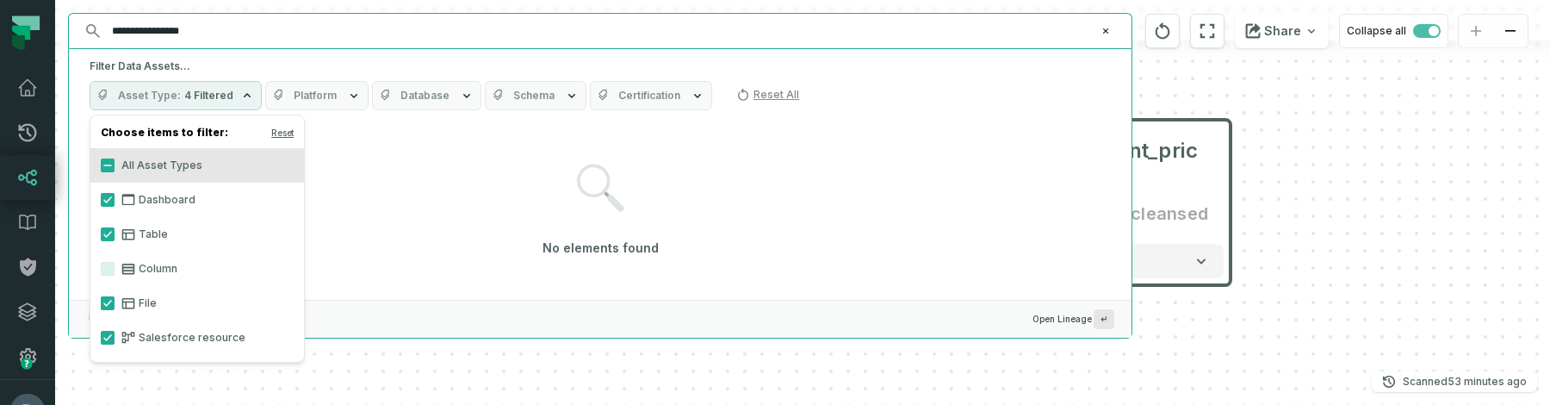
click at [187, 340] on label "Salesforce resource" at bounding box center [197, 337] width 214 height 34
click at [115, 340] on button "Salesforce resource" at bounding box center [108, 338] width 14 height 14
click at [132, 202] on icon at bounding box center [128, 200] width 14 height 14
click at [115, 202] on button "Dashboard" at bounding box center [108, 200] width 14 height 14
click at [390, 178] on div "No elements found" at bounding box center [600, 210] width 1021 height 169
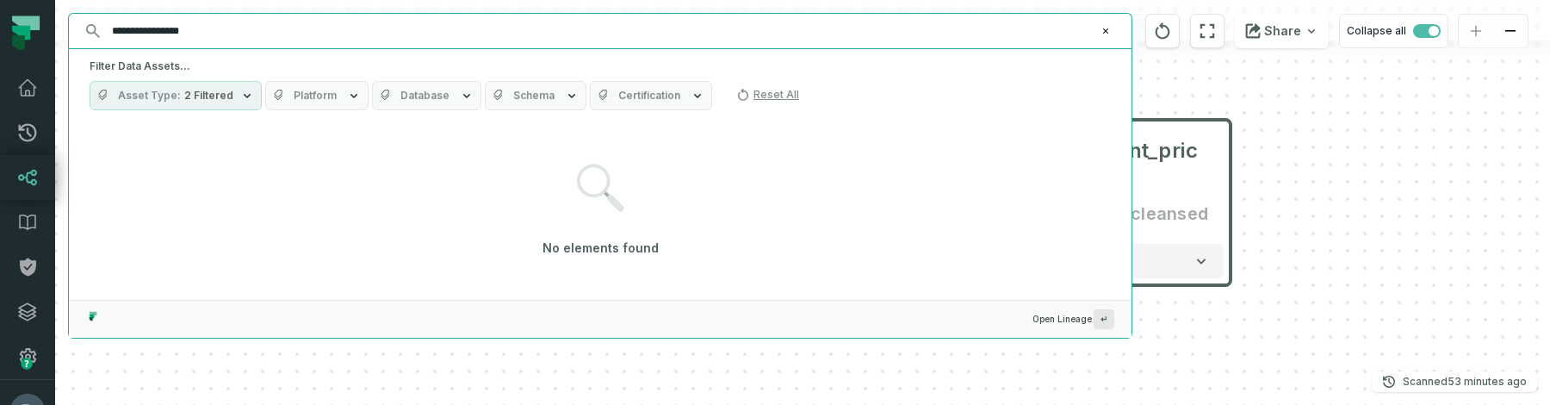
click at [313, 42] on input "**********" at bounding box center [599, 31] width 994 height 28
type input "*"
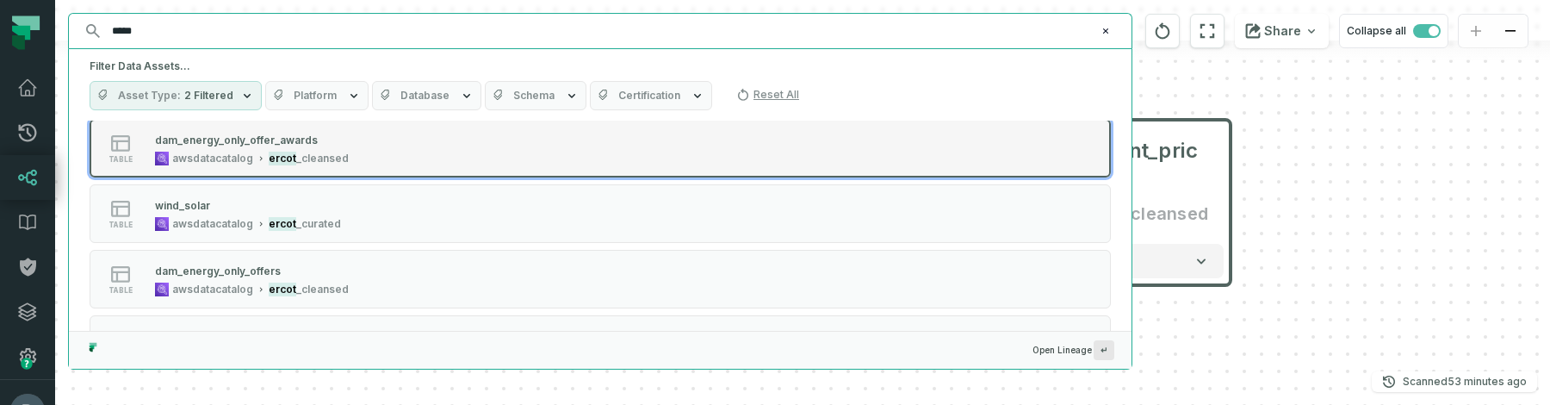
scroll to position [160, 0]
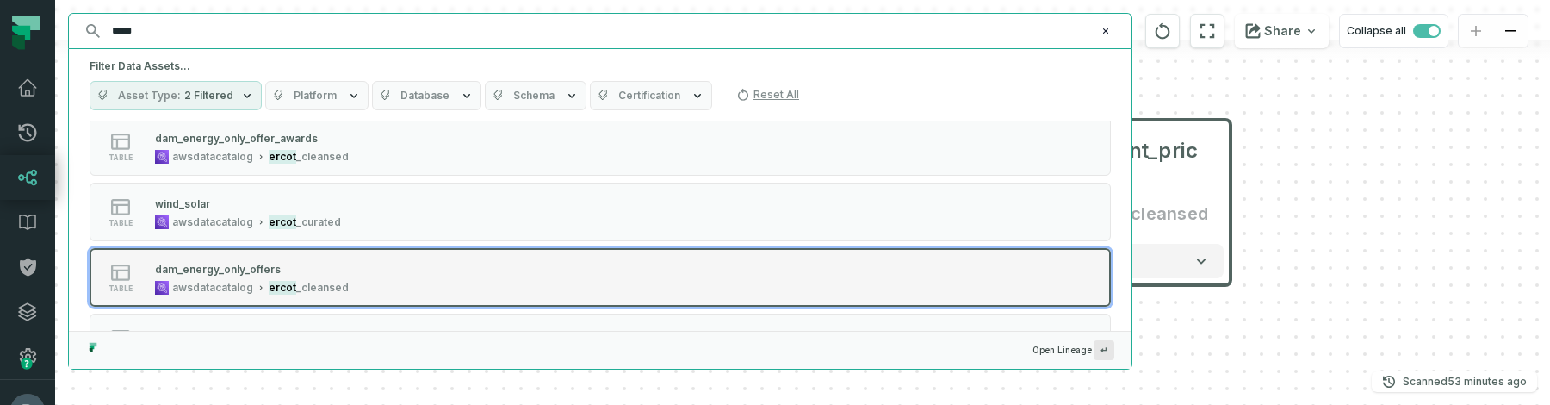
type input "*****"
click at [335, 270] on div "dam_energy_only_offers" at bounding box center [252, 268] width 194 height 17
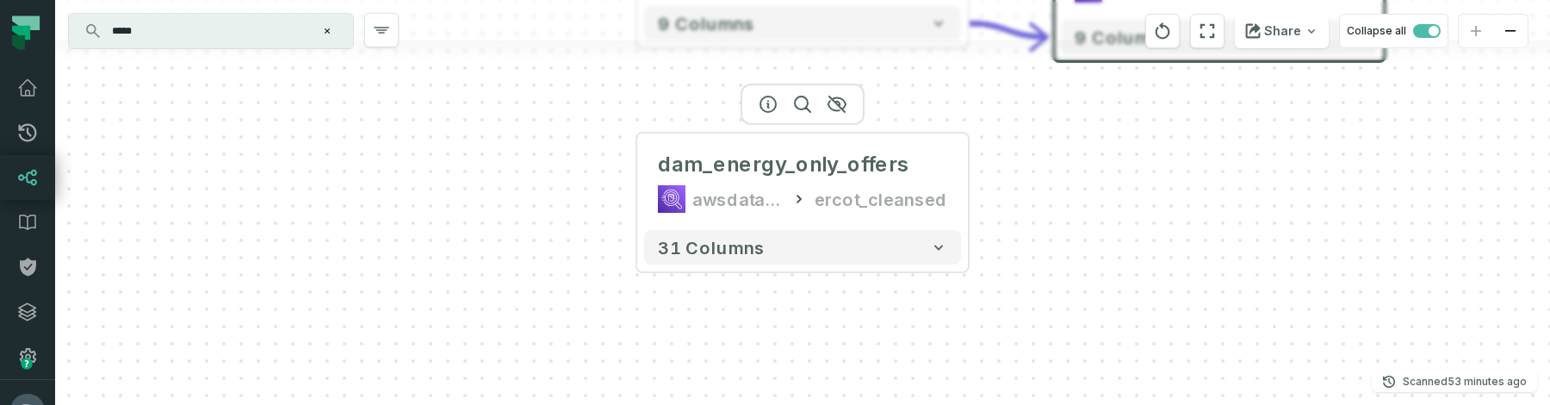
click at [620, 178] on div "cleansed prod-ercotapi-it-bhl-public-cleansed/ercot dam_settlement_point_prices…" at bounding box center [802, 202] width 1495 height 405
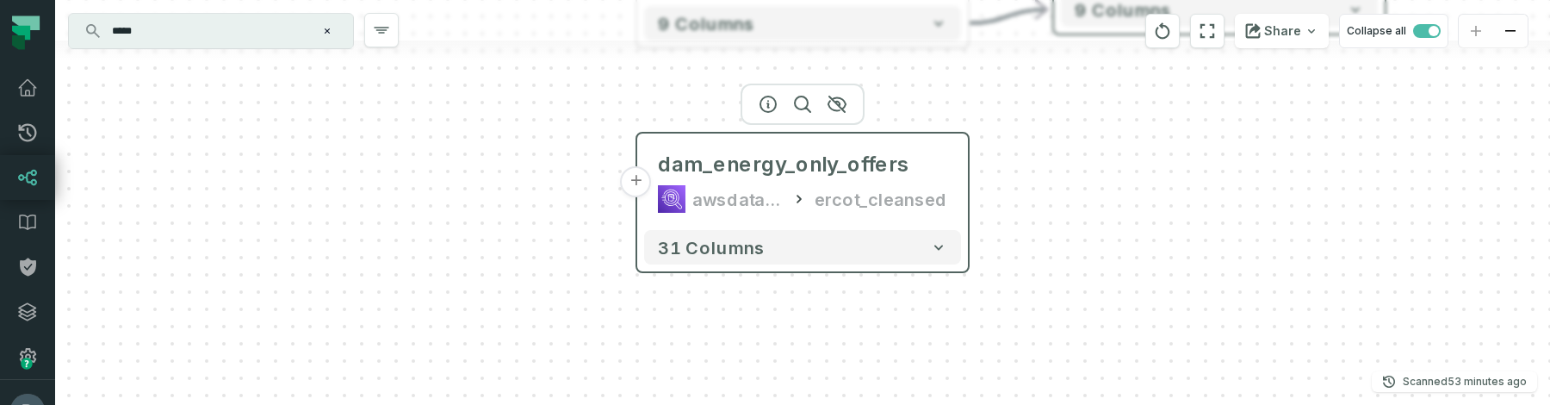
click at [638, 178] on button "+" at bounding box center [636, 181] width 31 height 31
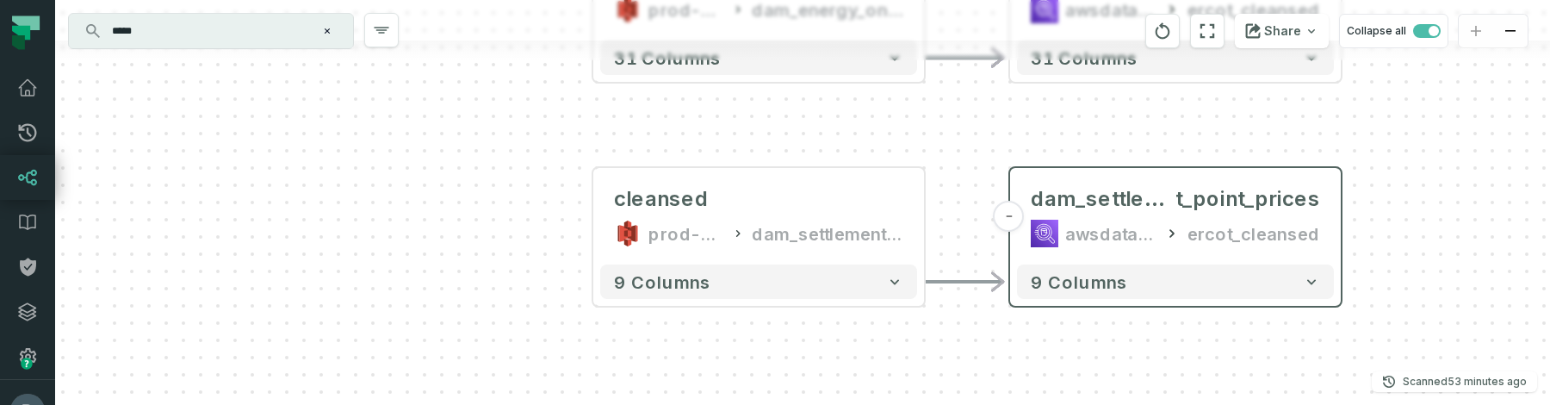
drag, startPoint x: 559, startPoint y: 278, endPoint x: 480, endPoint y: 140, distance: 159.7
click at [514, 69] on div "cleansed prod-ercotapi-it-bhl-public-cleansed/ercot dam_energy_only_offers - 31…" at bounding box center [802, 202] width 1495 height 405
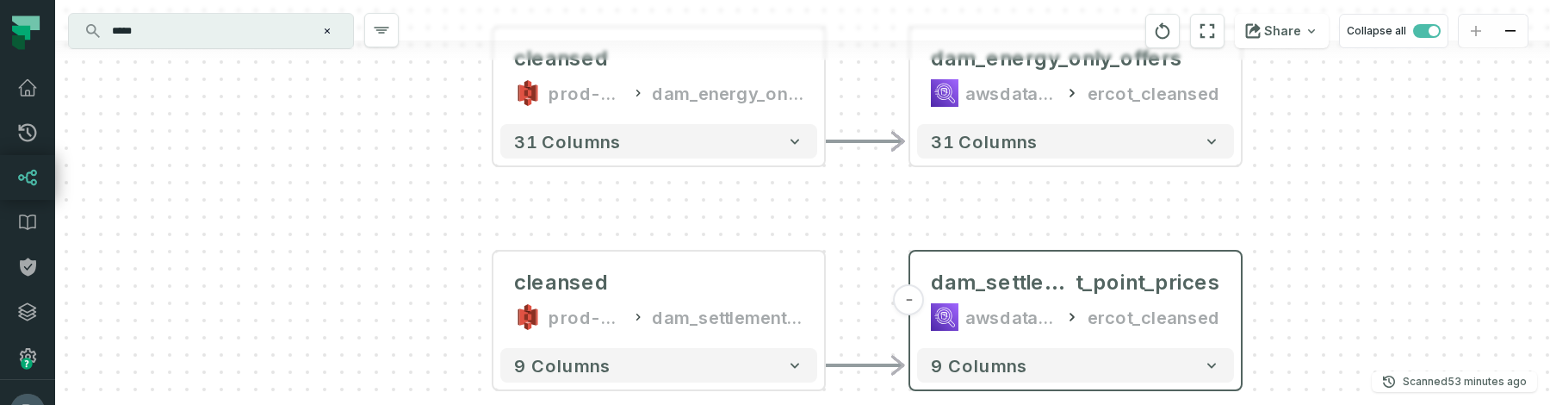
drag, startPoint x: 469, startPoint y: 171, endPoint x: 366, endPoint y: 256, distance: 133.3
click at [366, 256] on div "cleansed prod-ercotapi-it-bhl-public-cleansed/ercot dam_energy_only_offers - 31…" at bounding box center [802, 202] width 1495 height 405
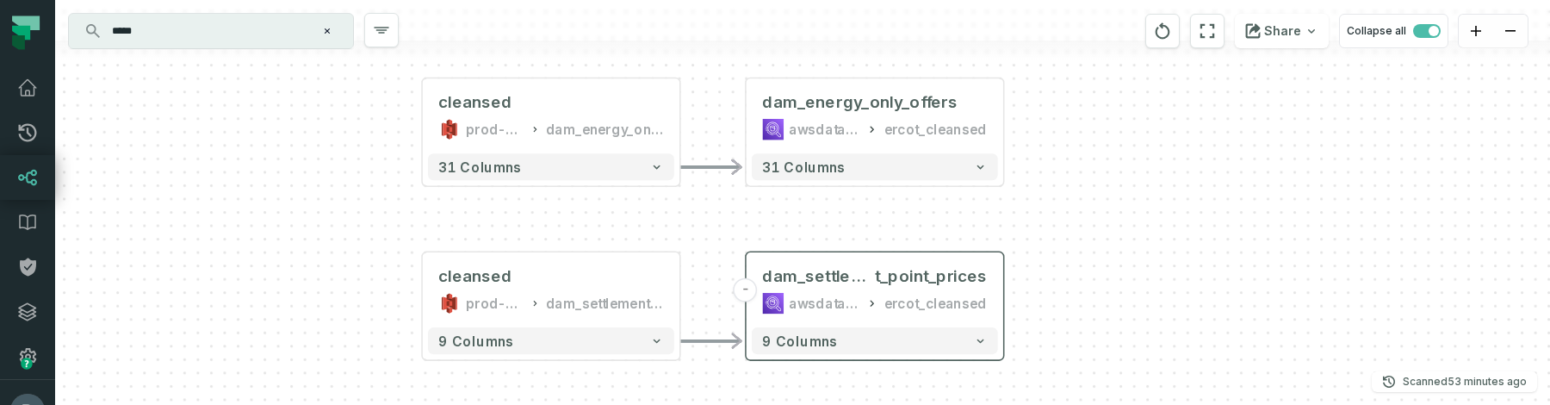
drag, startPoint x: 366, startPoint y: 258, endPoint x: 326, endPoint y: 256, distance: 39.7
click at [326, 256] on div "cleansed prod-ercotapi-it-bhl-public-cleansed/ercot dam_energy_only_offers - 31…" at bounding box center [802, 202] width 1495 height 405
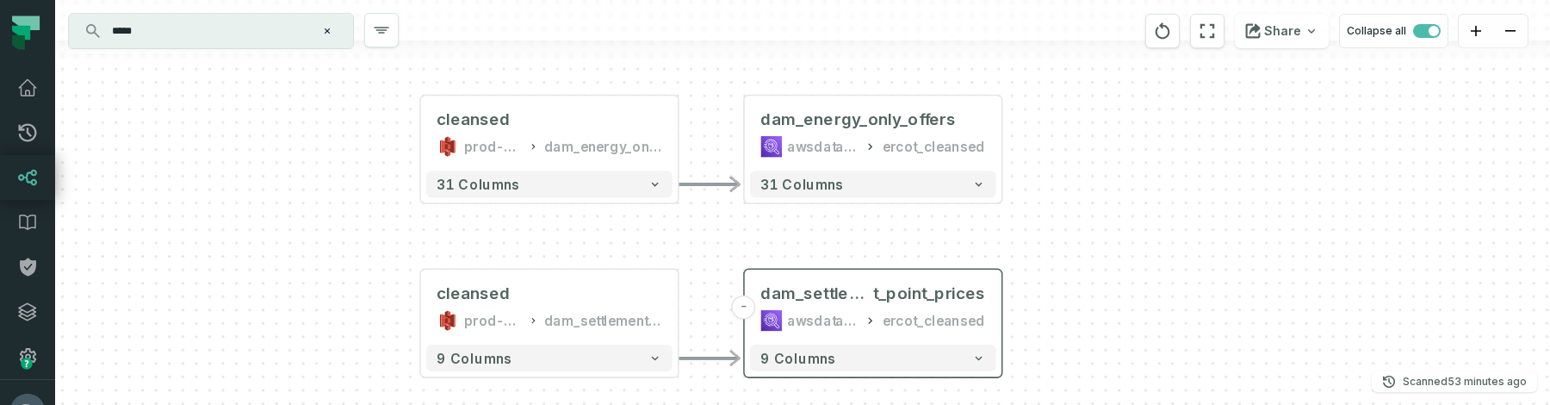
drag, startPoint x: 371, startPoint y: 210, endPoint x: 369, endPoint y: 227, distance: 17.3
click at [369, 227] on div "cleansed prod-ercotapi-it-bhl-public-cleansed/ercot dam_energy_only_offers - 31…" at bounding box center [802, 202] width 1495 height 405
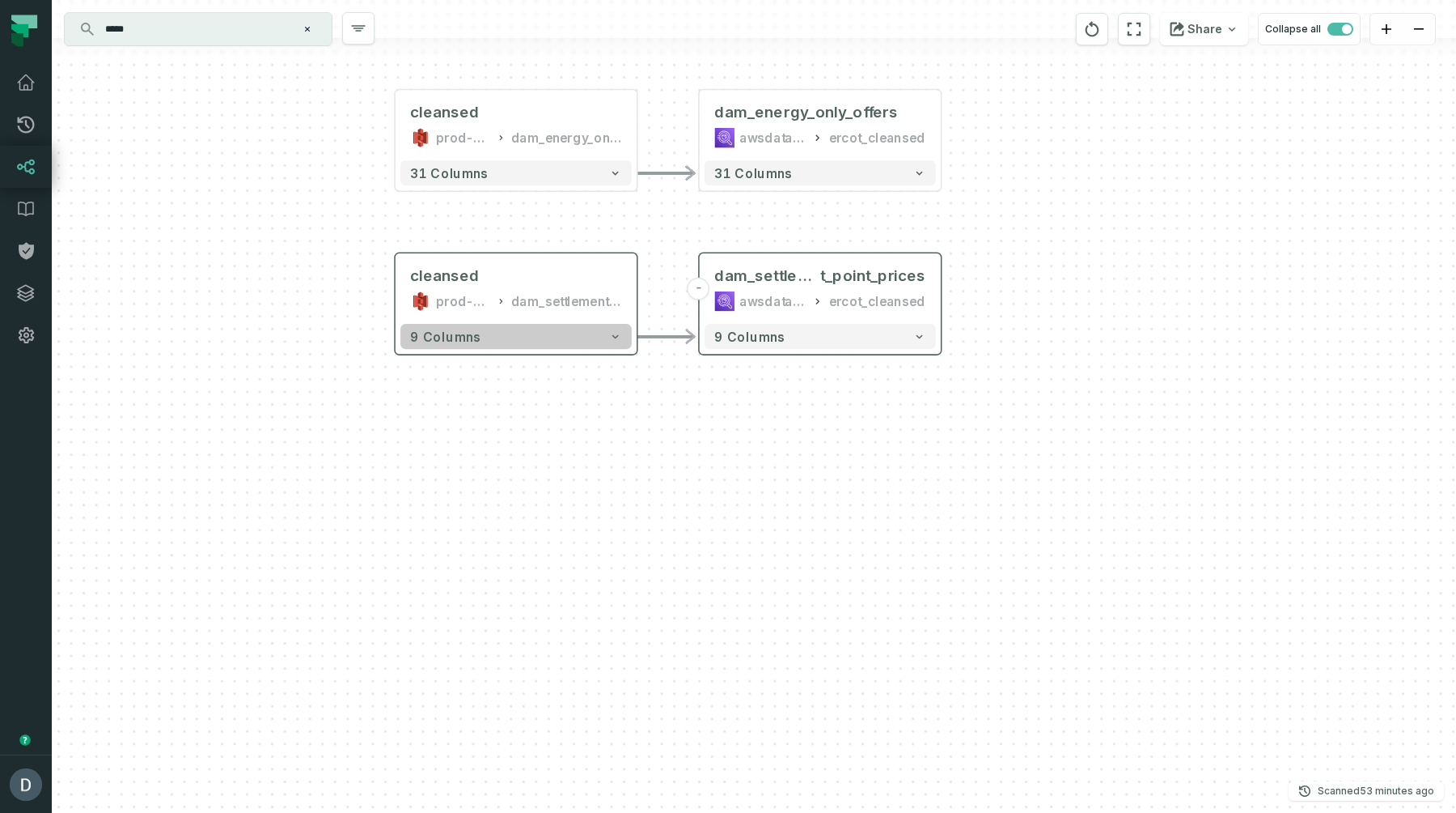
click at [509, 336] on button "9 columns" at bounding box center [516, 336] width 231 height 25
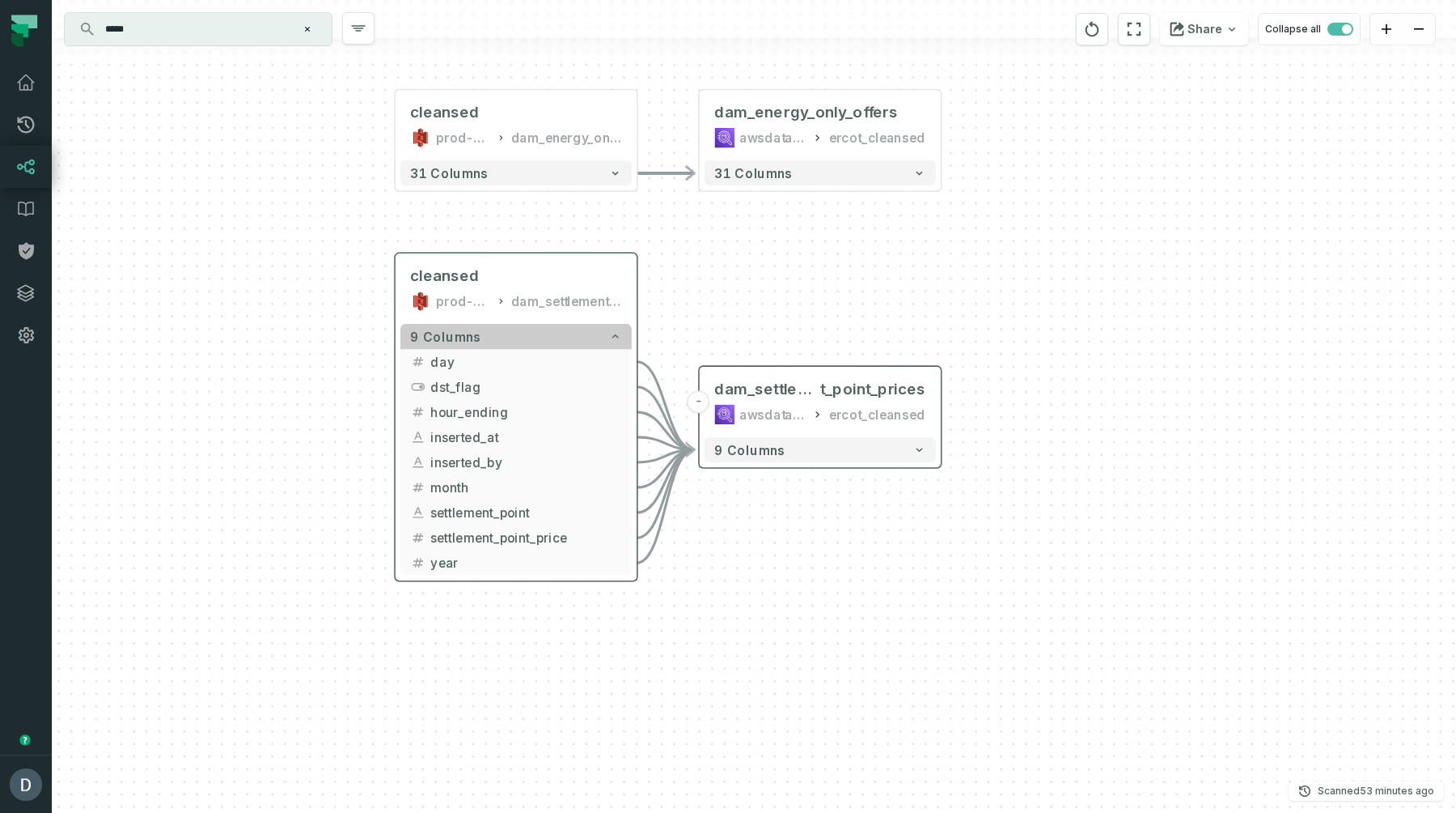
click at [509, 336] on button "9 columns" at bounding box center [516, 336] width 231 height 25
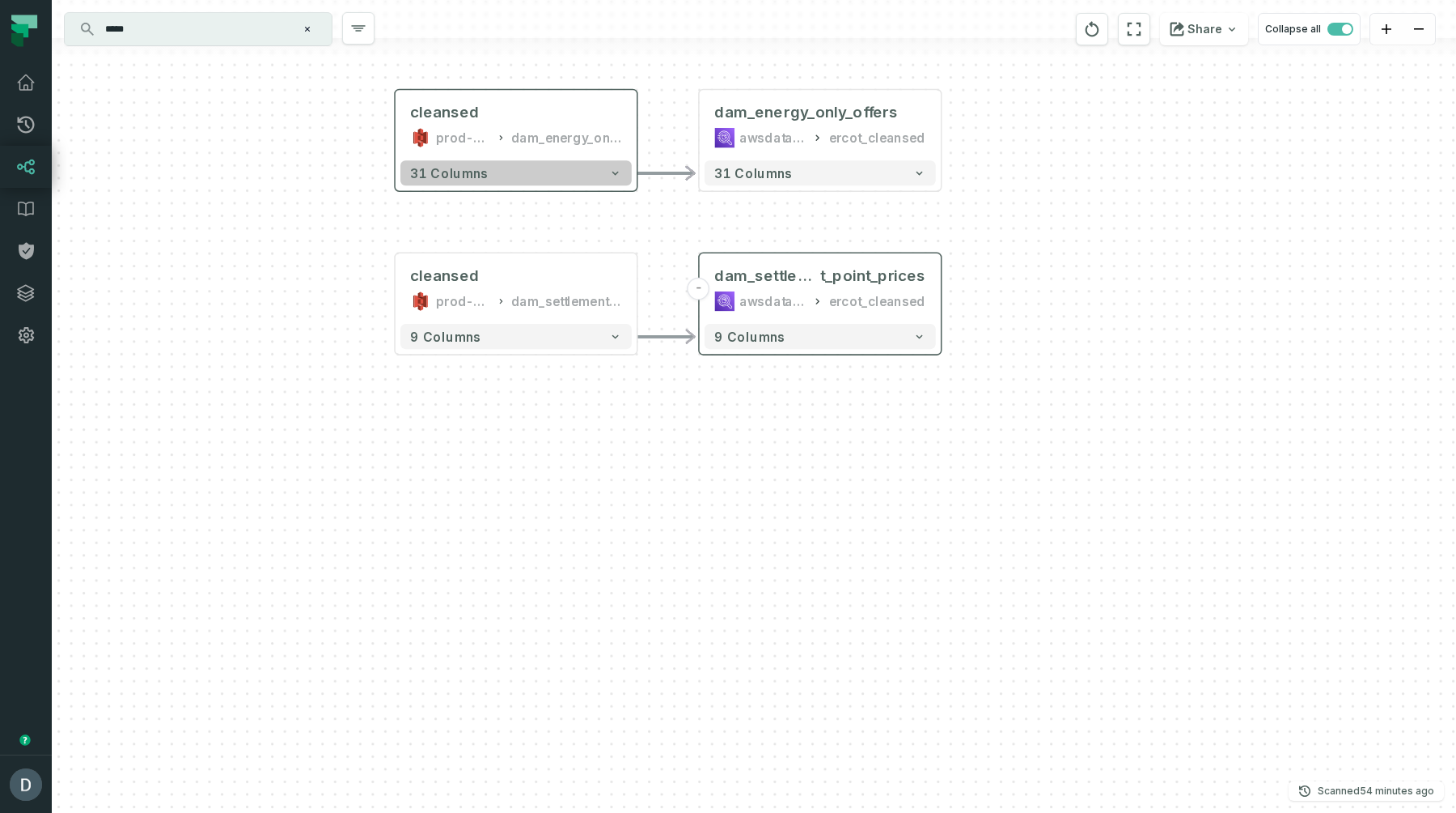
click at [525, 175] on button "31 columns" at bounding box center [516, 173] width 231 height 25
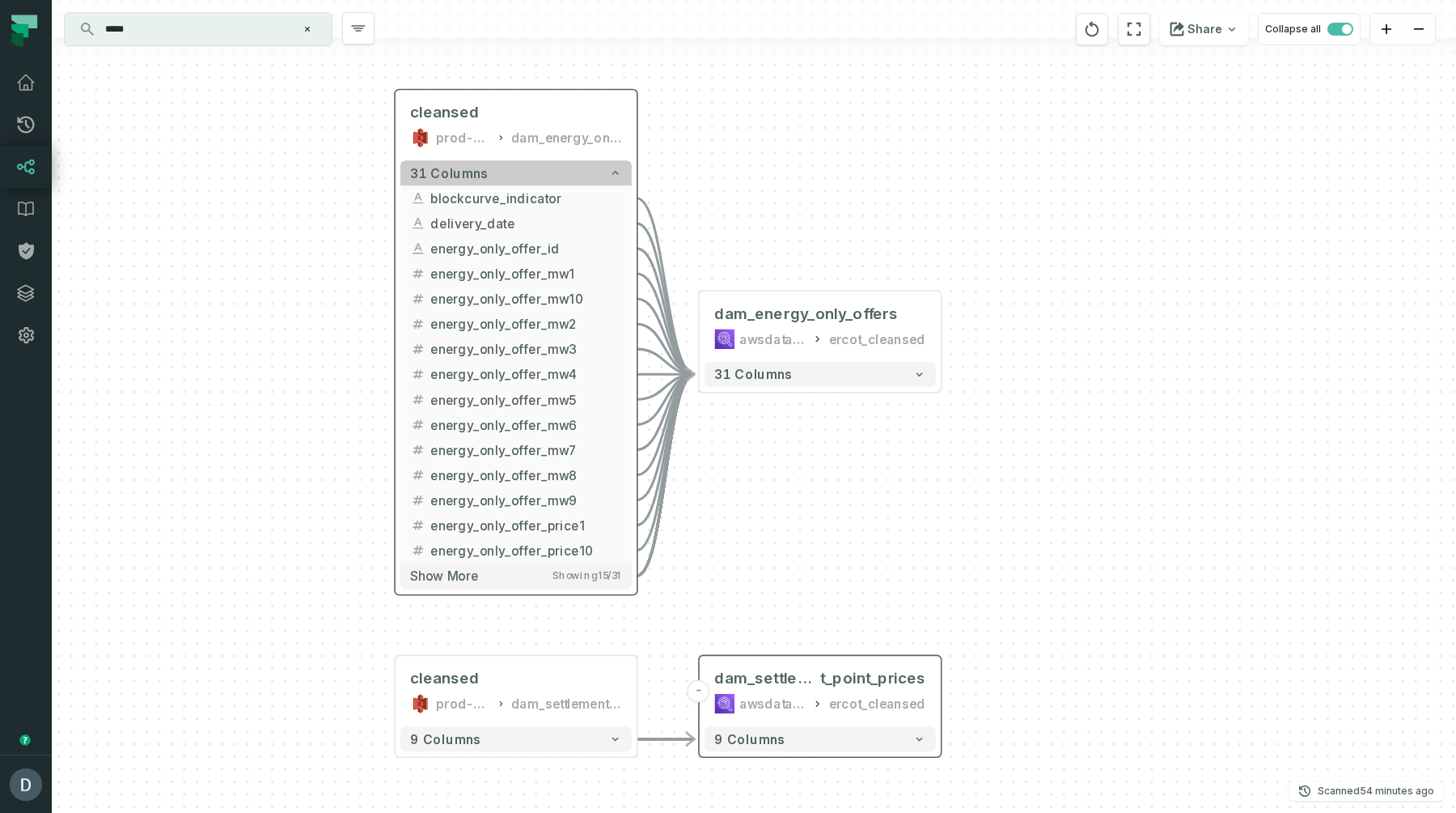
click at [524, 174] on button "31 columns" at bounding box center [516, 173] width 231 height 25
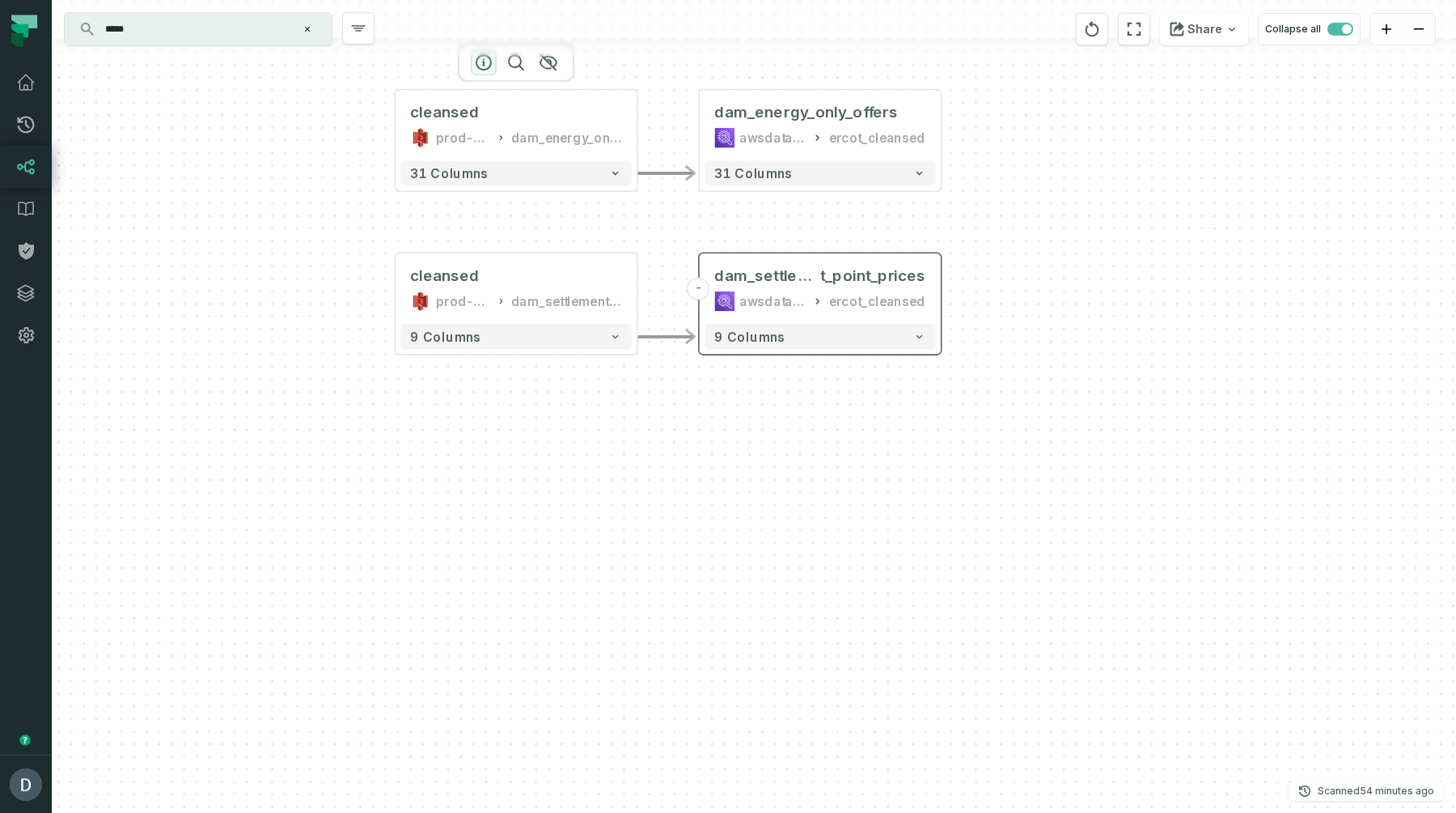
click at [480, 64] on icon "button" at bounding box center [484, 62] width 20 height 20
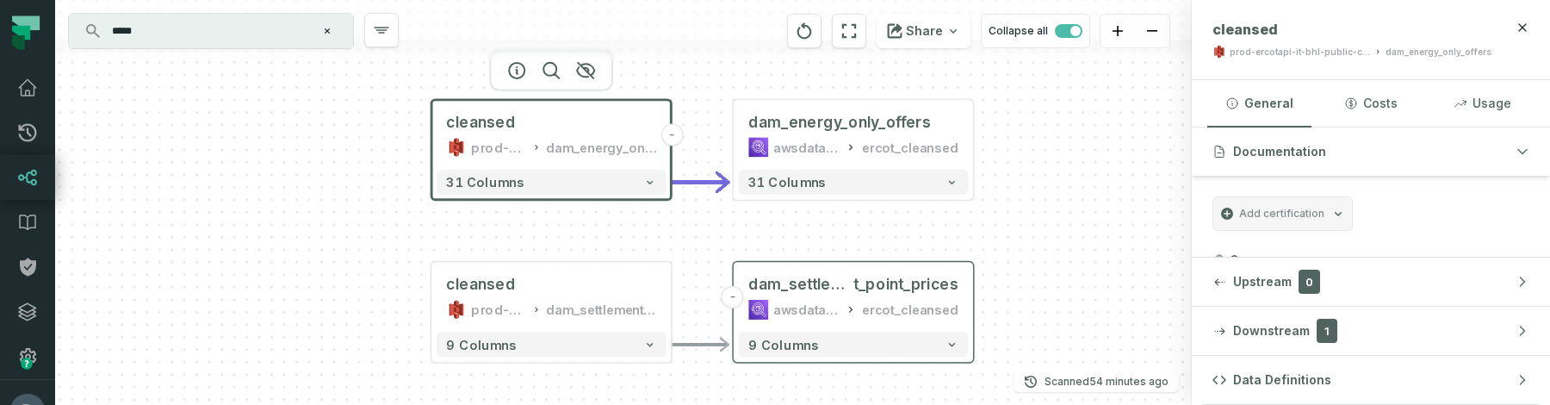
click at [250, 38] on input "*****" at bounding box center [209, 31] width 215 height 28
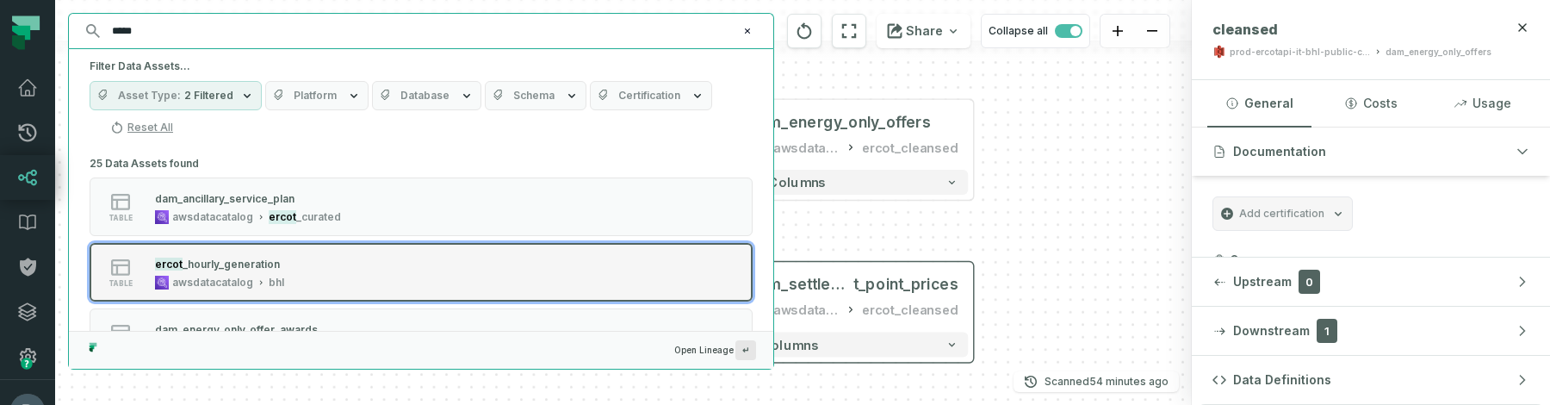
click at [208, 283] on div "awsdatacatalog" at bounding box center [212, 283] width 81 height 14
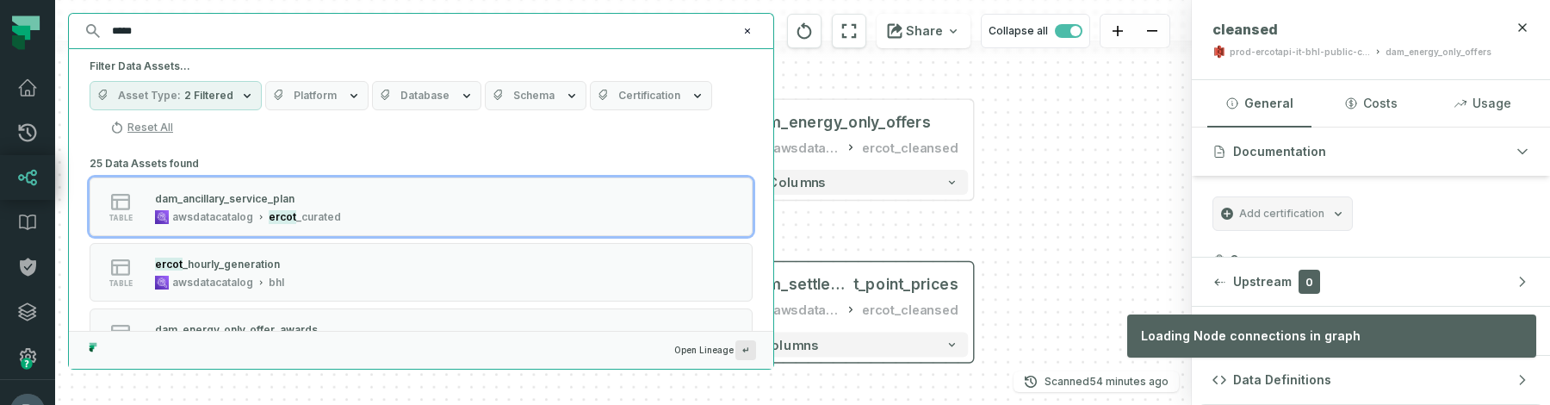
click at [1076, 209] on div "cleansed prod-ercotapi-it-bhl-public-cleansed/ercot dam_energy_only_offers - 31…" at bounding box center [623, 202] width 1137 height 405
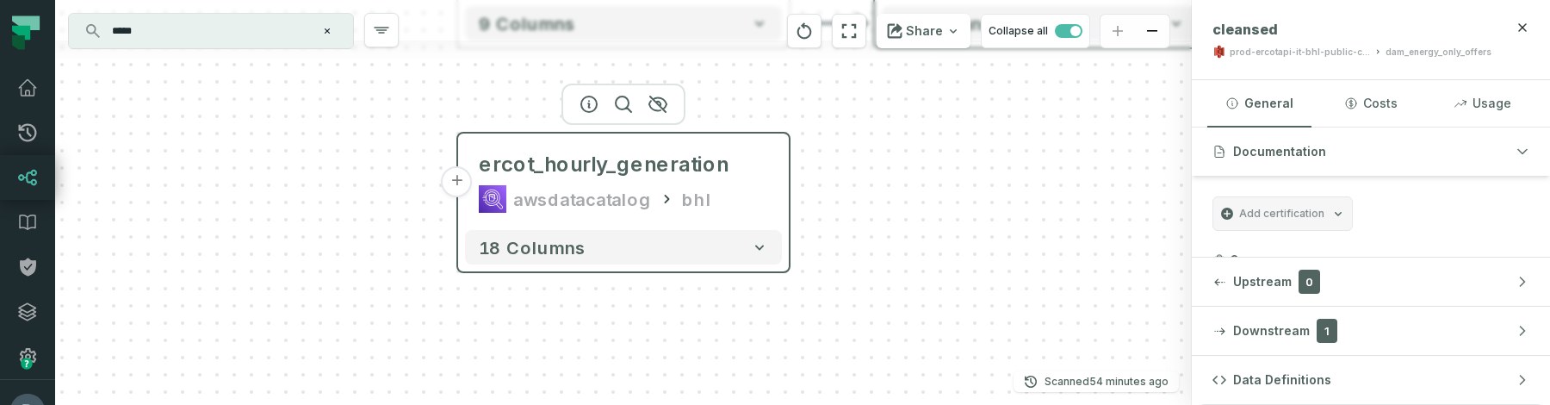
click at [455, 178] on button "+" at bounding box center [457, 181] width 31 height 31
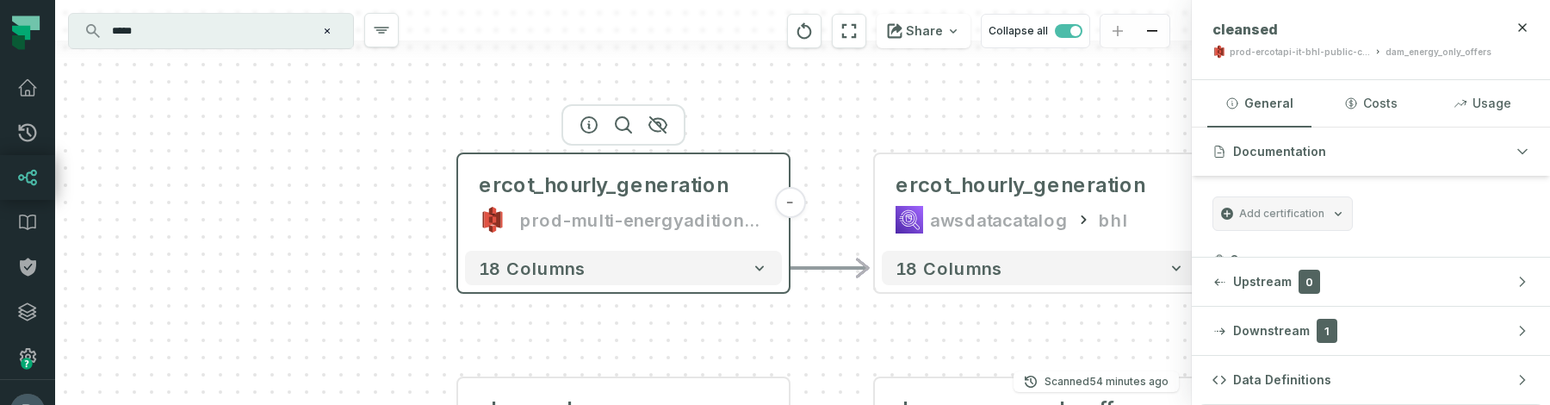
click at [561, 230] on div "prod-multi-energyaditions-bhl-public-curated" at bounding box center [644, 220] width 248 height 28
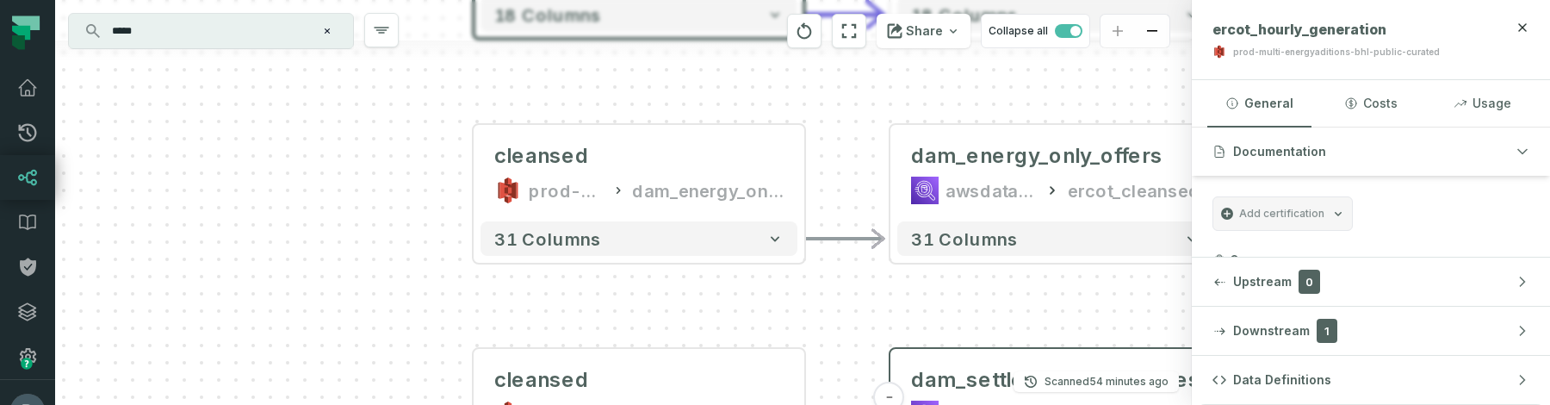
drag, startPoint x: 367, startPoint y: 262, endPoint x: 382, endPoint y: 9, distance: 253.7
click at [382, 9] on div "ercot_hourly_generation prod-multi-energyaditions-bhl-public-curated - 18 colum…" at bounding box center [623, 202] width 1137 height 405
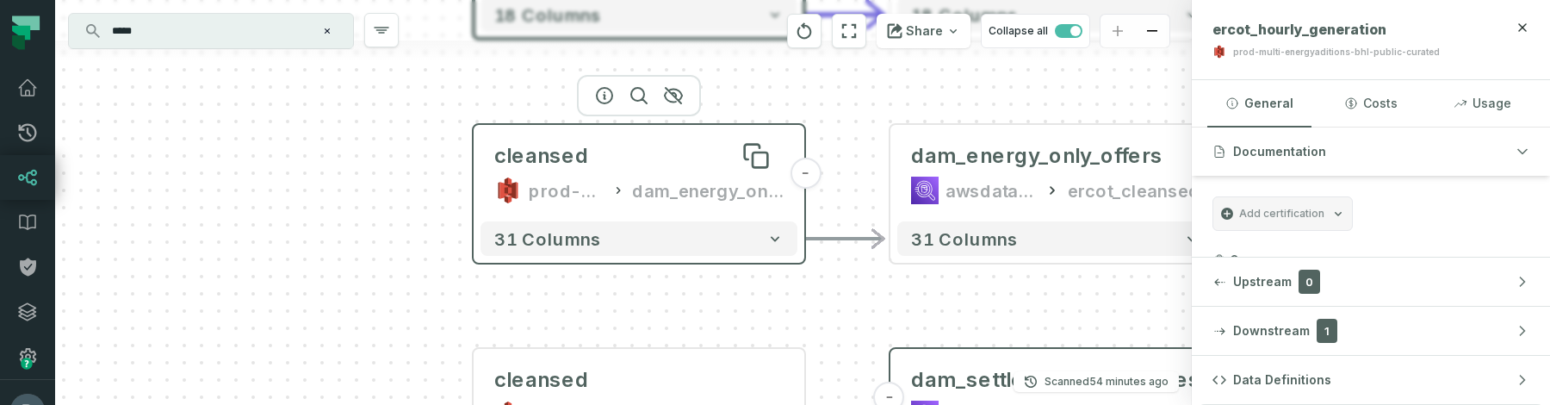
click at [558, 150] on div "cleansed" at bounding box center [541, 156] width 95 height 28
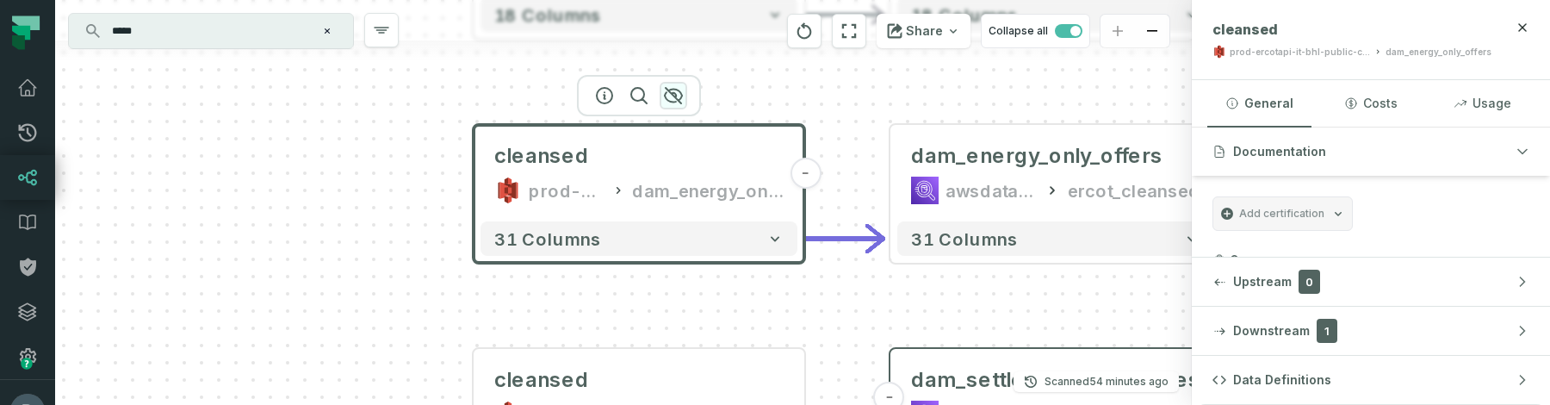
click at [676, 91] on icon "button" at bounding box center [673, 95] width 21 height 21
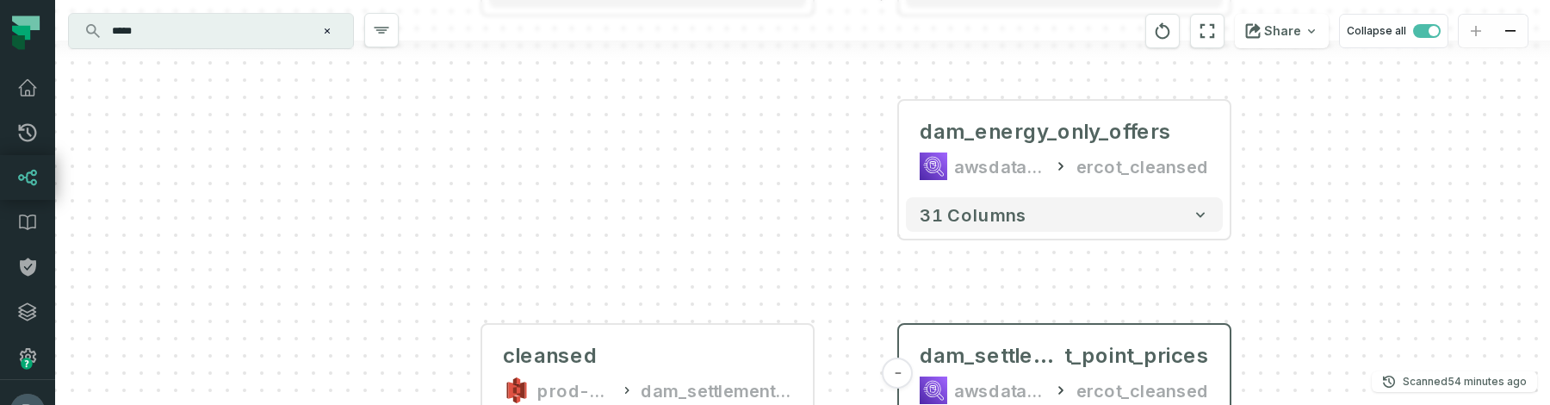
drag, startPoint x: 740, startPoint y: 299, endPoint x: 821, endPoint y: 149, distance: 170.3
click at [821, 149] on div "ercot_hourly_generation prod-multi-energyaditions-bhl-public-curated - 18 colum…" at bounding box center [802, 202] width 1495 height 405
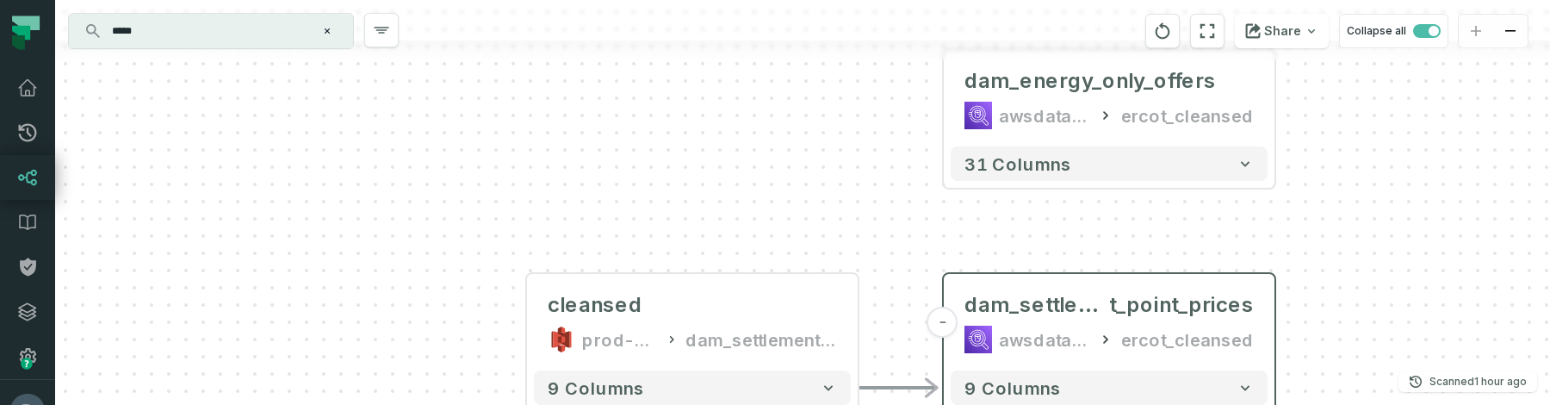
drag, startPoint x: 863, startPoint y: 107, endPoint x: 835, endPoint y: 182, distance: 79.8
click at [835, 182] on div "ercot_hourly_generation prod-multi-energyaditions-bhl-public-curated - 18 colum…" at bounding box center [802, 202] width 1495 height 405
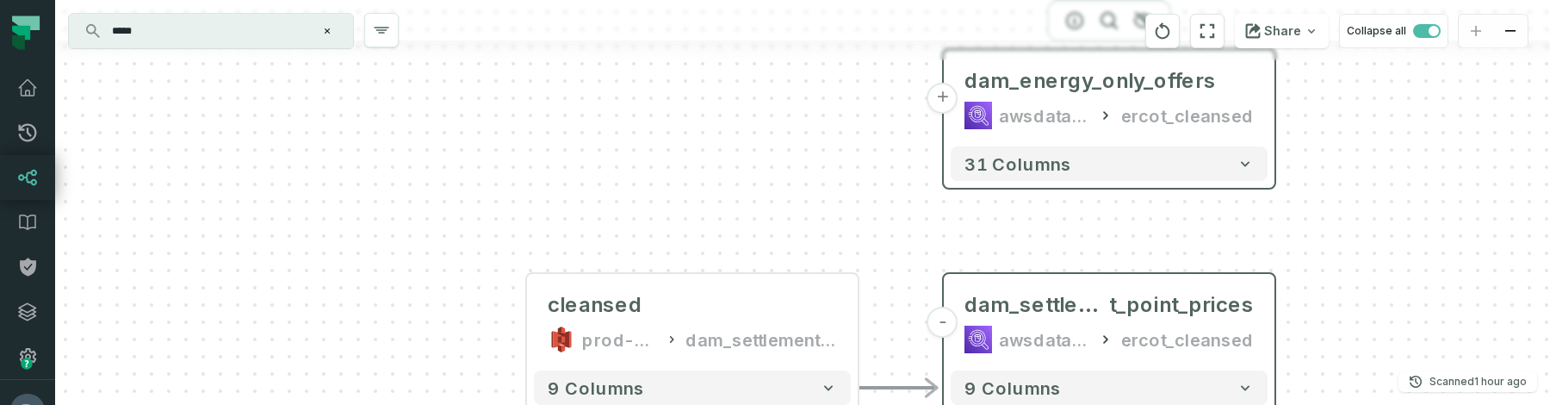
click at [942, 96] on button "+" at bounding box center [943, 98] width 31 height 31
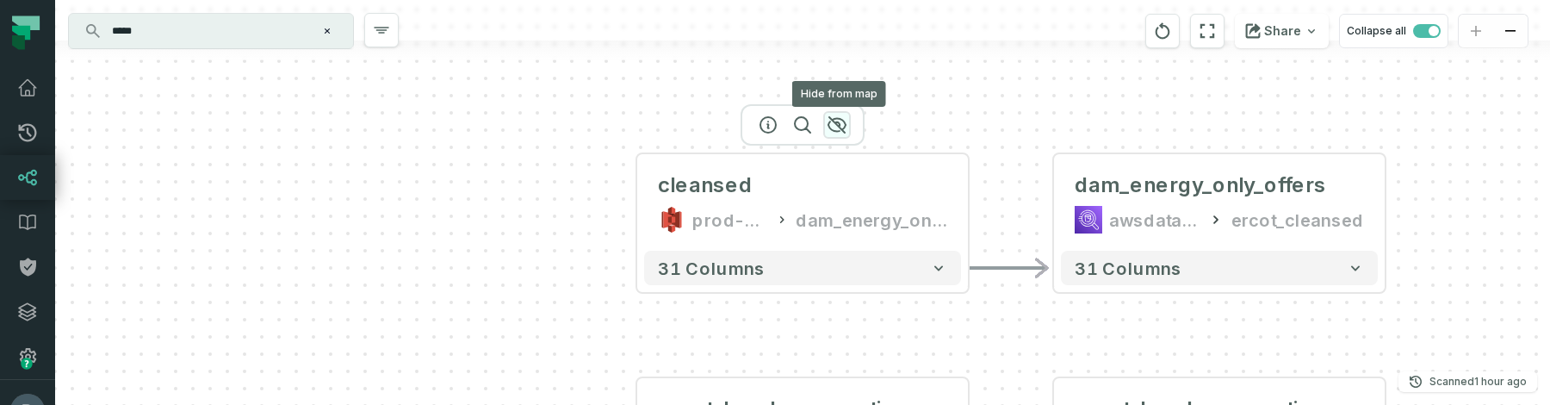
click at [842, 126] on icon "button" at bounding box center [837, 125] width 21 height 21
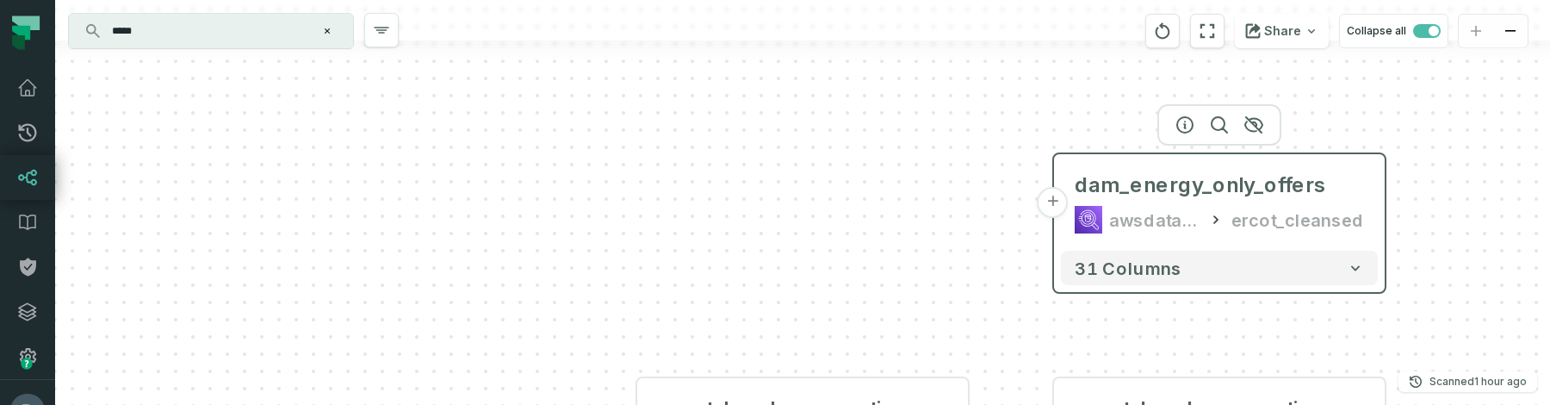
click at [1058, 199] on button "+" at bounding box center [1053, 202] width 31 height 31
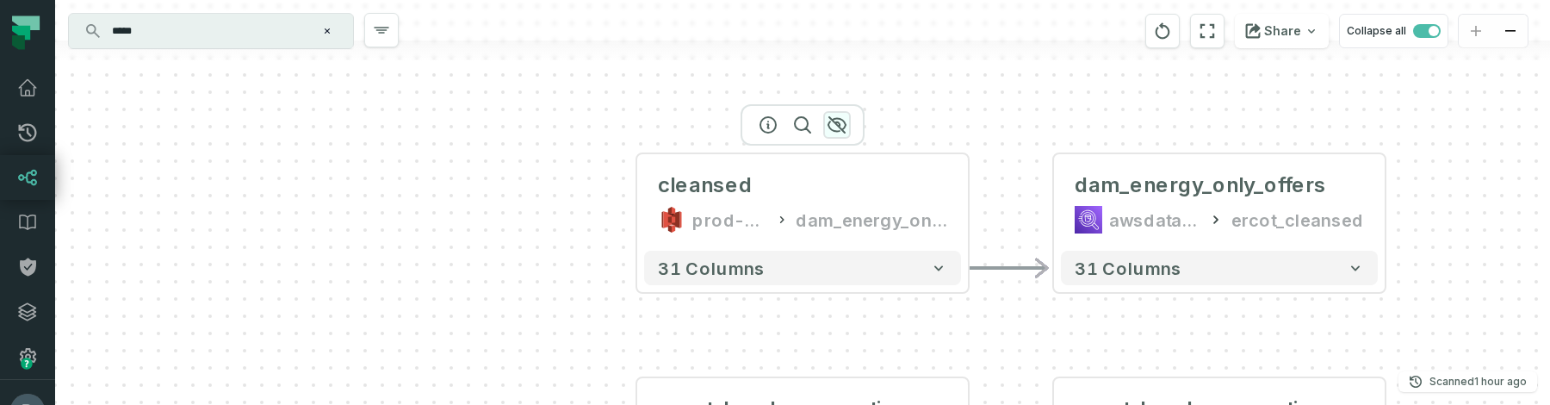
click at [844, 128] on icon "button" at bounding box center [837, 125] width 17 height 16
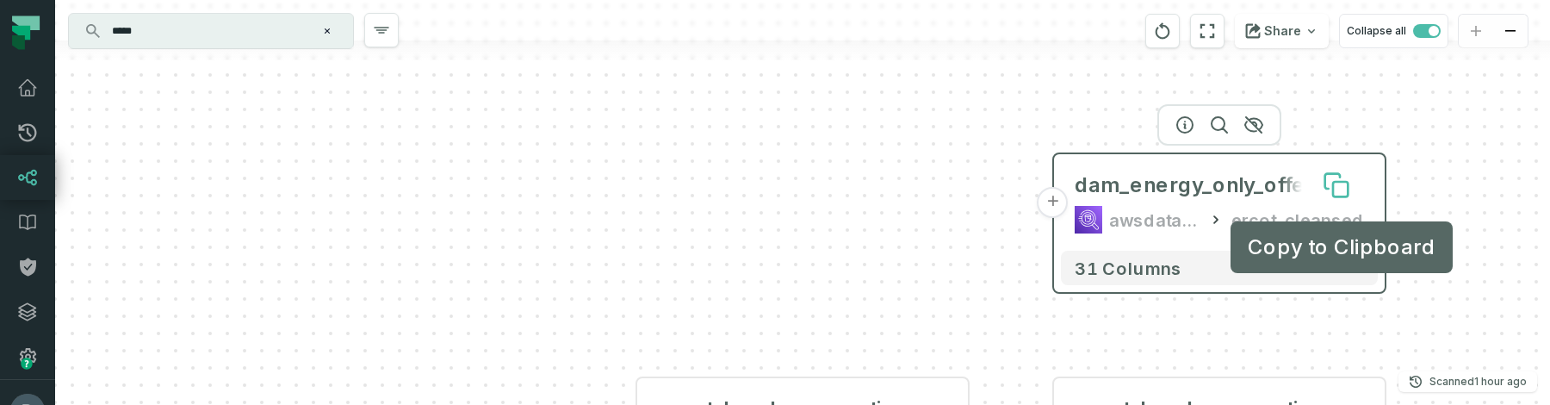
click at [1337, 189] on icon at bounding box center [1340, 189] width 15 height 15
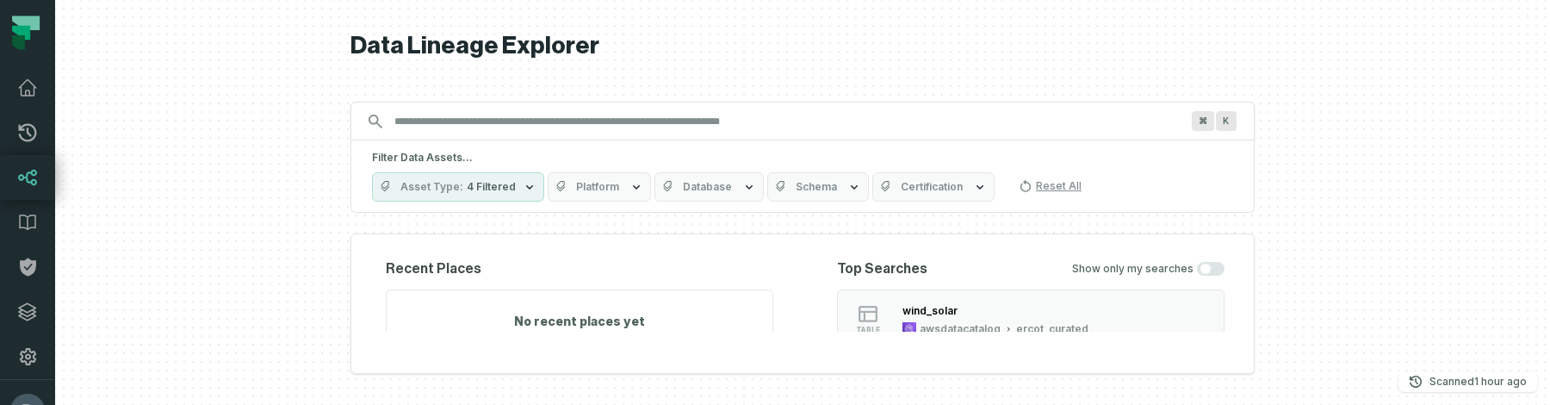
click at [625, 110] on input "Discovery Provider cmdk menu" at bounding box center [787, 122] width 806 height 28
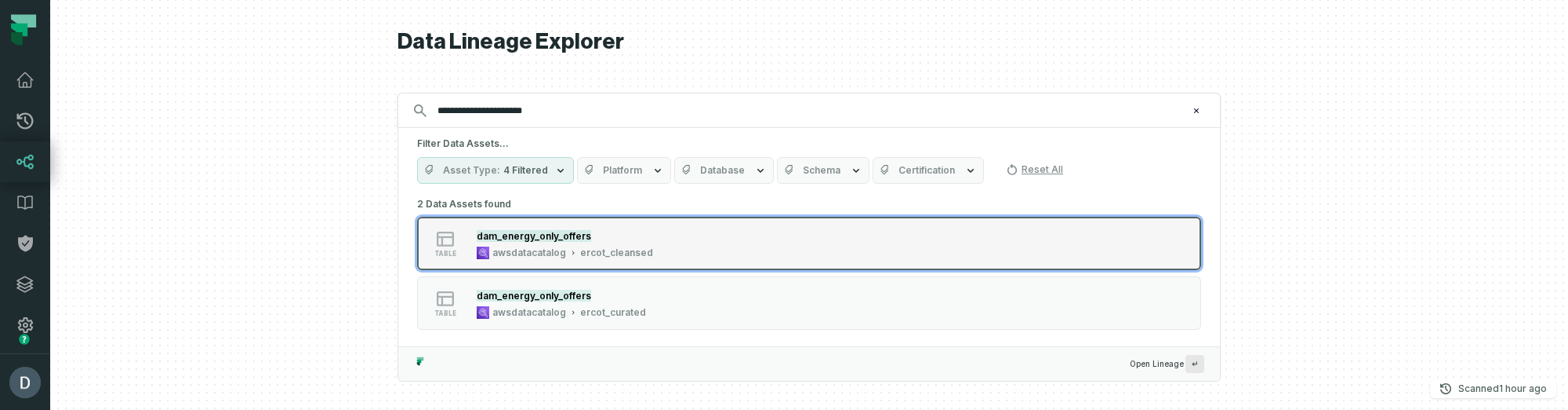
type input "**********"
click at [547, 248] on div "awsdatacatalog" at bounding box center [529, 252] width 74 height 13
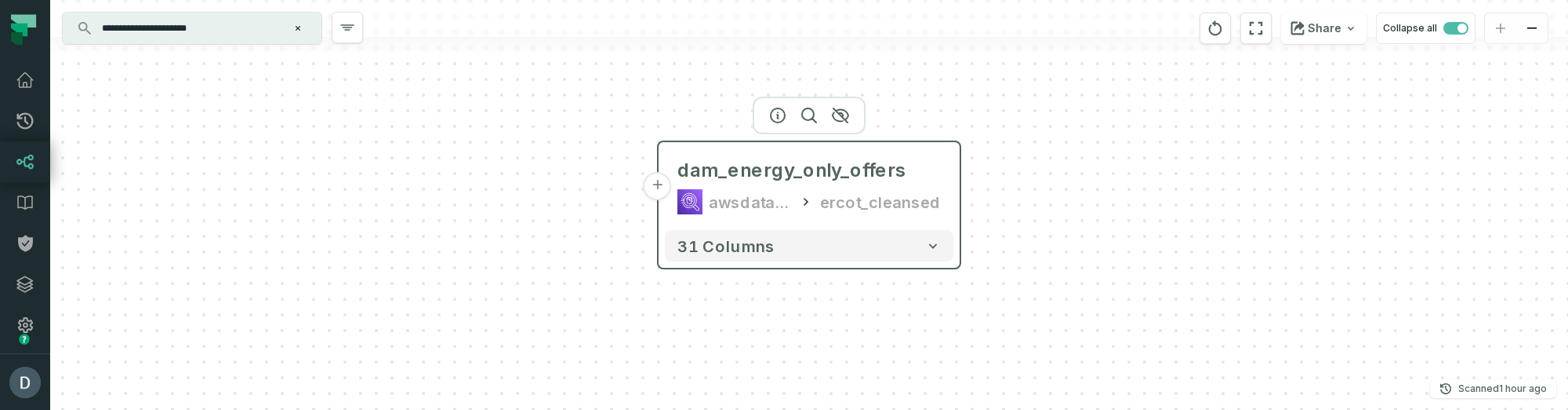
click at [658, 184] on button "+" at bounding box center [657, 186] width 28 height 28
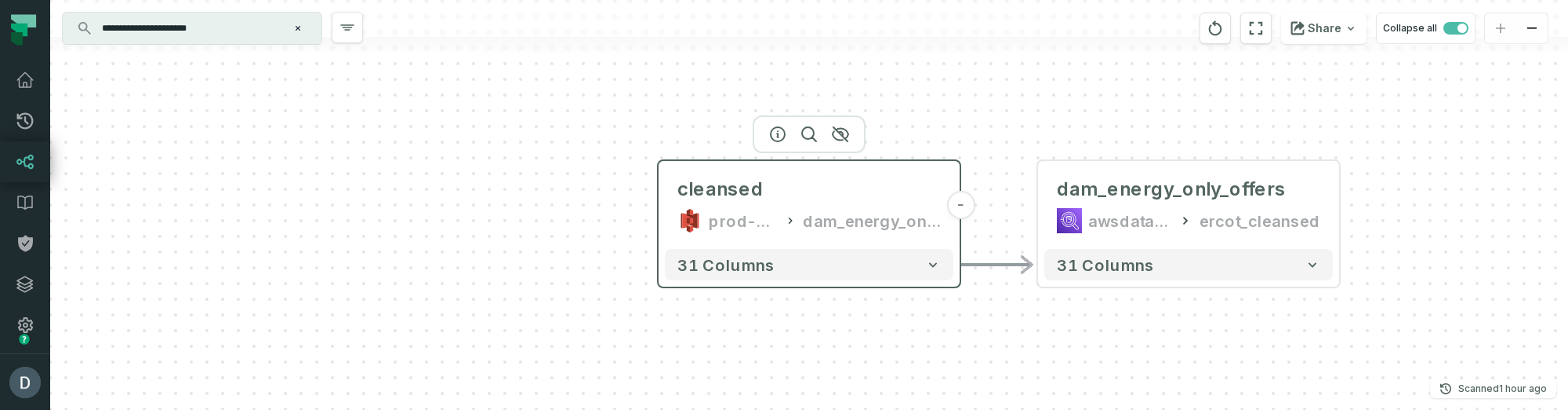
click at [741, 229] on div "prod-ercotapi-it-bhl-public-cleansed/ercot" at bounding box center [744, 220] width 69 height 26
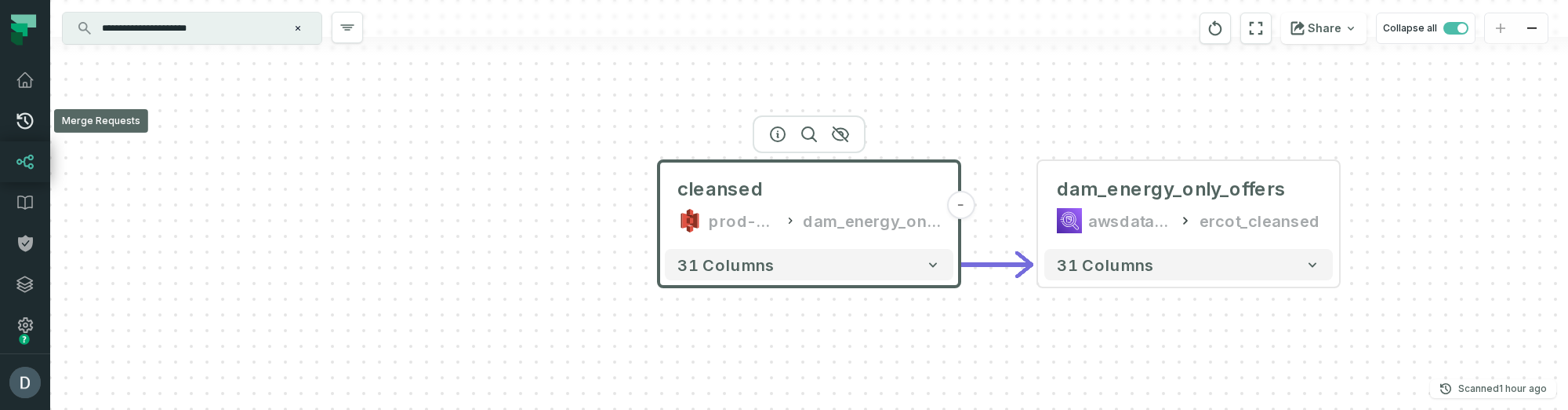
click at [20, 118] on icon at bounding box center [25, 121] width 16 height 16
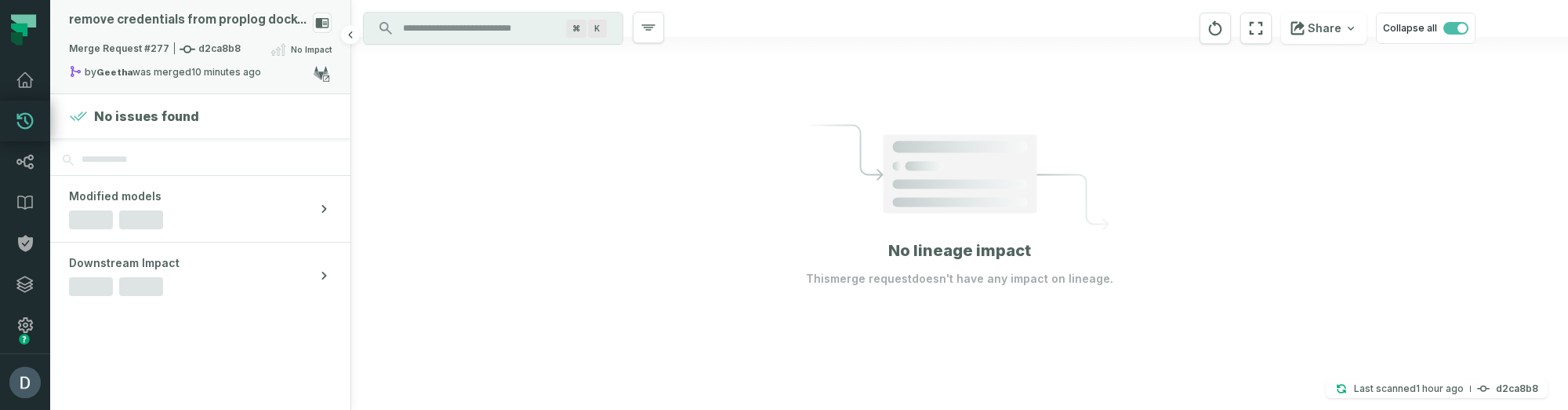
click at [154, 25] on div "remove credentials from proplog docker" at bounding box center [188, 20] width 238 height 15
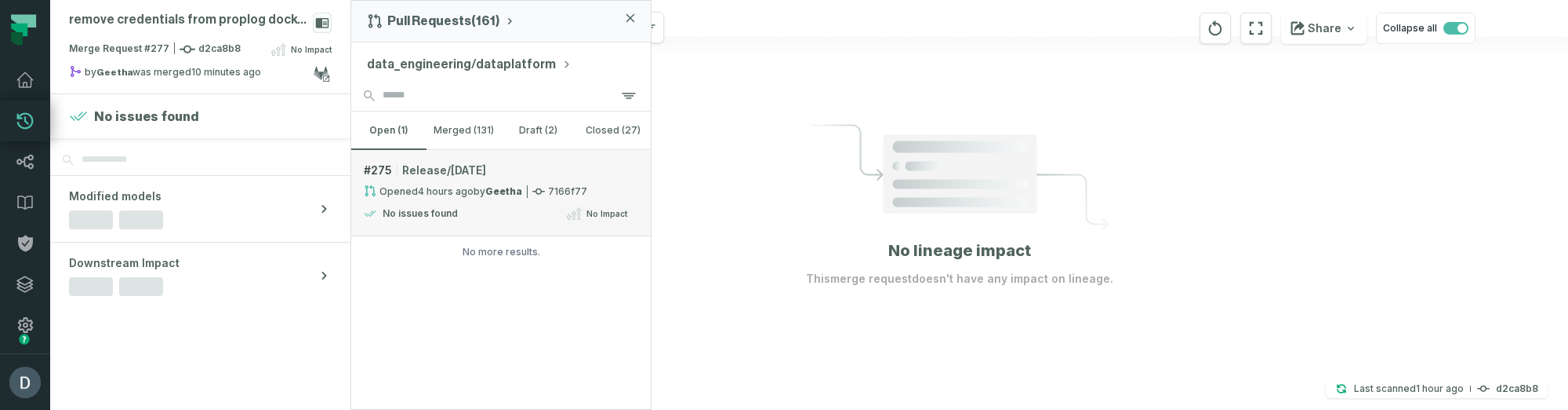
click at [470, 169] on span "Release/aug 26 2025" at bounding box center [444, 169] width 84 height 15
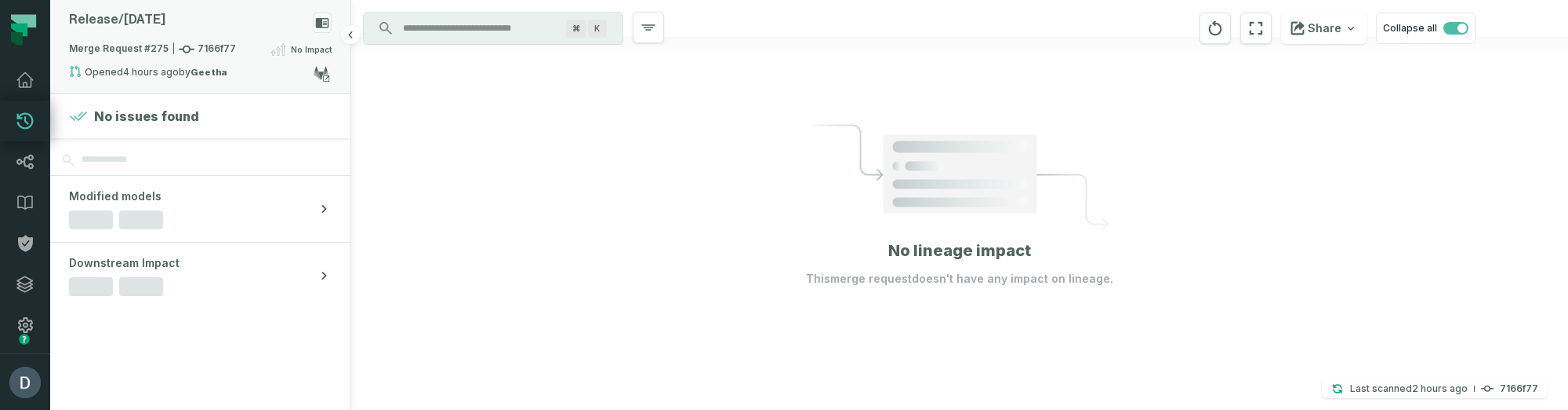
click at [196, 26] on div "Release/ aug 26 2025" at bounding box center [200, 26] width 263 height 27
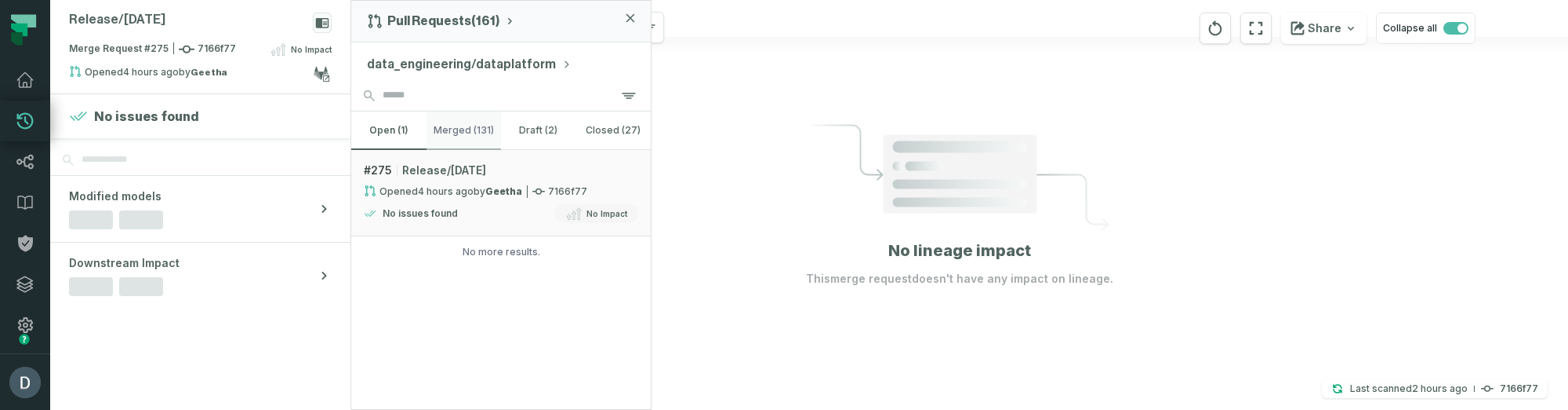
click at [463, 124] on button "merged (131)" at bounding box center [464, 129] width 76 height 37
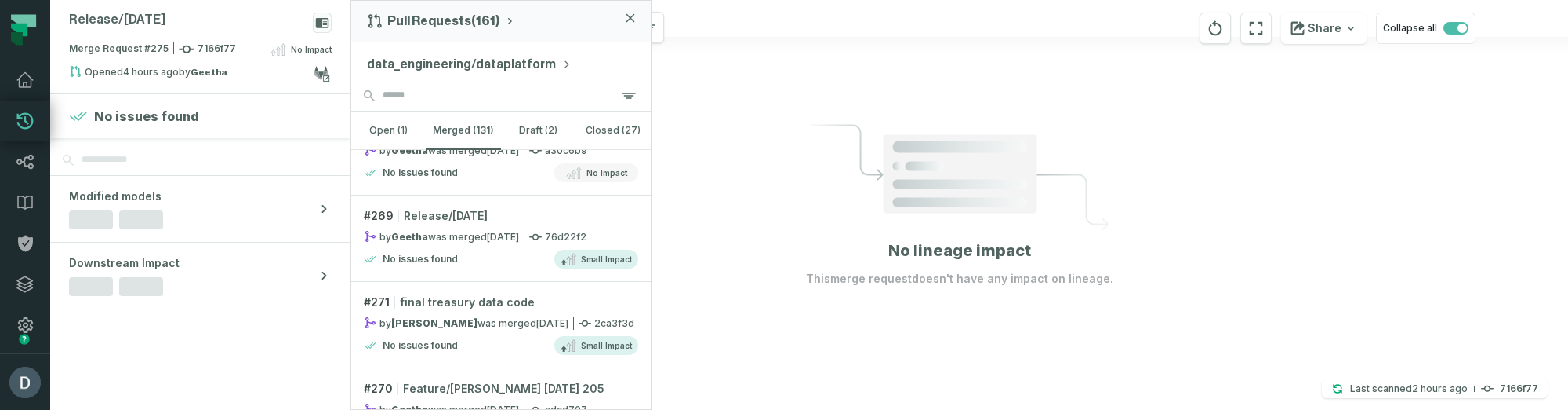
scroll to position [302, 0]
click at [487, 235] on relative-time "8/23/2025, 2:15:59 AM" at bounding box center [503, 234] width 32 height 12
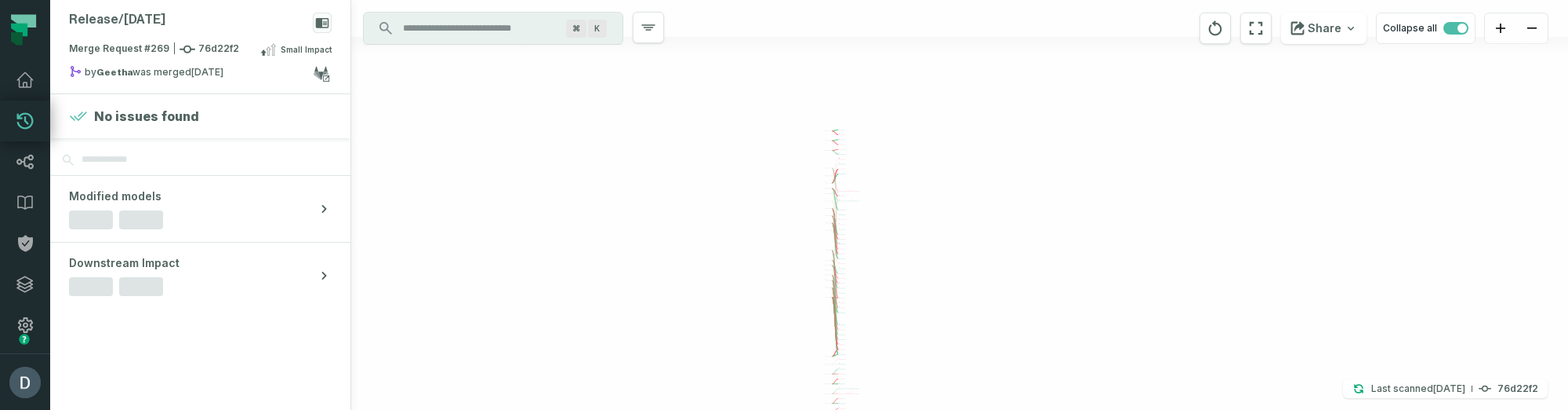
drag, startPoint x: 1065, startPoint y: 198, endPoint x: 948, endPoint y: 273, distance: 139.0
click at [948, 273] on div "fast_compression_raw lpi_raw_db - 5 columns - hicrush_tickets awsdatacatalog pr…" at bounding box center [960, 205] width 1217 height 410
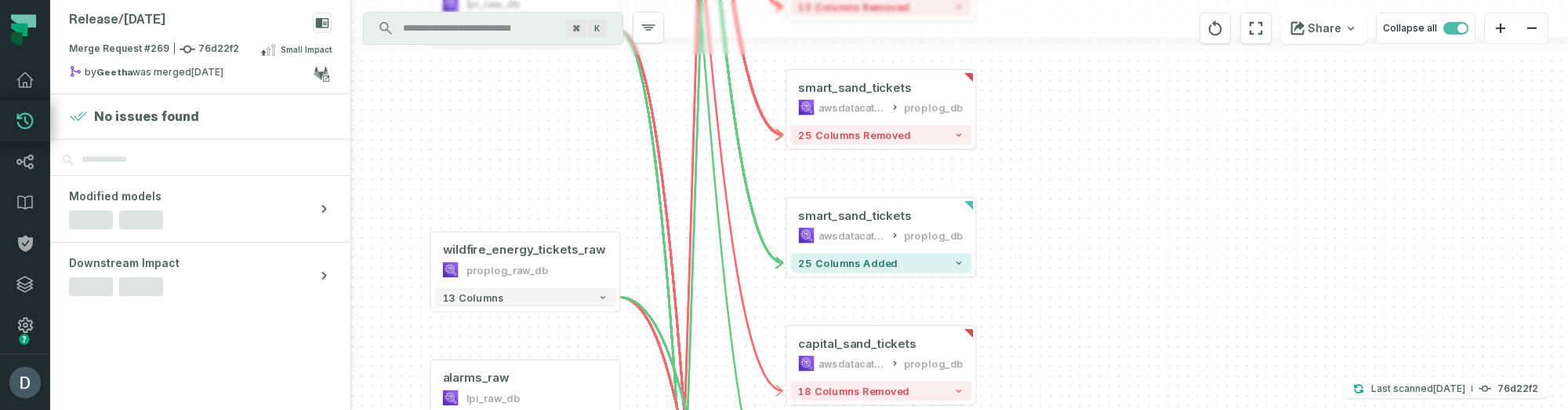
drag, startPoint x: 828, startPoint y: 225, endPoint x: 815, endPoint y: 312, distance: 88.0
click at [815, 310] on div "fast_compression_raw lpi_raw_db - 5 columns - hicrush_tickets awsdatacatalog pr…" at bounding box center [960, 205] width 1217 height 410
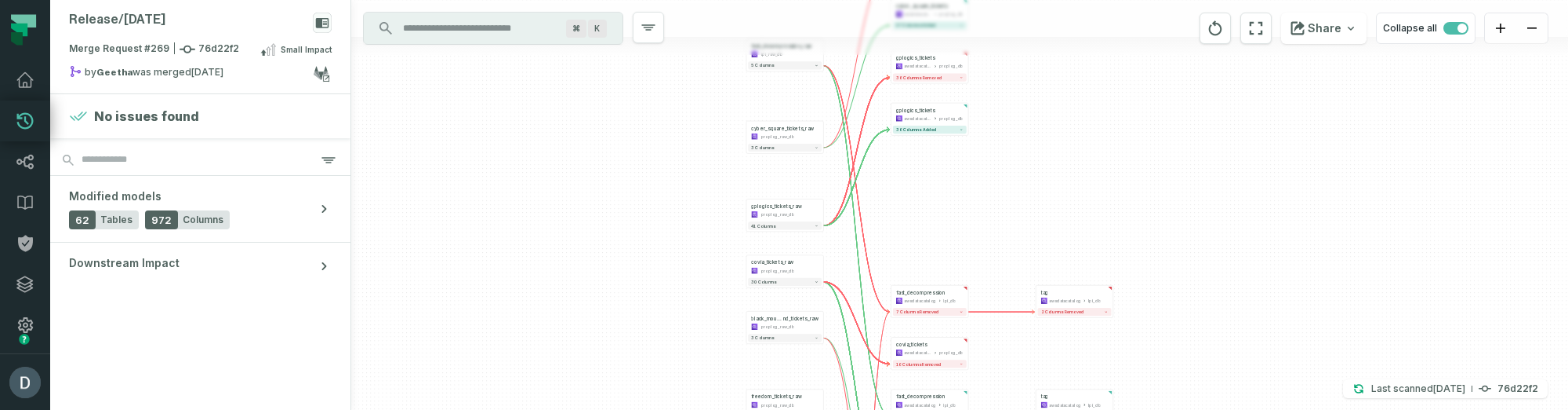
drag, startPoint x: 1013, startPoint y: 257, endPoint x: 958, endPoint y: 92, distance: 173.9
click at [959, 94] on div "fast_compression_raw lpi_raw_db - 5 columns - hicrush_tickets awsdatacatalog pr…" at bounding box center [960, 205] width 1217 height 410
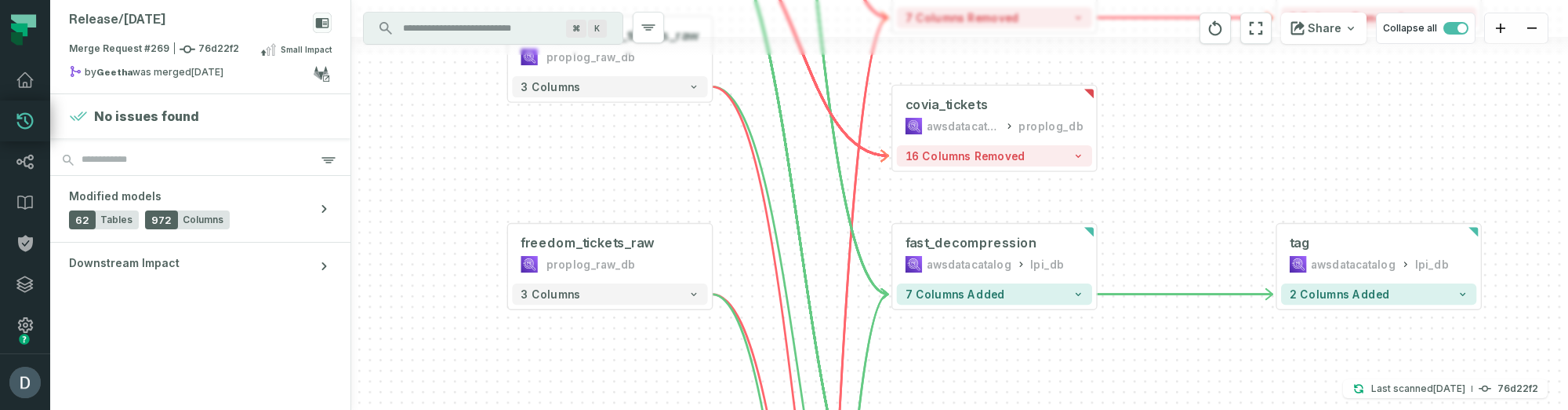
drag, startPoint x: 989, startPoint y: 182, endPoint x: 1345, endPoint y: 128, distance: 360.1
click at [1346, 128] on div "fast_compression_raw lpi_raw_db - 5 columns - hicrush_tickets awsdatacatalog pr…" at bounding box center [960, 205] width 1217 height 410
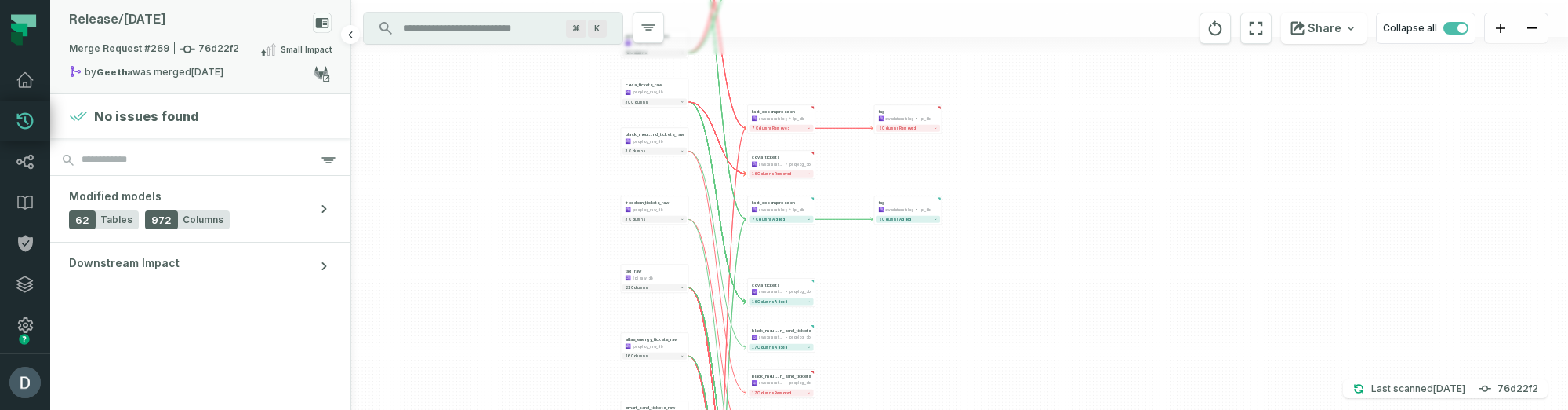
click at [239, 34] on div "Release/ aug 22 2025" at bounding box center [200, 26] width 263 height 27
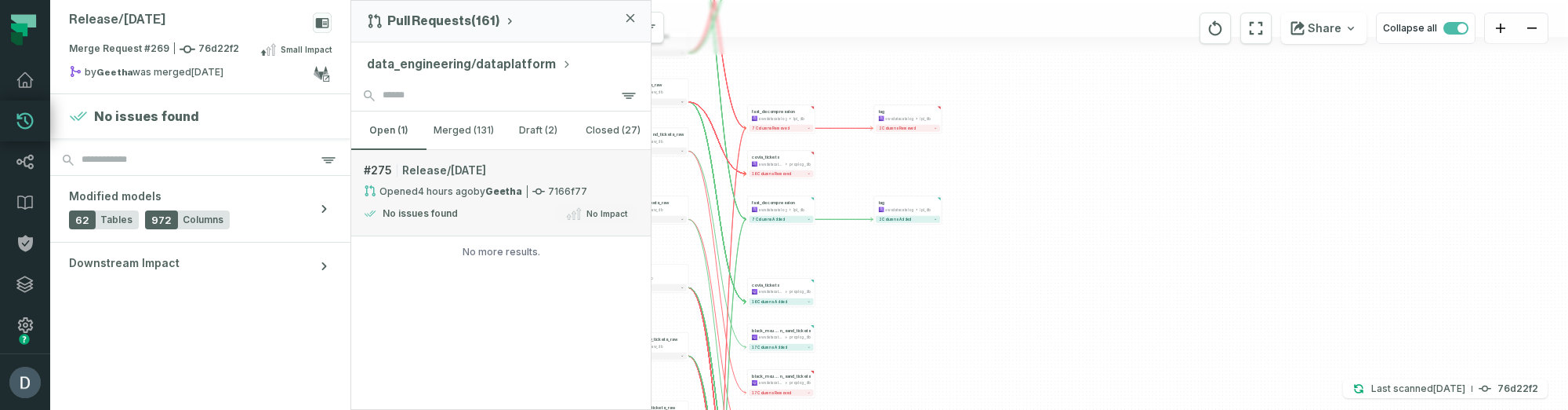
click at [453, 172] on span "Release/aug 26 2025" at bounding box center [444, 169] width 84 height 15
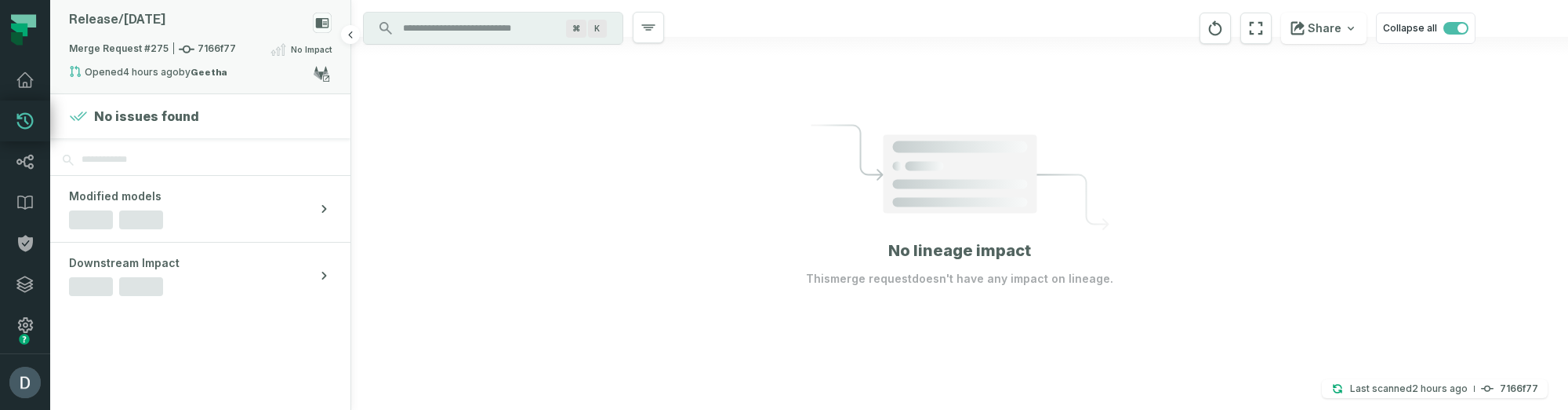
click at [221, 42] on span "Merge Request #275 7166f77" at bounding box center [152, 49] width 167 height 15
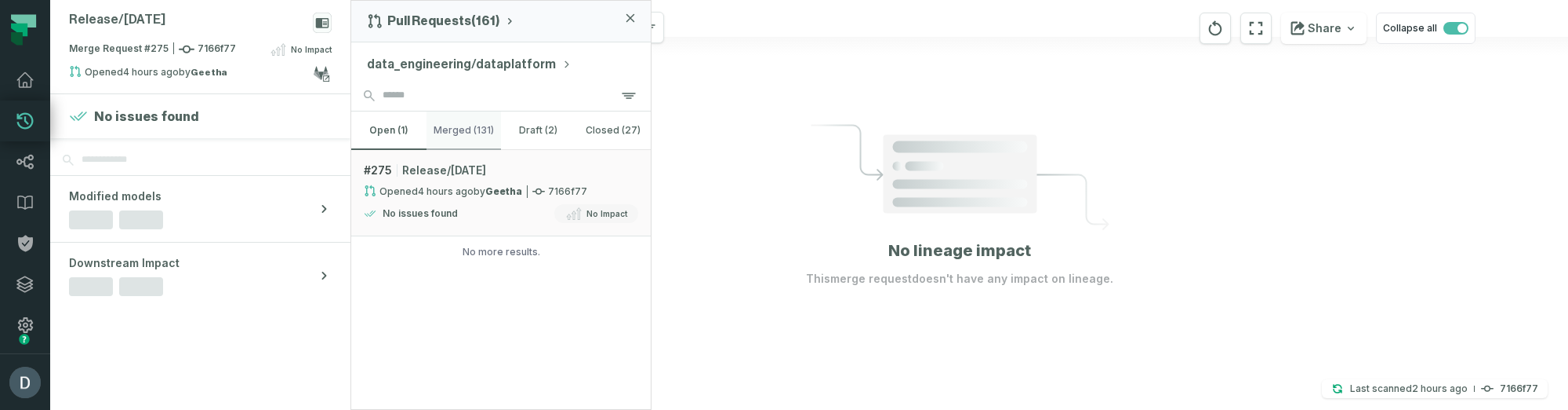
click at [488, 123] on button "merged (131)" at bounding box center [464, 129] width 76 height 37
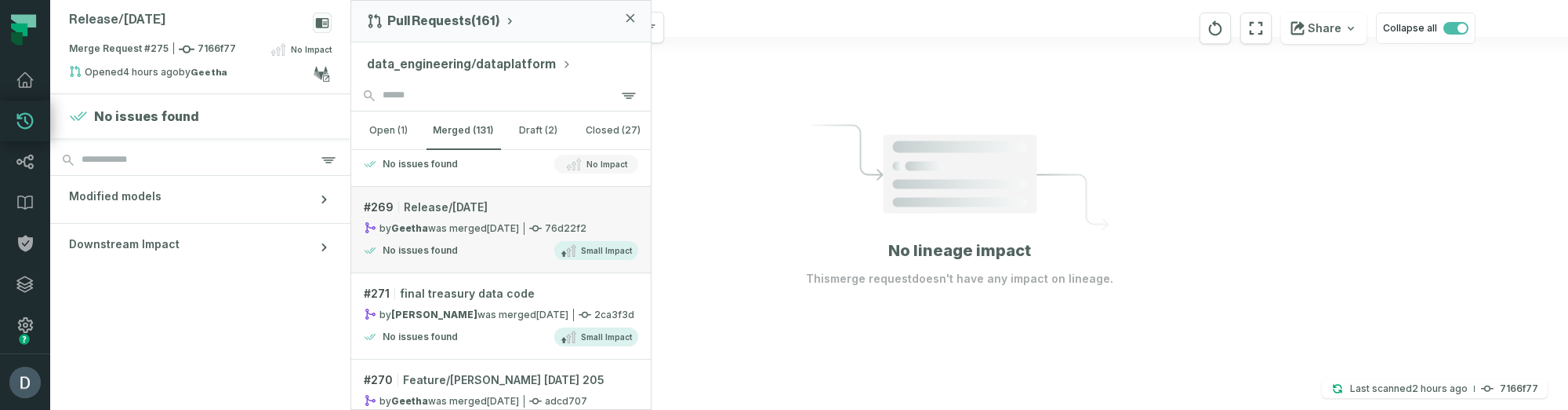
scroll to position [313, 0]
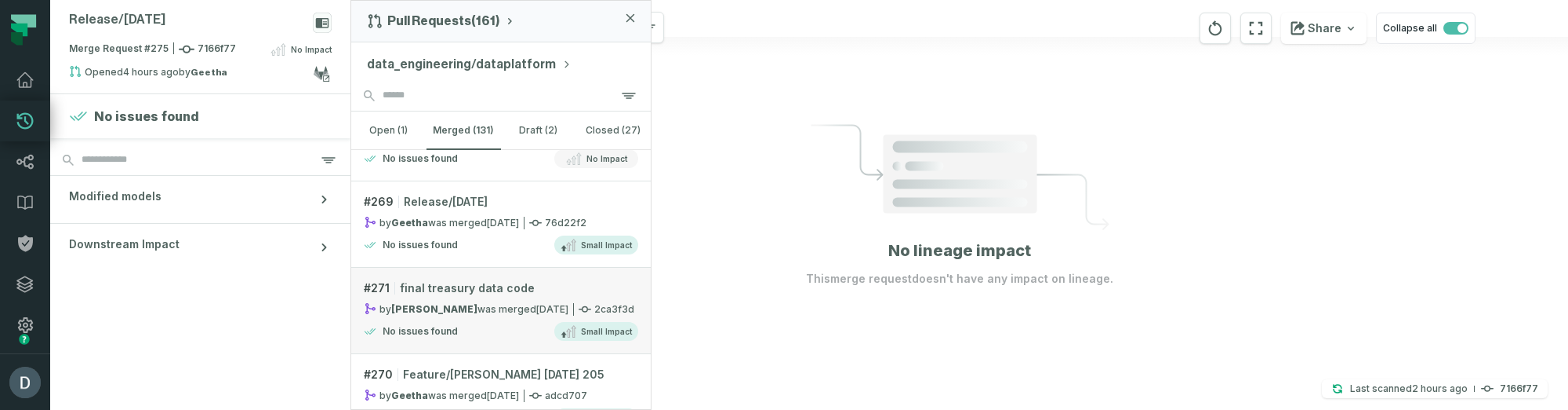
click at [521, 302] on div "by kennedy bruce was merged 8/23/2025, 12:00:00 AM" at bounding box center [466, 309] width 205 height 14
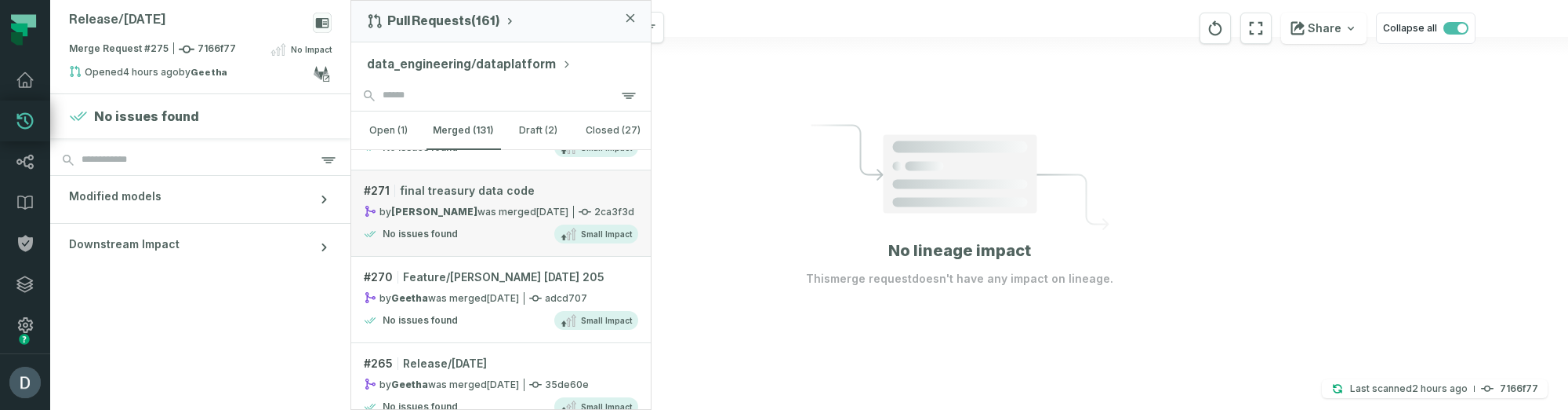
scroll to position [425, 0]
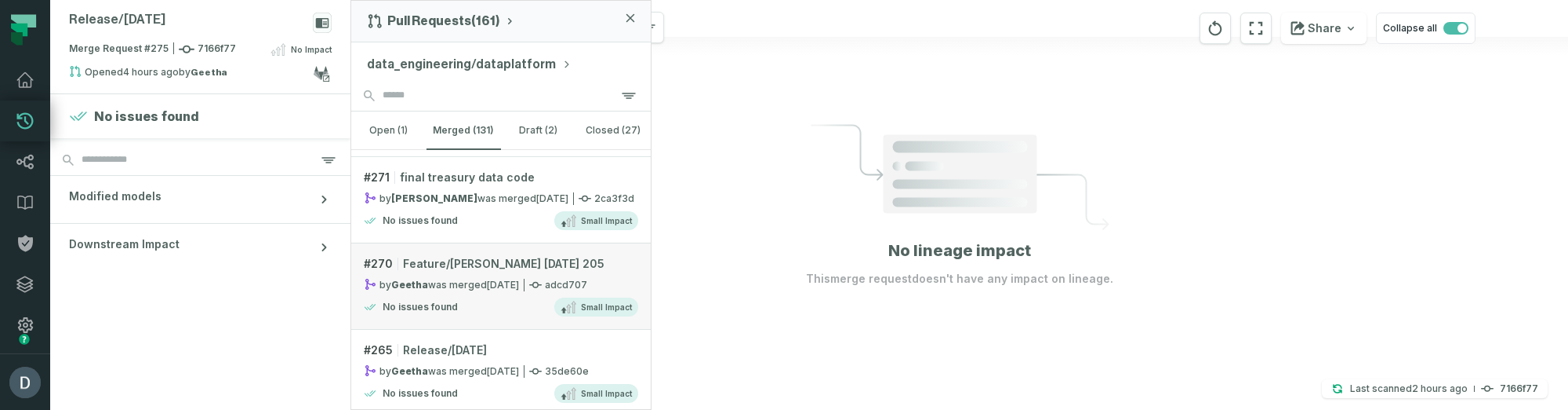
click at [513, 299] on div "No issues found Small Impact" at bounding box center [501, 306] width 274 height 19
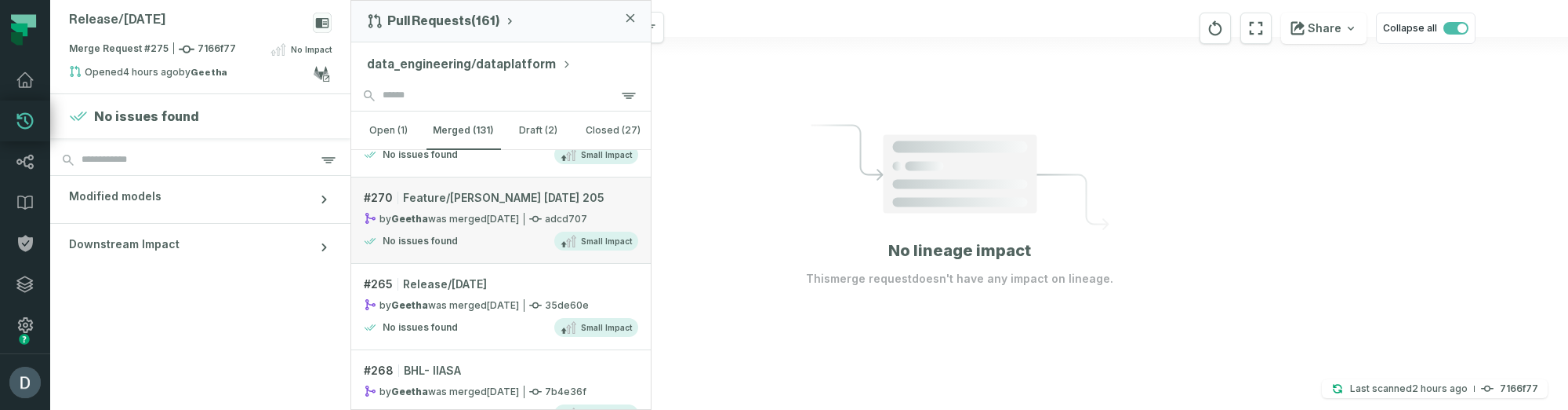
scroll to position [503, 0]
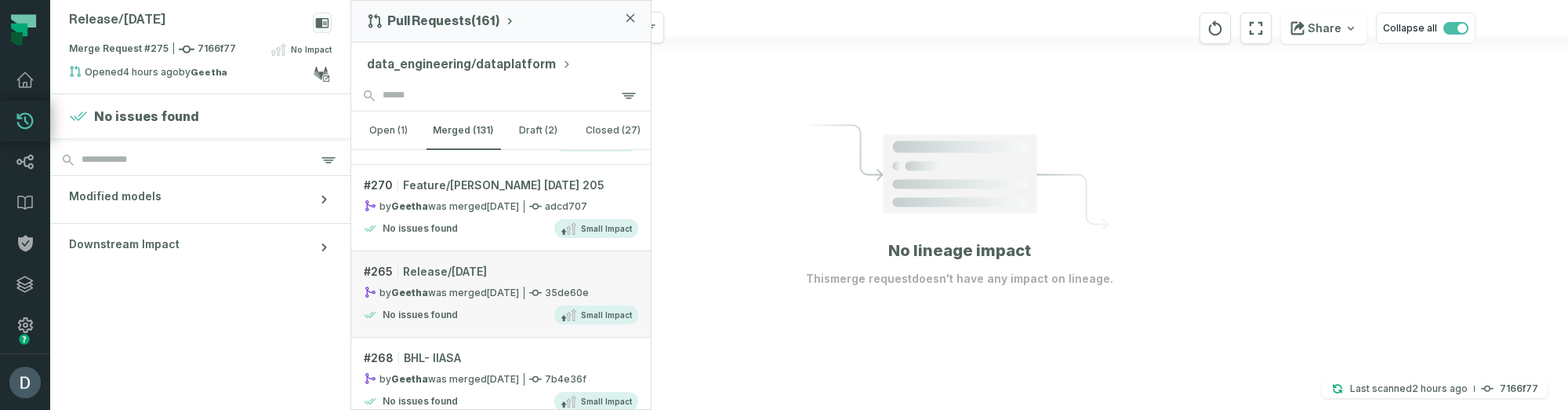
click at [494, 299] on link "# 265 Release/aug 21 2025 by Geetha was merged 8/22/2025, 12:12:02 AM 35de60e N…" at bounding box center [501, 294] width 300 height 87
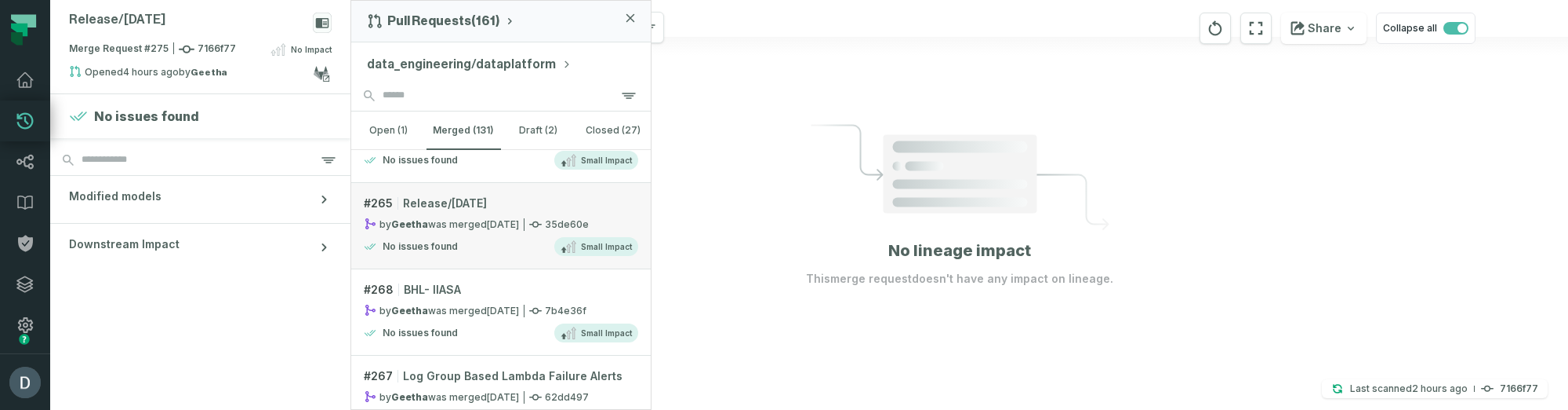
scroll to position [579, 0]
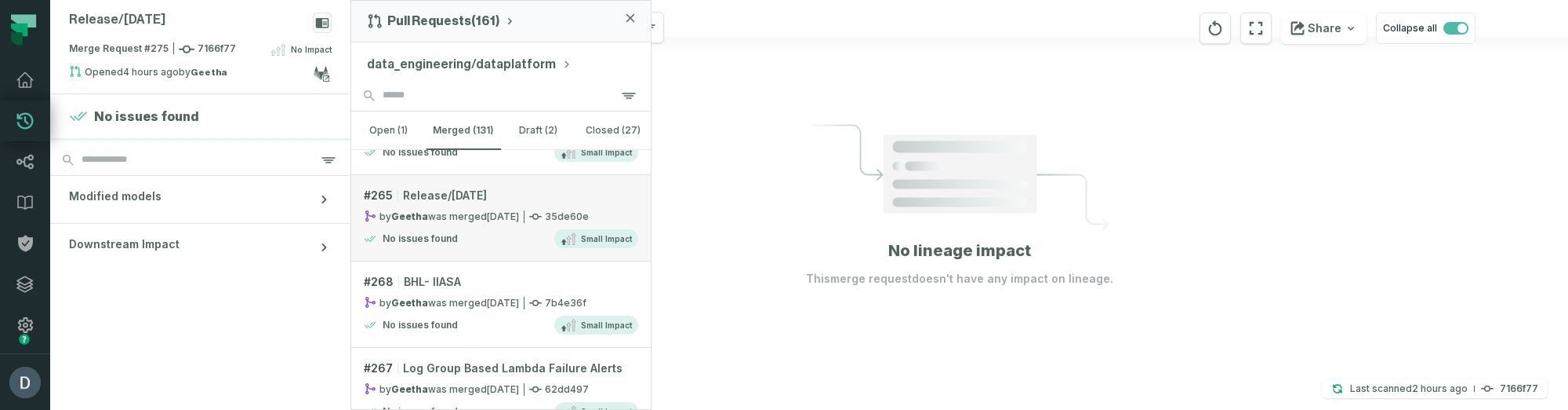
click at [494, 299] on relative-time "8/21/2025, 11:02:53 PM" at bounding box center [503, 302] width 32 height 12
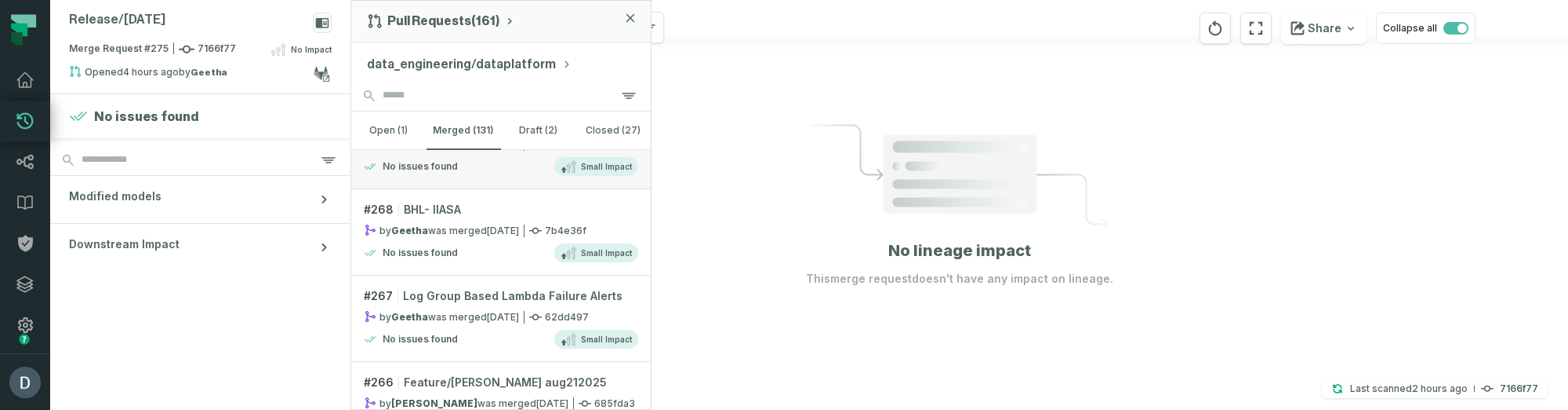
scroll to position [683, 0]
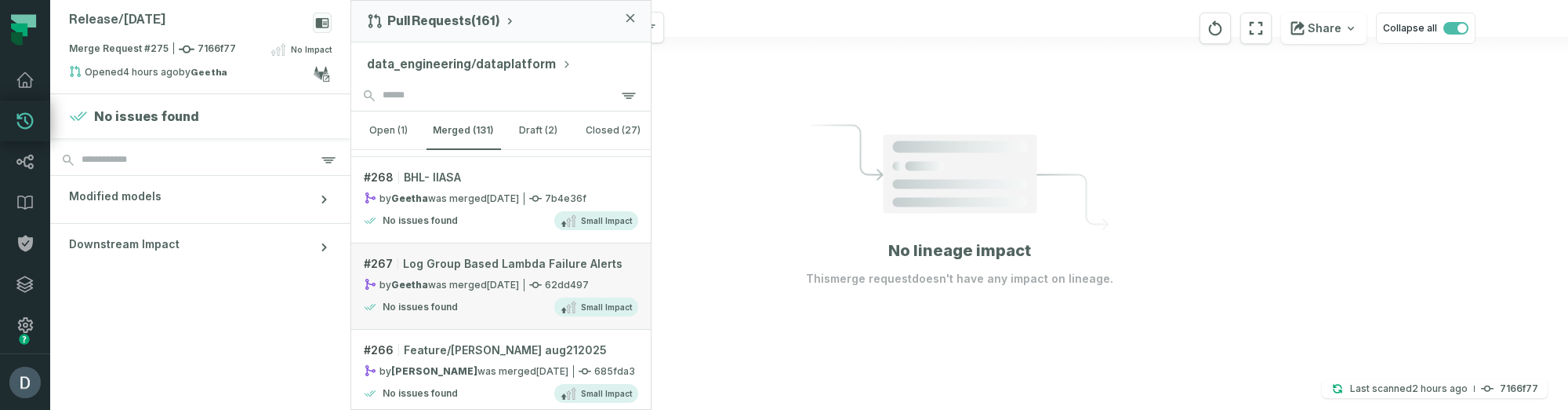
click at [489, 287] on link "# 267 Log Group Based Lambda Failure Alerts by Geetha was merged 8/21/2025, 10:…" at bounding box center [501, 286] width 300 height 87
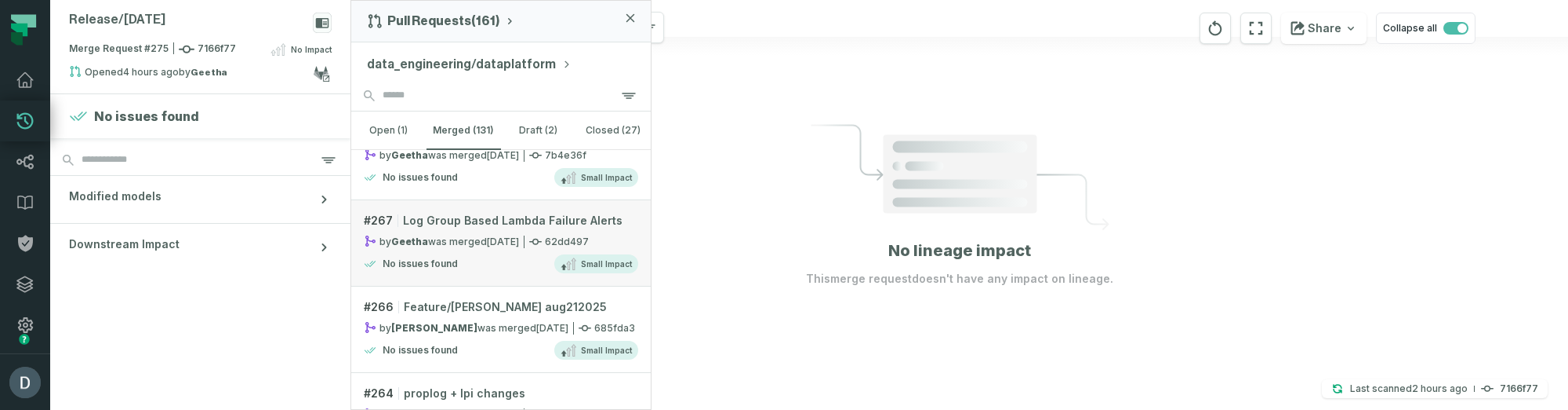
scroll to position [759, 0]
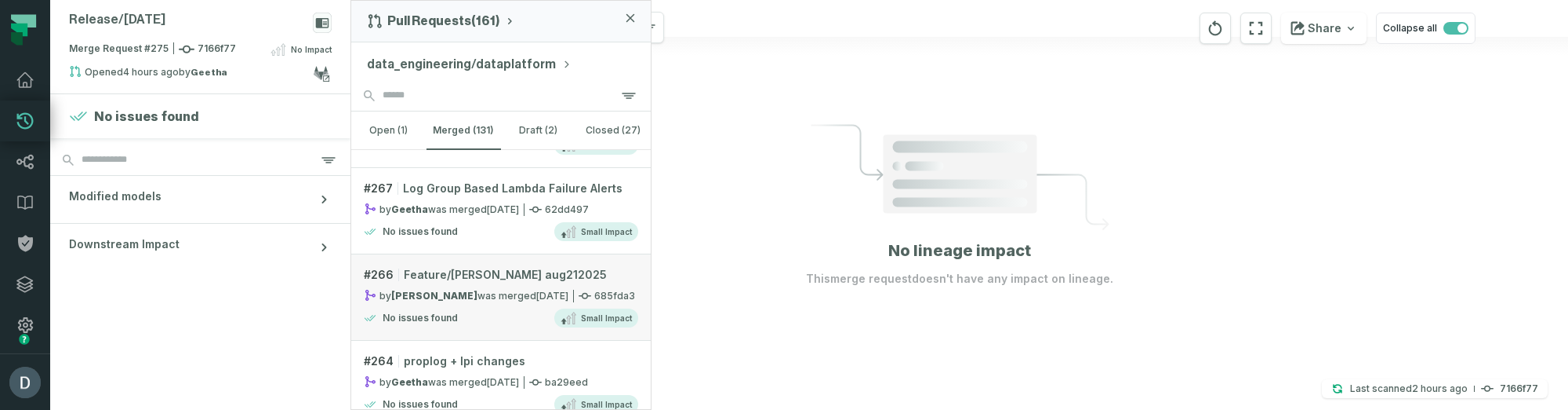
click at [489, 300] on link "# 266 Feature/kennedy aug212025 by kennedy bruce was merged 8/21/2025, 7:16:45 …" at bounding box center [501, 297] width 300 height 87
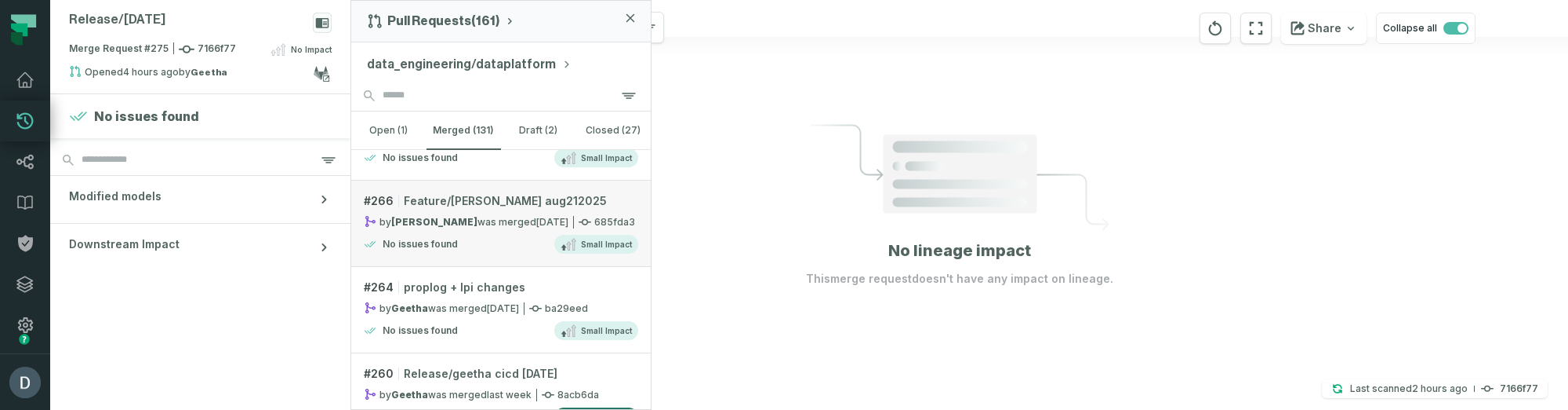
scroll to position [834, 0]
click at [489, 302] on relative-time "8/21/2025, 6:02:29 PM" at bounding box center [503, 307] width 32 height 12
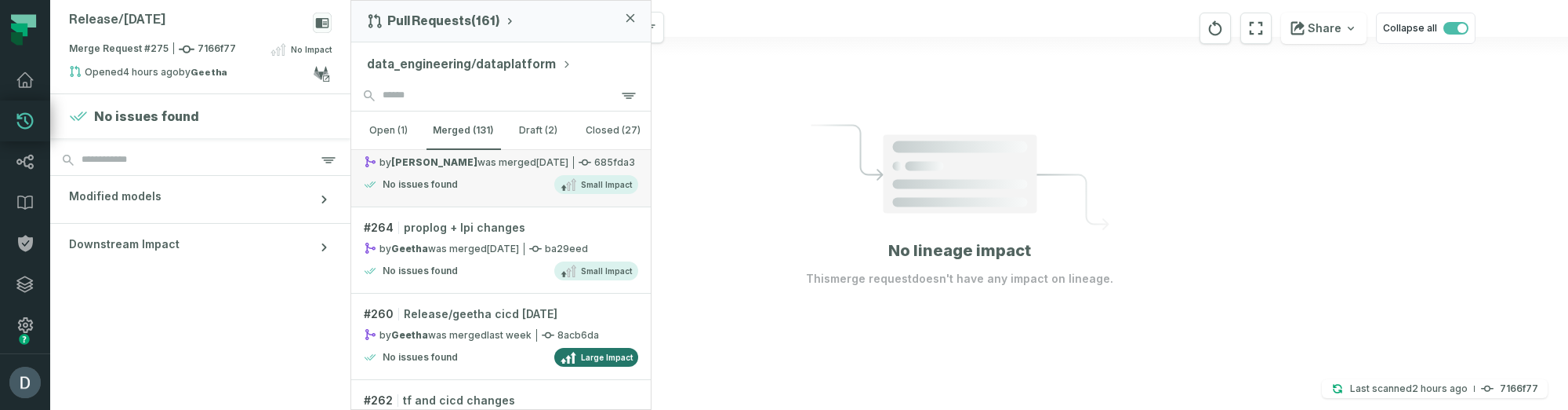
scroll to position [911, 0]
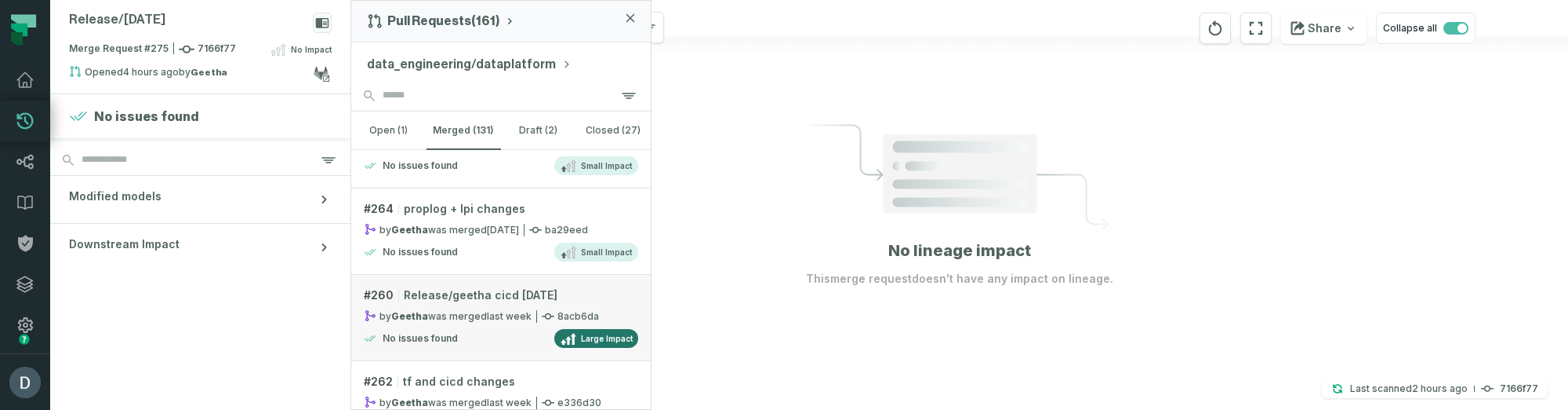
click at [488, 313] on relative-time "8/20/2025, 10:07:02 PM" at bounding box center [509, 315] width 45 height 12
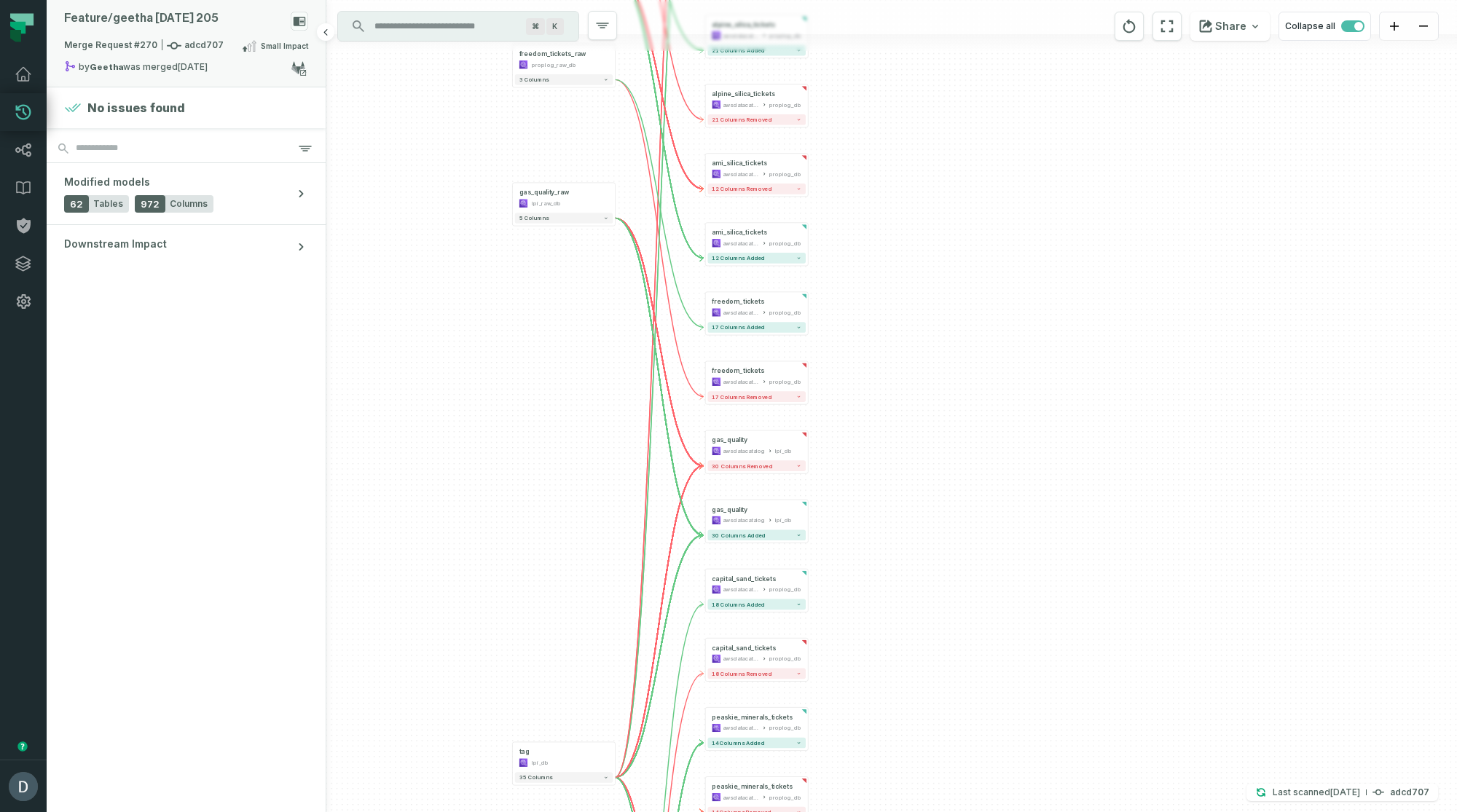
click at [200, 37] on div "Merge Request #270 adcd707 Small Impact" at bounding box center [186, 49] width 245 height 24
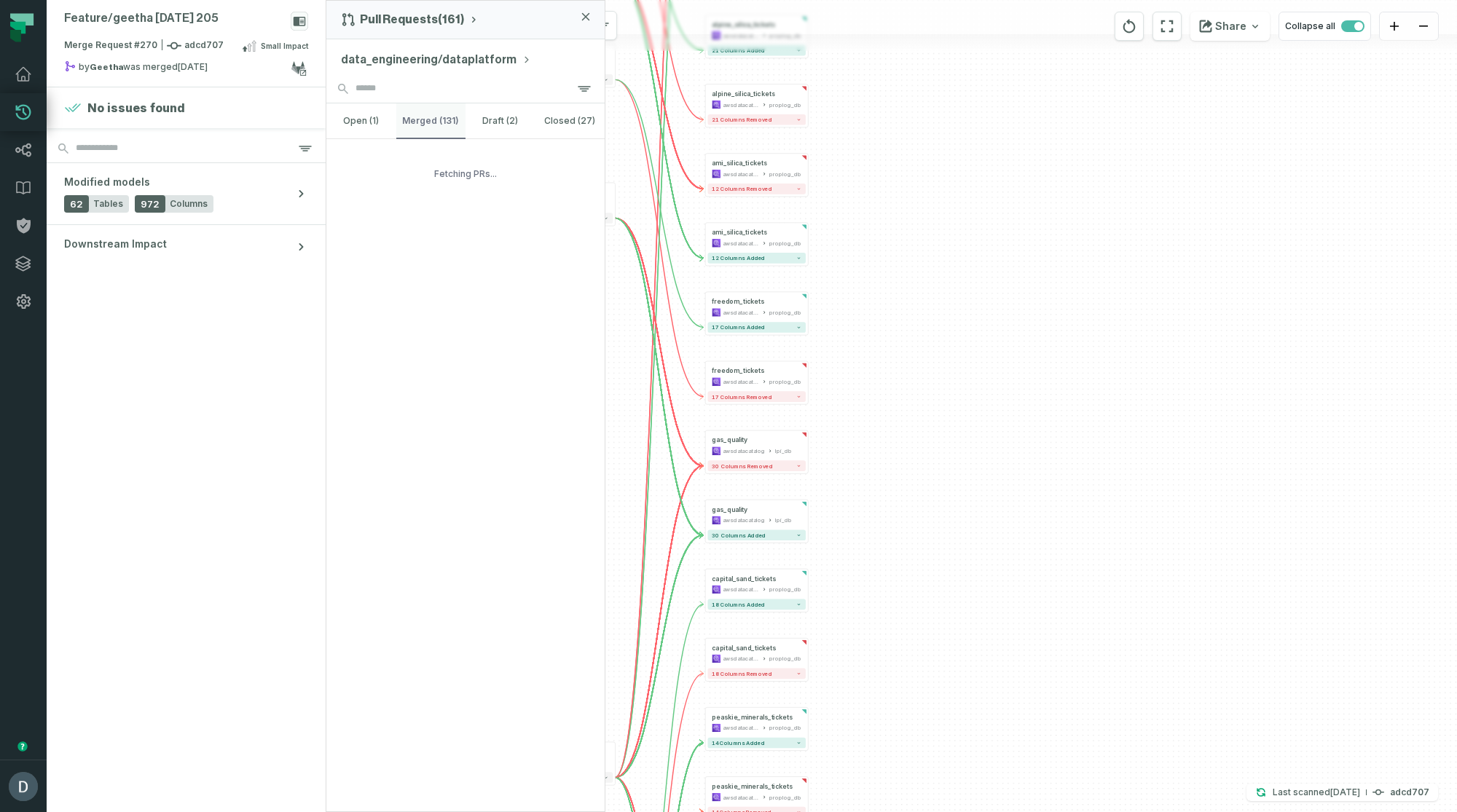
click at [441, 122] on button "merged (131)" at bounding box center [432, 120] width 70 height 35
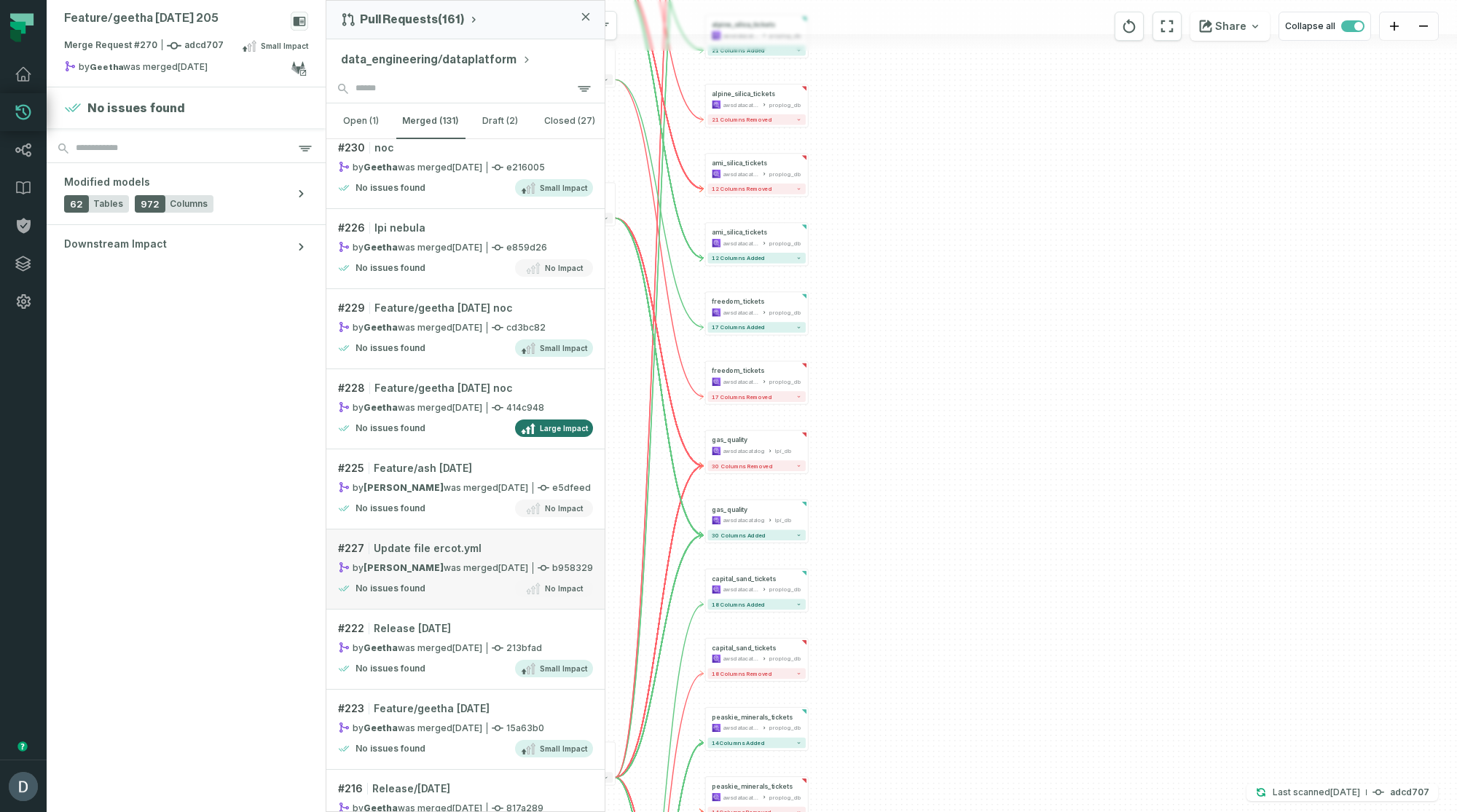
scroll to position [3350, 0]
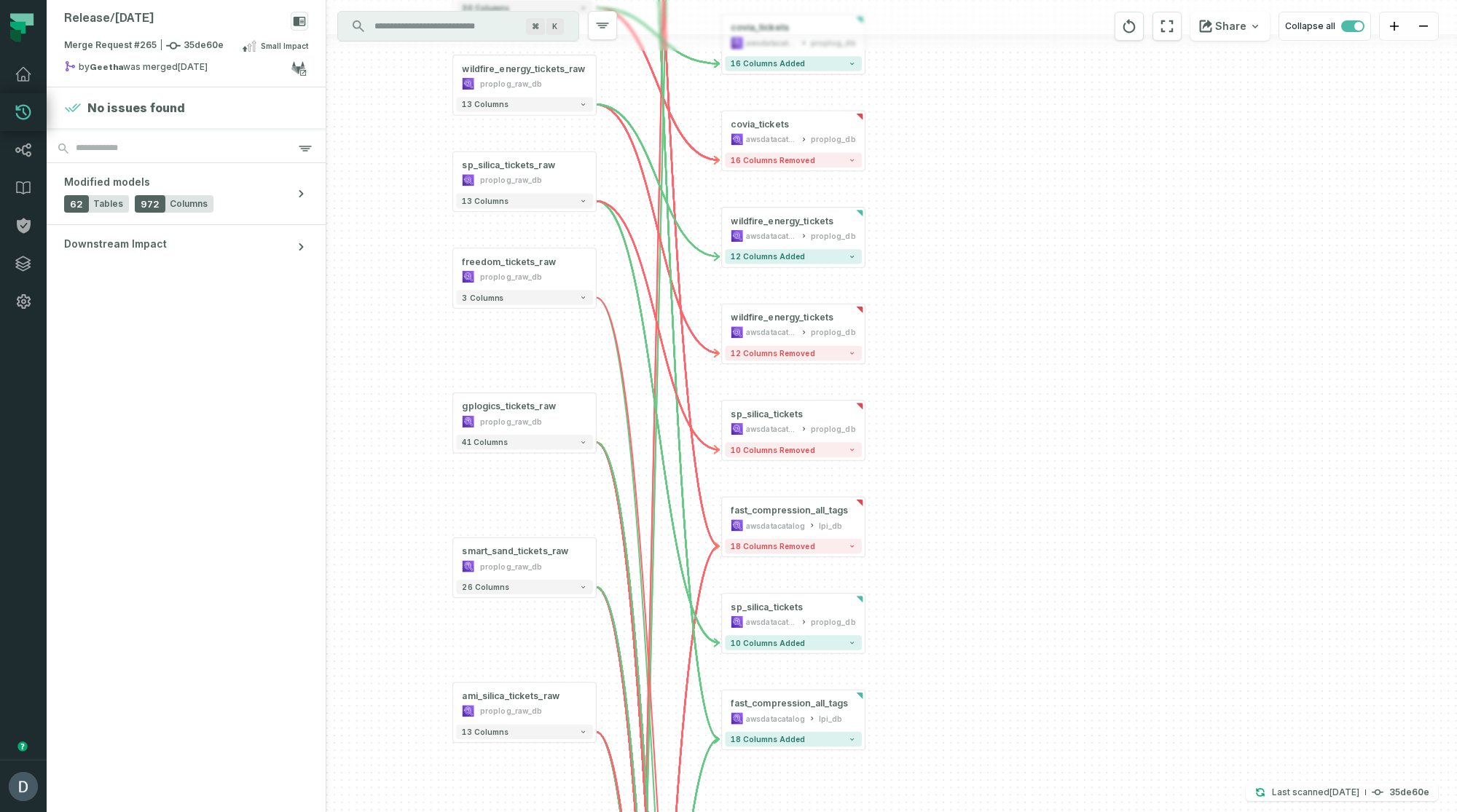
drag, startPoint x: 1205, startPoint y: 226, endPoint x: 961, endPoint y: 540, distance: 397.7
click at [961, 380] on div "- tag awsdatacatalog lpi_db 2 columns added us_silica_tickets_raw proplog_raw_d…" at bounding box center [892, 406] width 1131 height 812
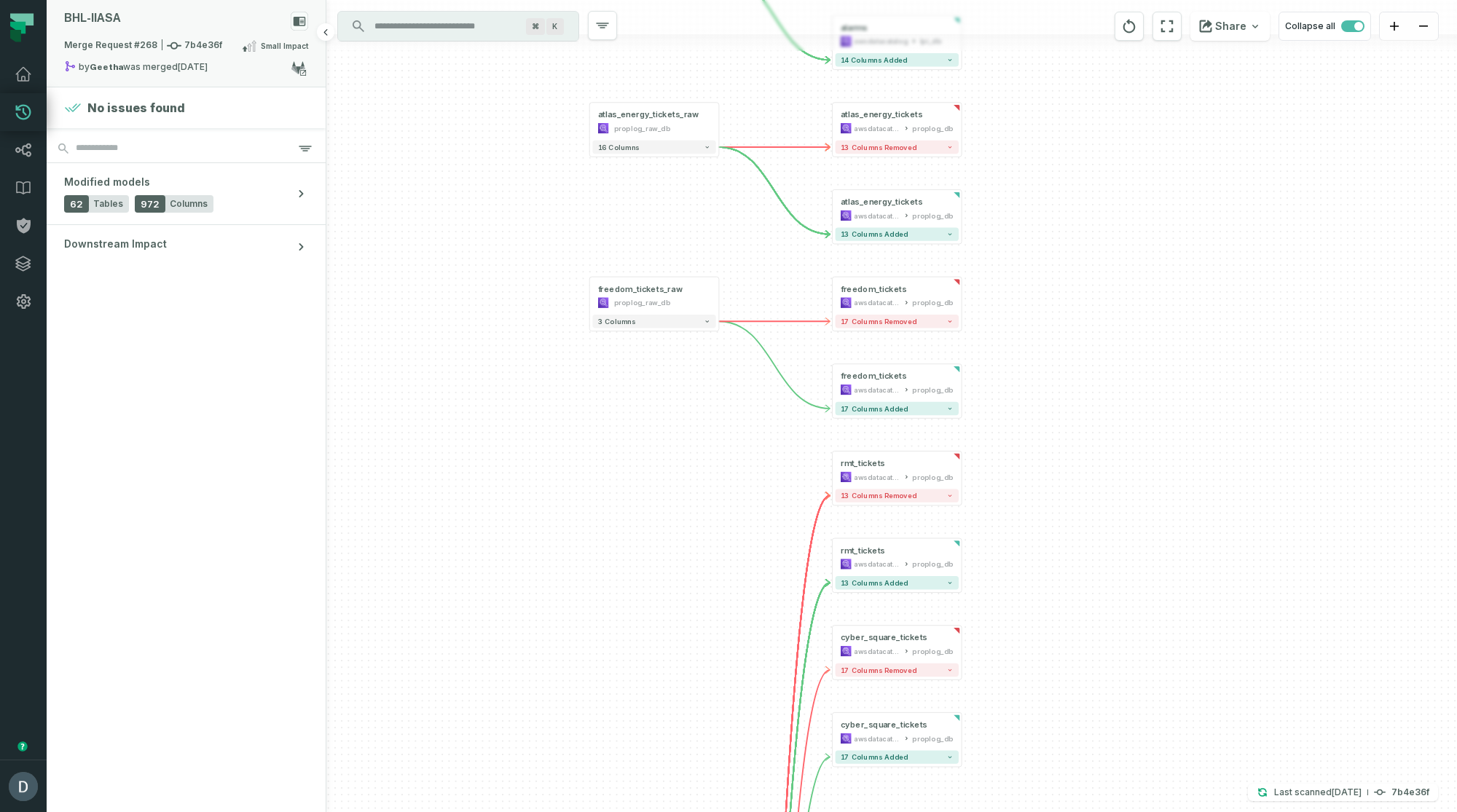
click at [217, 21] on div "BHL- IIASA" at bounding box center [186, 25] width 245 height 25
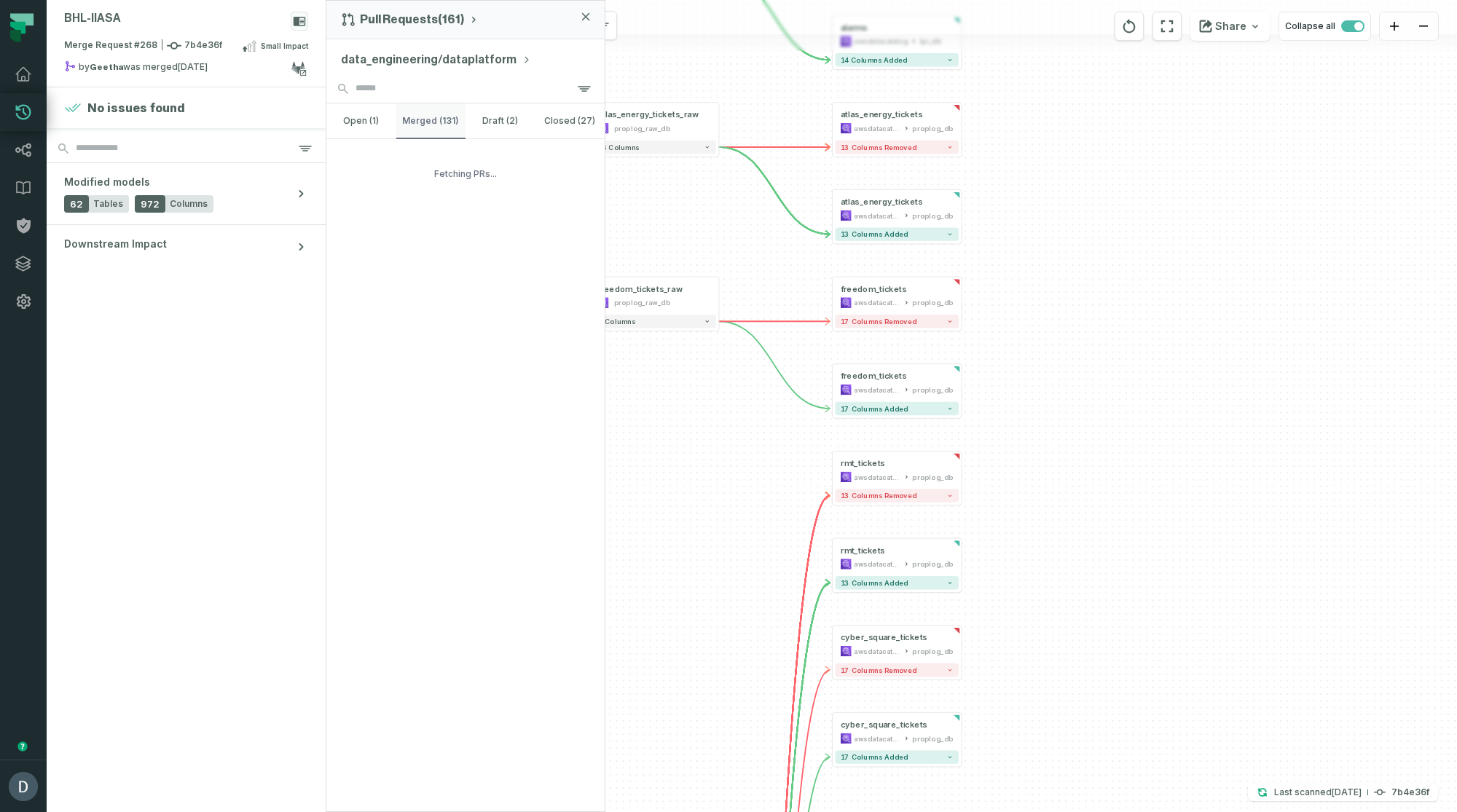
click at [429, 129] on button "merged (131)" at bounding box center [432, 120] width 70 height 35
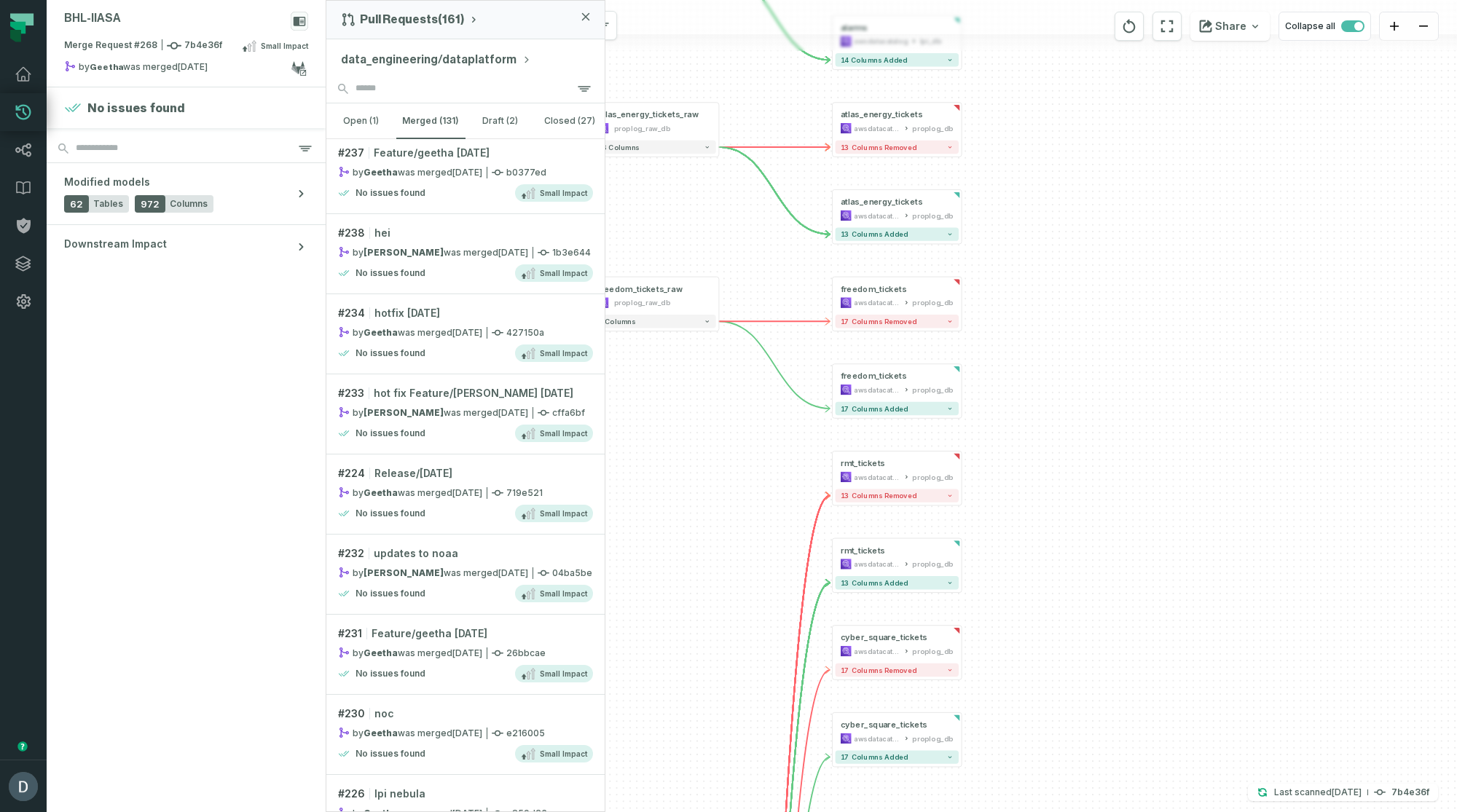
scroll to position [2732, 0]
click at [426, 380] on div "by [PERSON_NAME] was merged [DATE] 10:47:14 PM" at bounding box center [433, 570] width 190 height 13
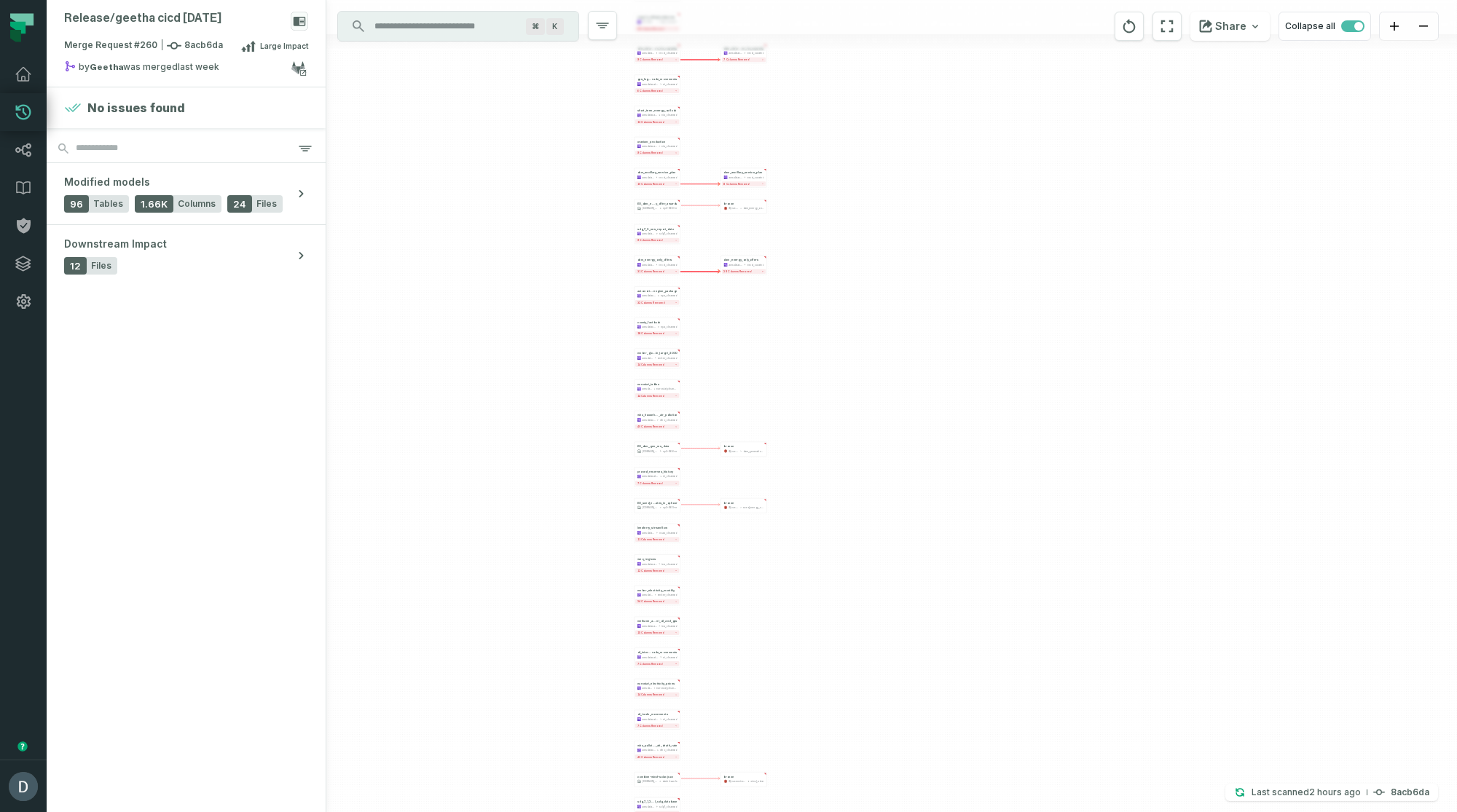
drag, startPoint x: 880, startPoint y: 231, endPoint x: 999, endPoint y: 413, distance: 217.5
click at [1000, 380] on div "+ automotive_trends_b y_manufacturer awsdatacatalog epa_cleansed 63 columns rem…" at bounding box center [892, 406] width 1131 height 812
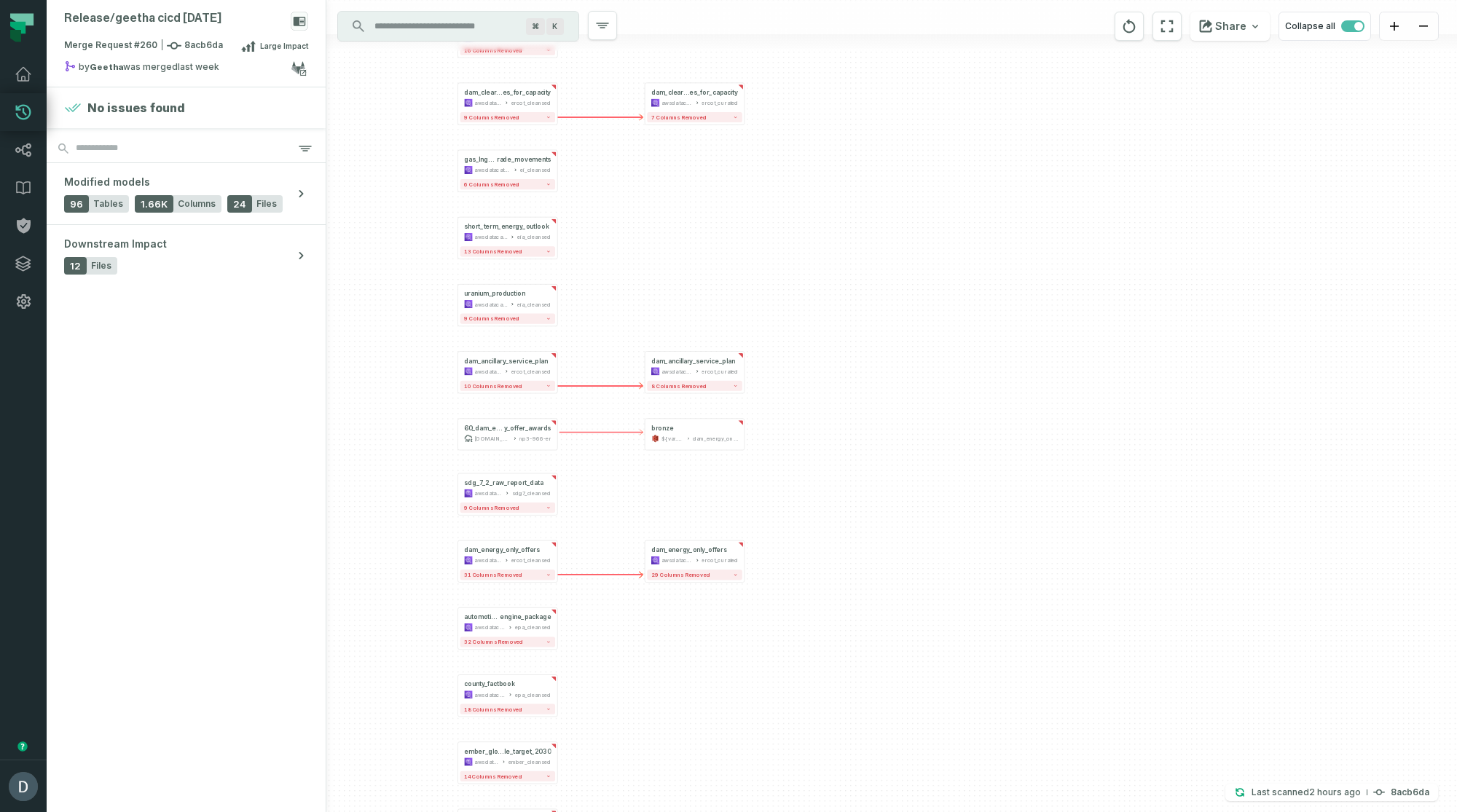
drag, startPoint x: 865, startPoint y: 359, endPoint x: 954, endPoint y: 774, distance: 424.4
click at [954, 380] on div "+ automotive_trends_b y_manufacturer awsdatacatalog epa_cleansed 63 columns rem…" at bounding box center [892, 406] width 1131 height 812
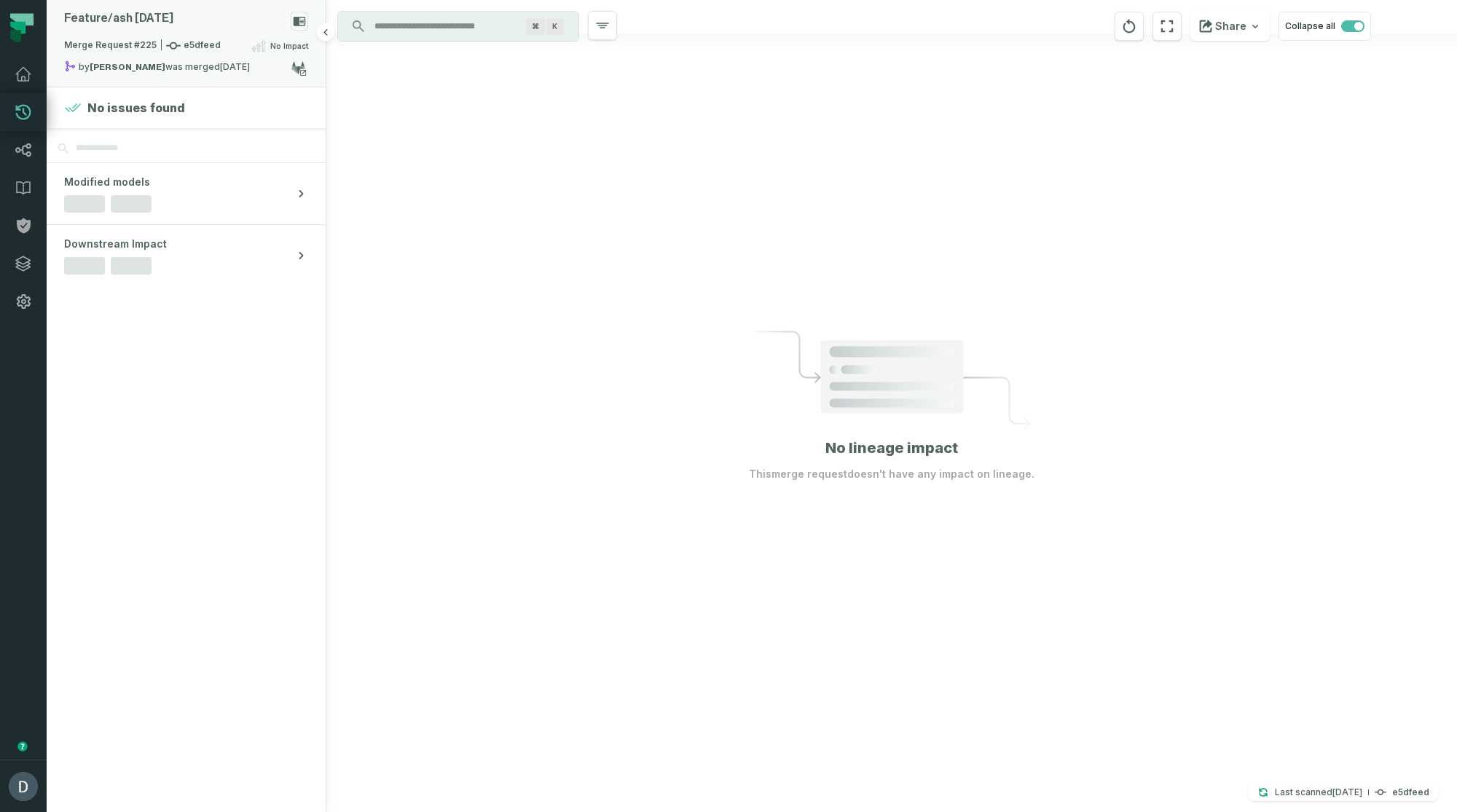
click at [239, 35] on div "Feature/ ash [DATE]" at bounding box center [186, 25] width 245 height 25
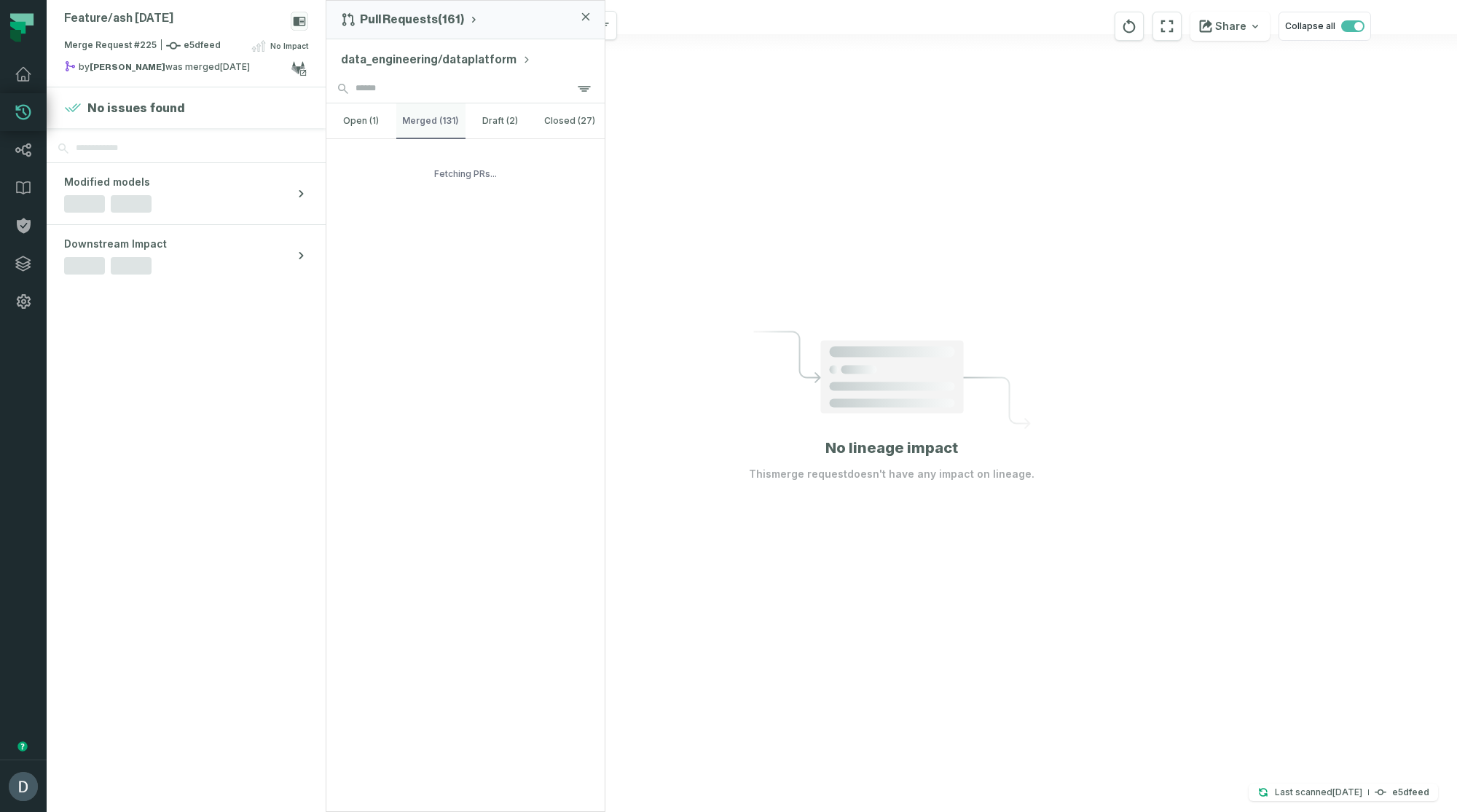
click at [431, 116] on button "merged (131)" at bounding box center [432, 120] width 70 height 35
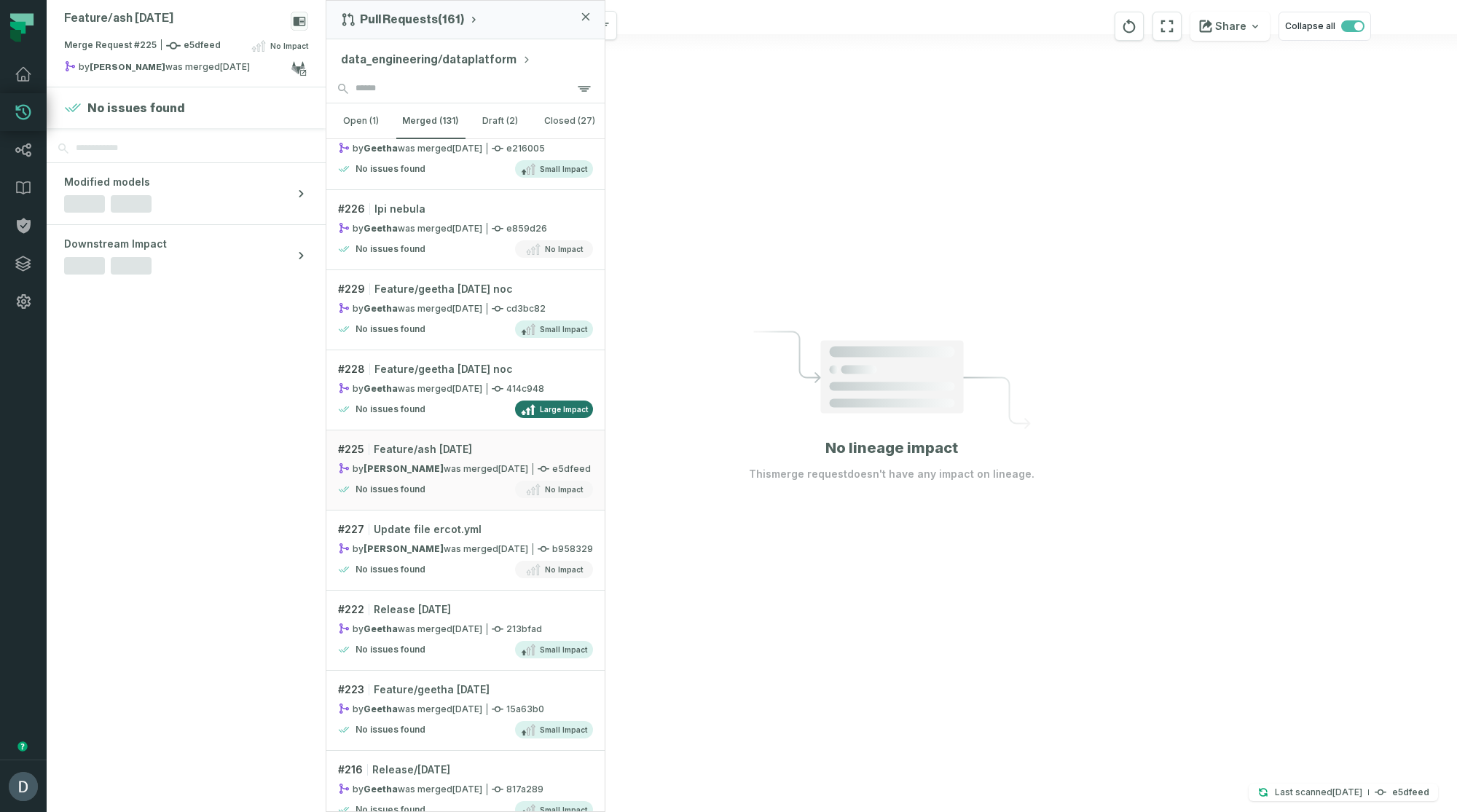
scroll to position [3326, 0]
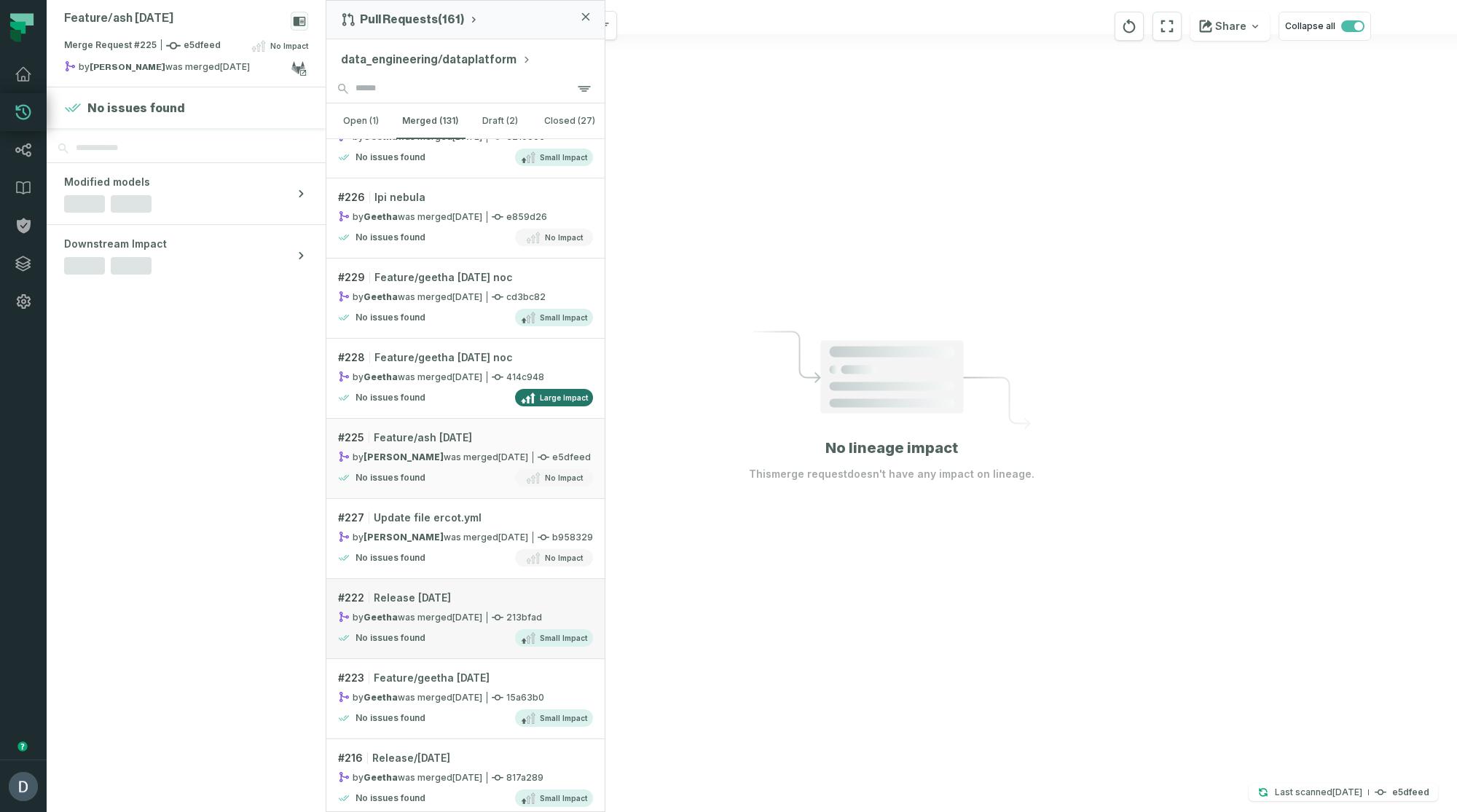
click at [431, 629] on div "No issues found Small Impact" at bounding box center [465, 638] width 255 height 18
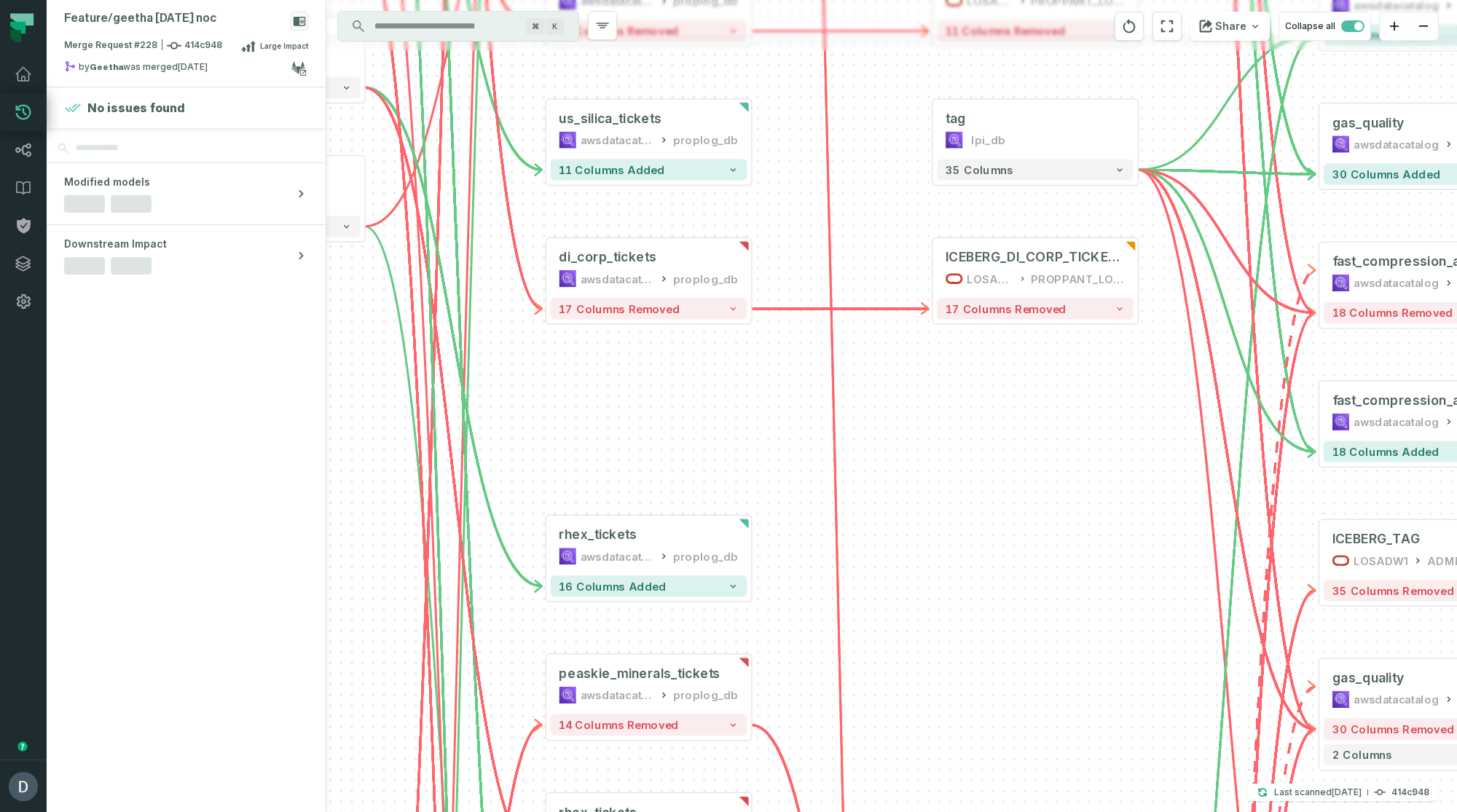
drag, startPoint x: 672, startPoint y: 435, endPoint x: 1108, endPoint y: 397, distance: 437.7
click at [1108, 397] on div "+ ICEBERG_TAG_HISTORY LOSADW1 LPI_SCADA + 4 columns removed 3 columns + ami_sil…" at bounding box center [892, 406] width 1131 height 812
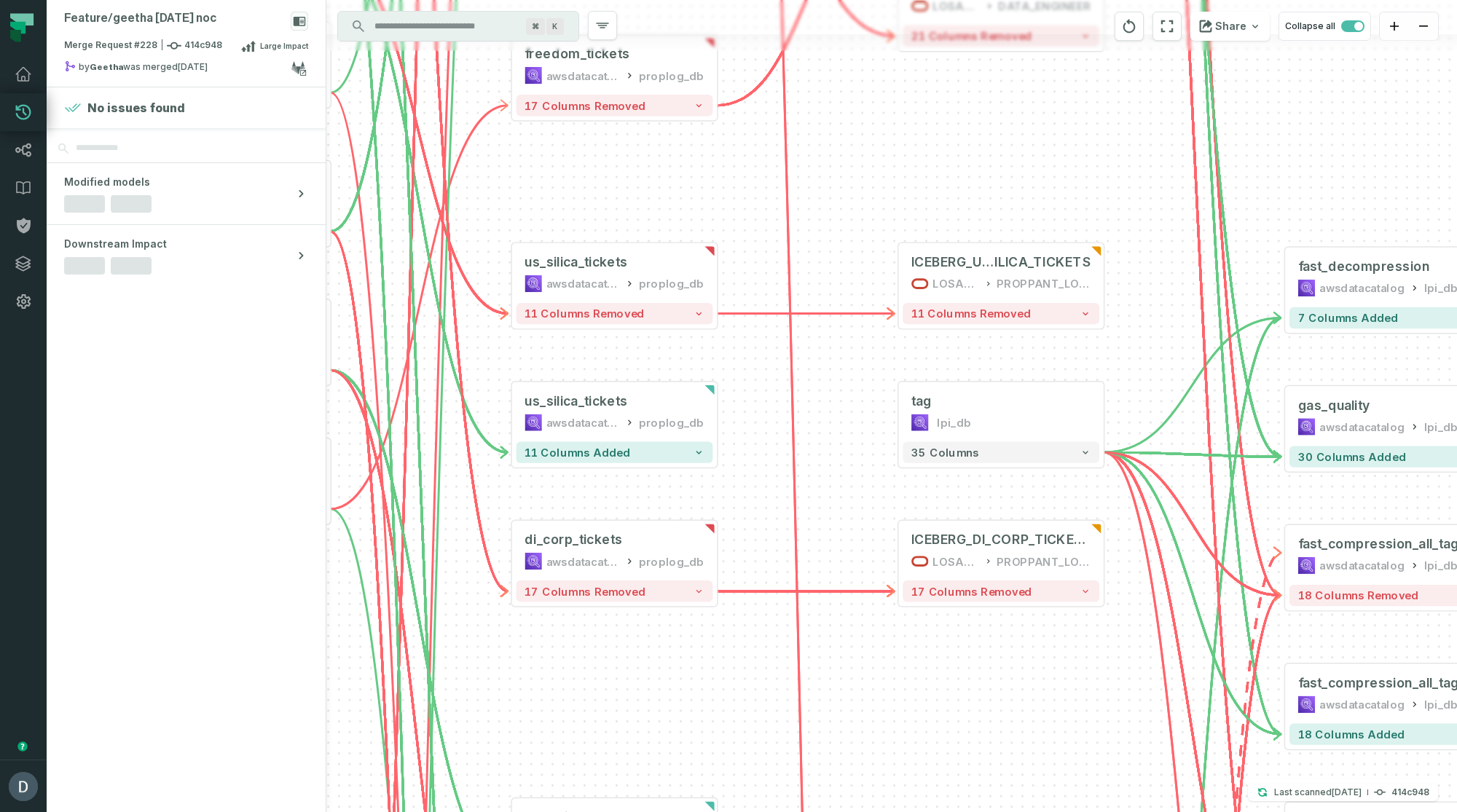
drag, startPoint x: 1000, startPoint y: 406, endPoint x: 963, endPoint y: 645, distance: 241.8
click at [964, 685] on div "+ ICEBERG_TAG_HISTORY LOSADW1 LPI_SCADA + 4 columns removed 3 columns + ami_sil…" at bounding box center [892, 406] width 1131 height 812
